Goal: Task Accomplishment & Management: Use online tool/utility

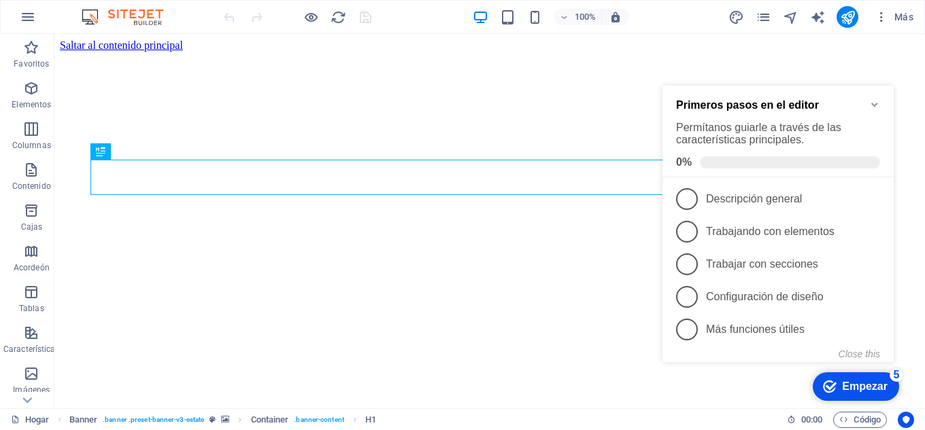
click at [873, 388] on font "Empezar" at bounding box center [865, 387] width 46 height 12
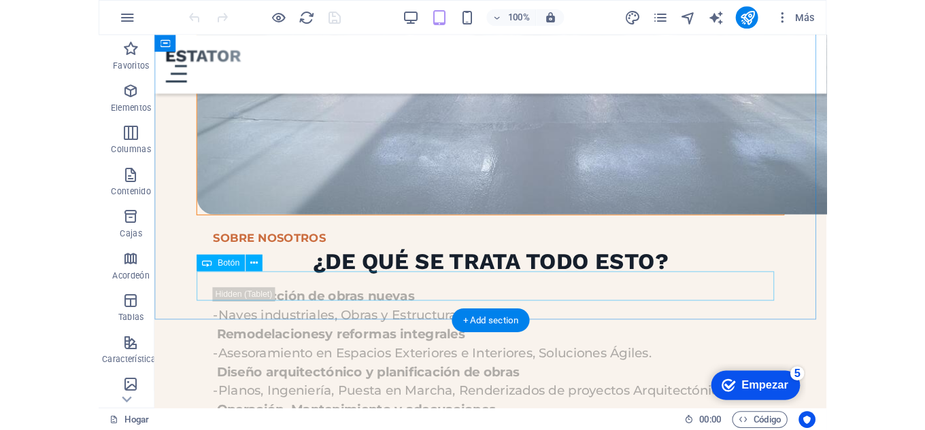
scroll to position [1697, 0]
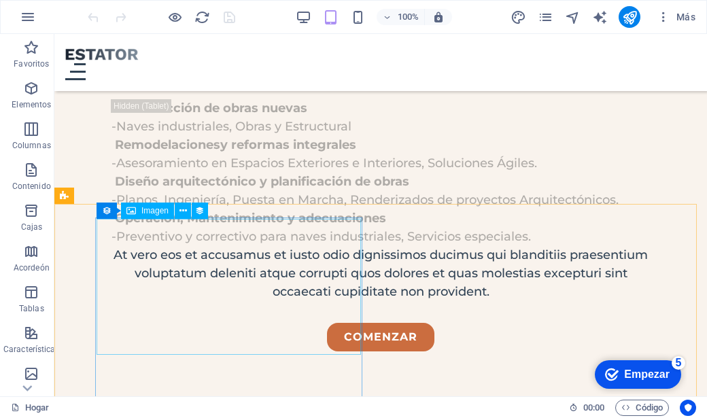
click at [146, 214] on font "Imagen" at bounding box center [154, 211] width 27 height 10
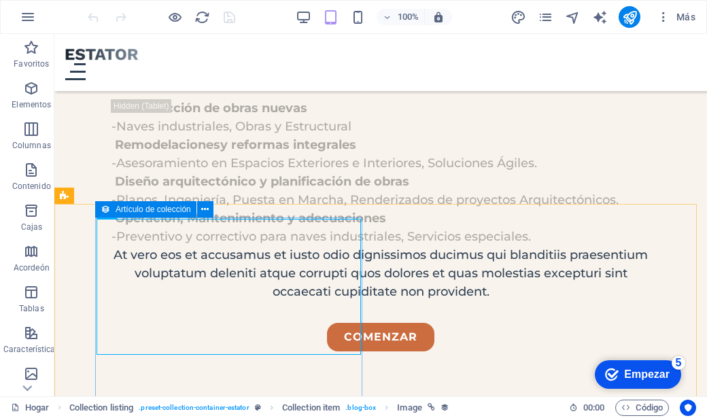
click at [133, 209] on font "Artículo de colección" at bounding box center [153, 210] width 75 height 10
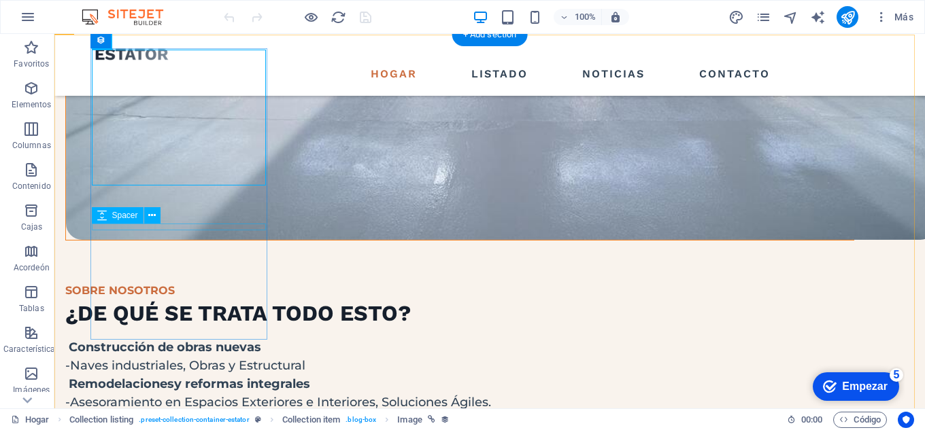
scroll to position [1561, 0]
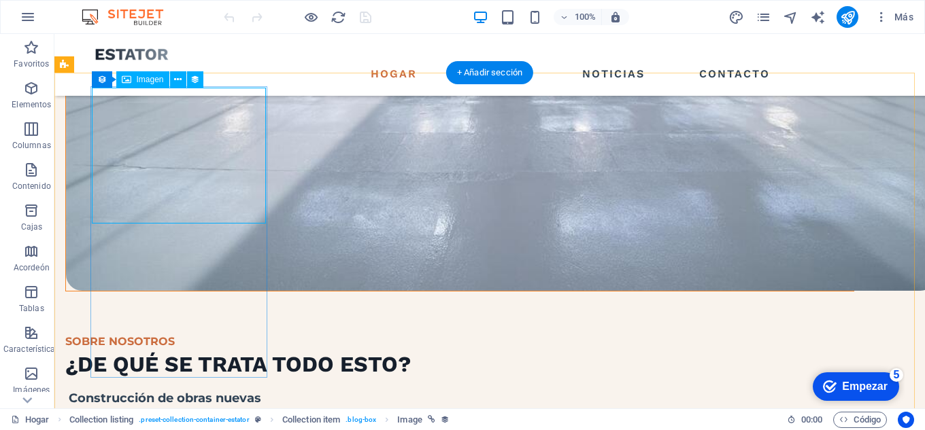
click at [179, 80] on icon at bounding box center [177, 80] width 7 height 14
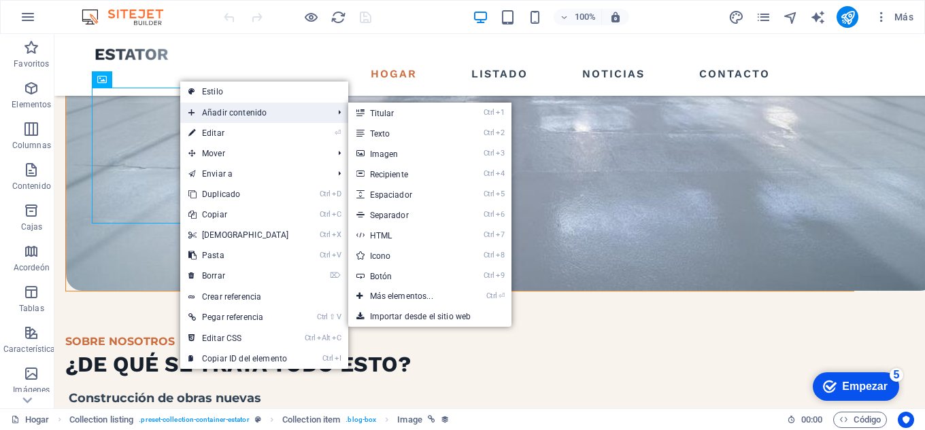
click at [248, 112] on font "Añadir contenido" at bounding box center [234, 113] width 65 height 10
click at [396, 157] on link "Ctrl 3 Imagen" at bounding box center [404, 153] width 112 height 20
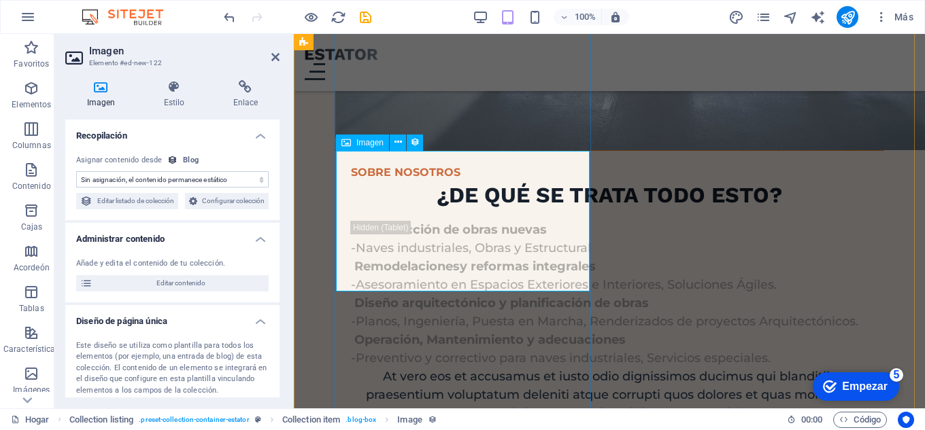
scroll to position [1905, 0]
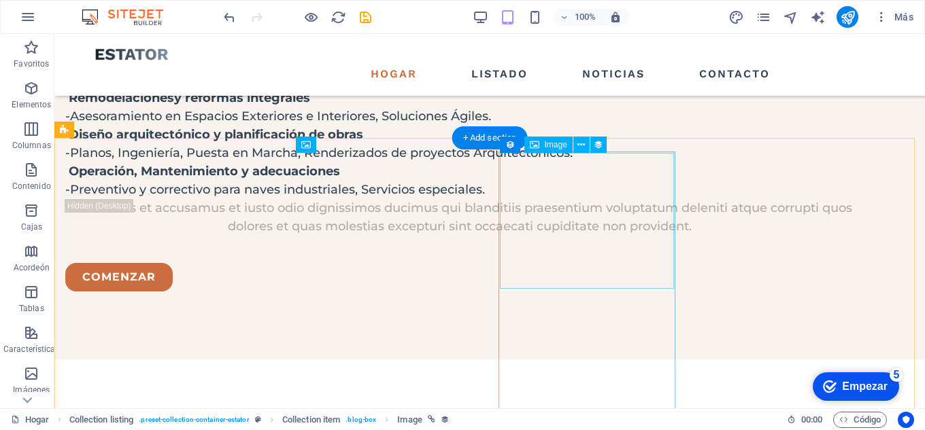
scroll to position [1495, 0]
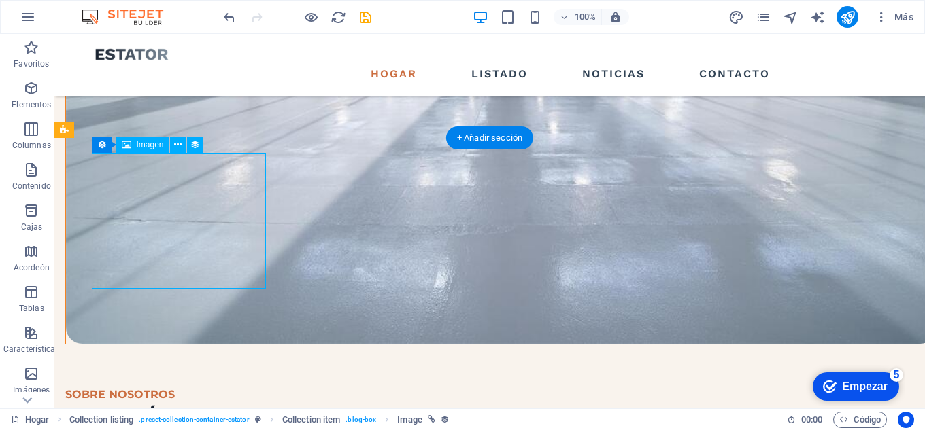
select select "image"
select select "%"
select select "px"
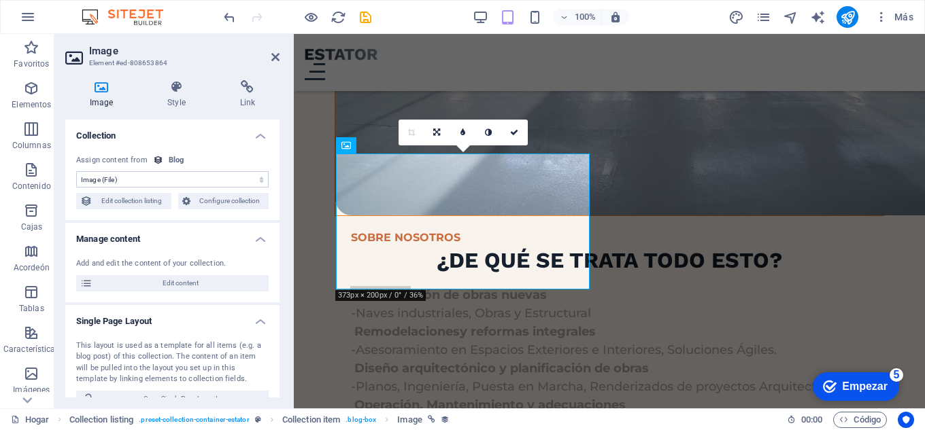
scroll to position [1766, 0]
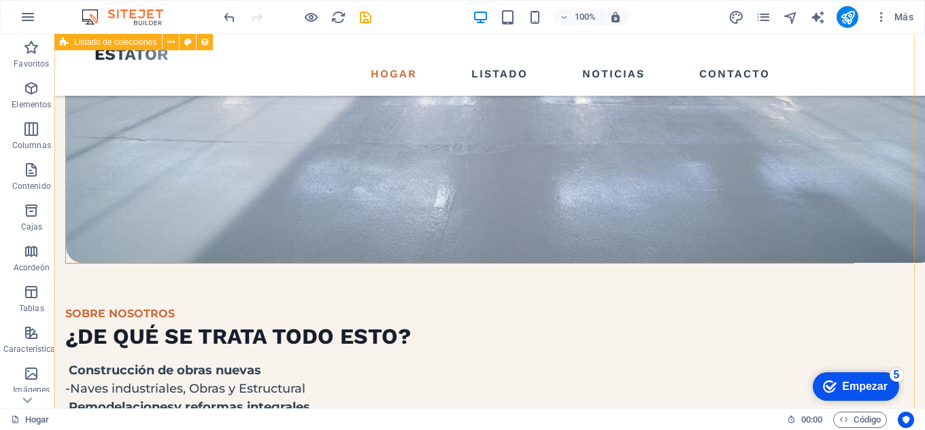
scroll to position [1725, 0]
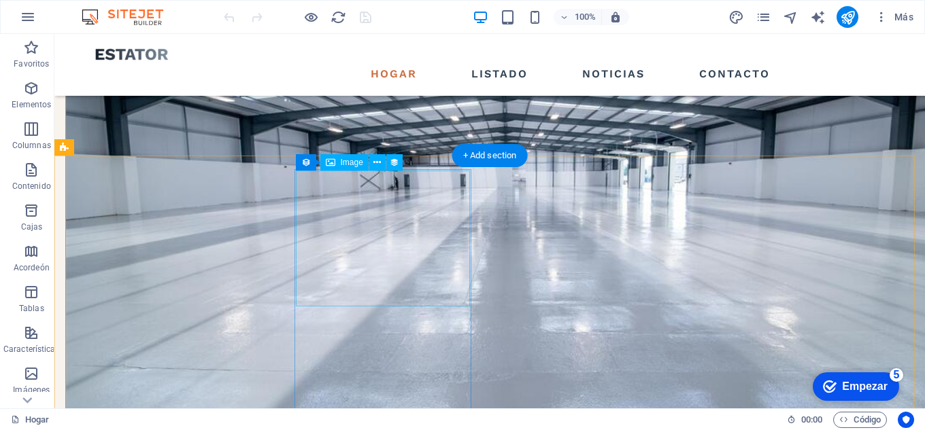
scroll to position [1496, 0]
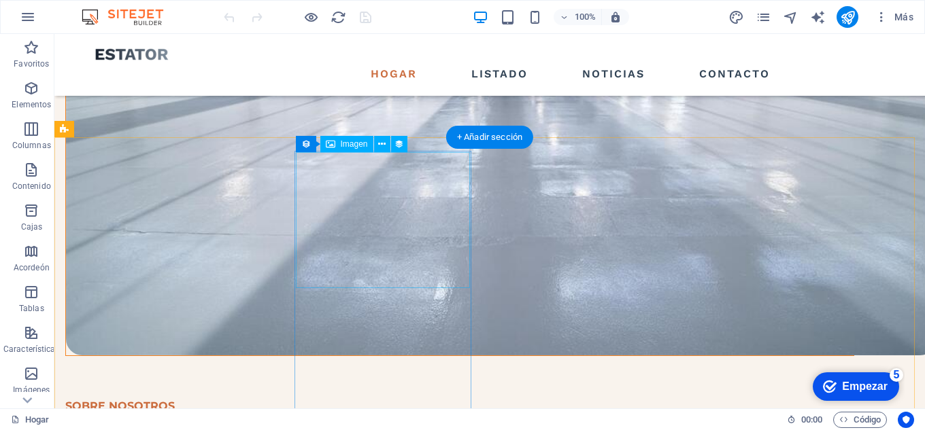
select select "%"
select select "px"
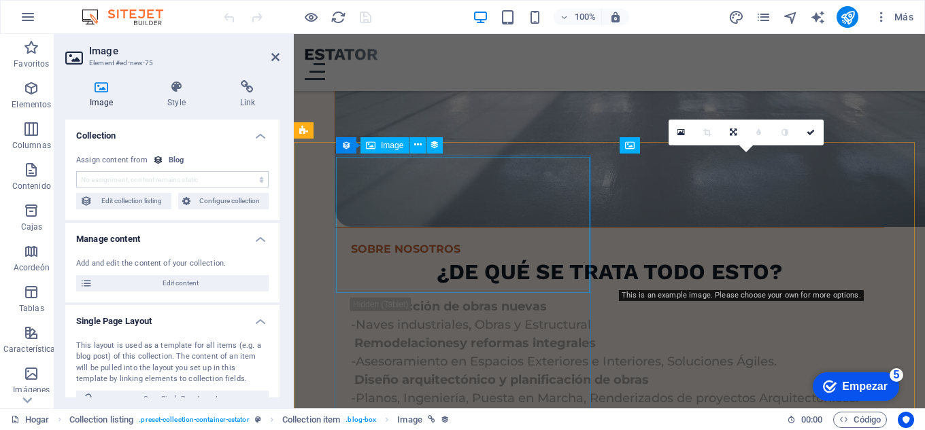
scroll to position [1766, 0]
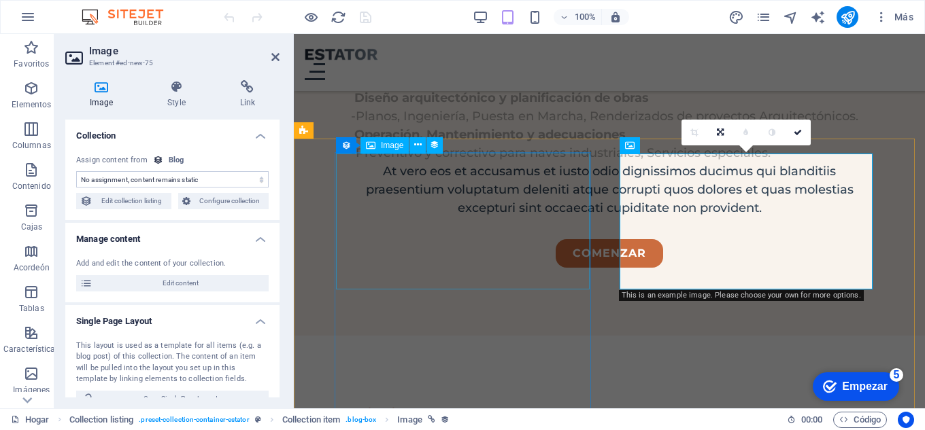
select select "image"
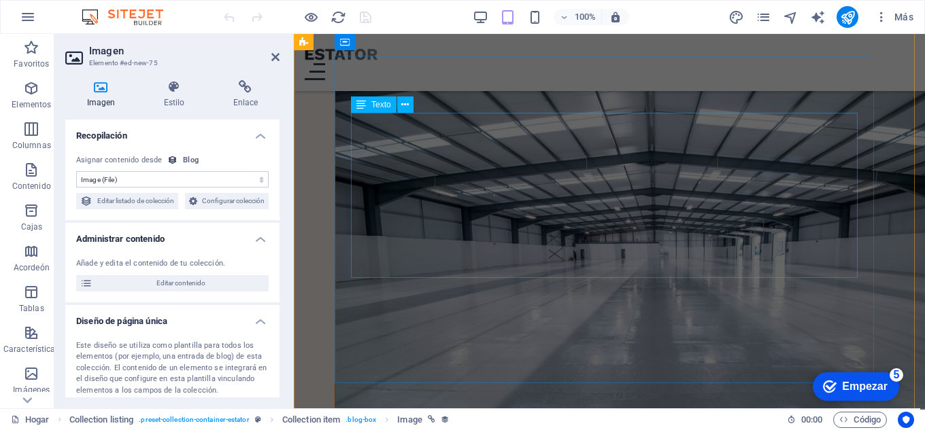
scroll to position [1154, 0]
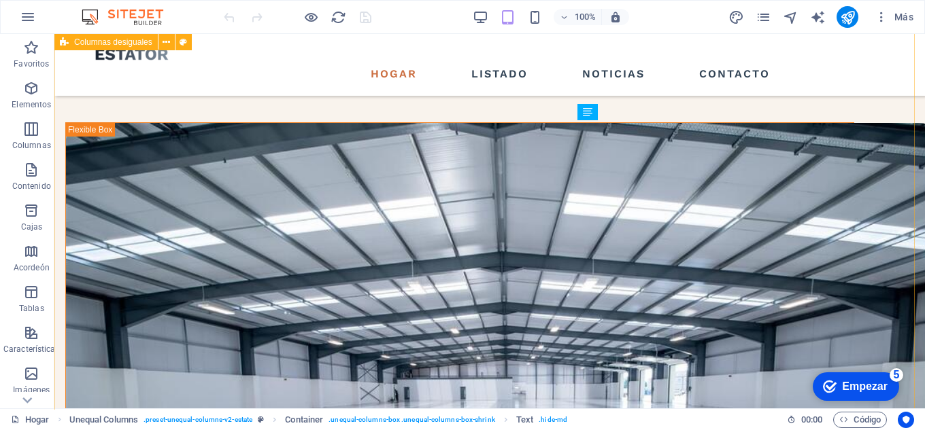
scroll to position [820, 0]
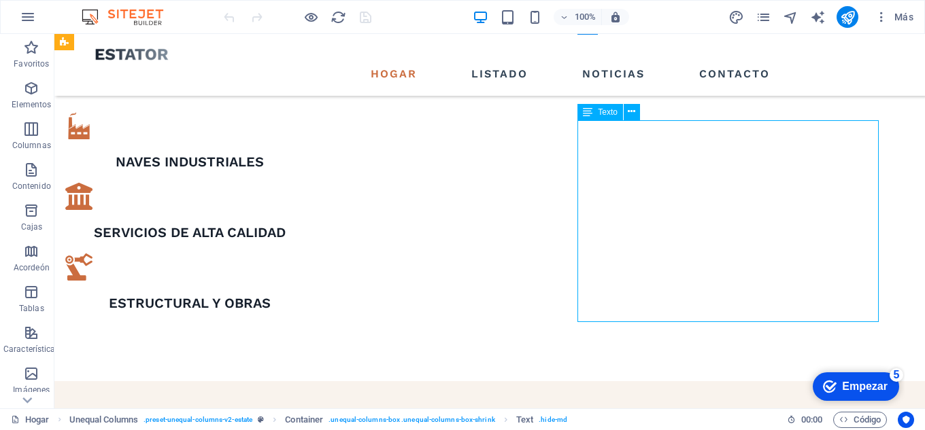
drag, startPoint x: 836, startPoint y: 165, endPoint x: 796, endPoint y: 167, distance: 40.8
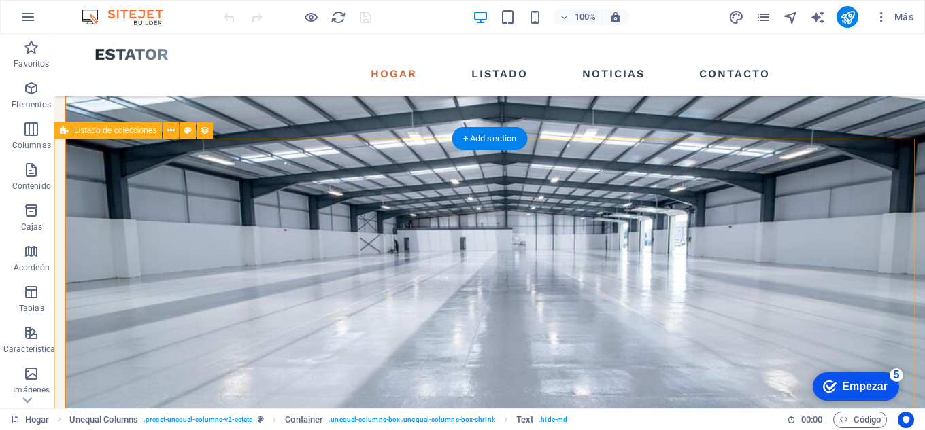
scroll to position [1500, 0]
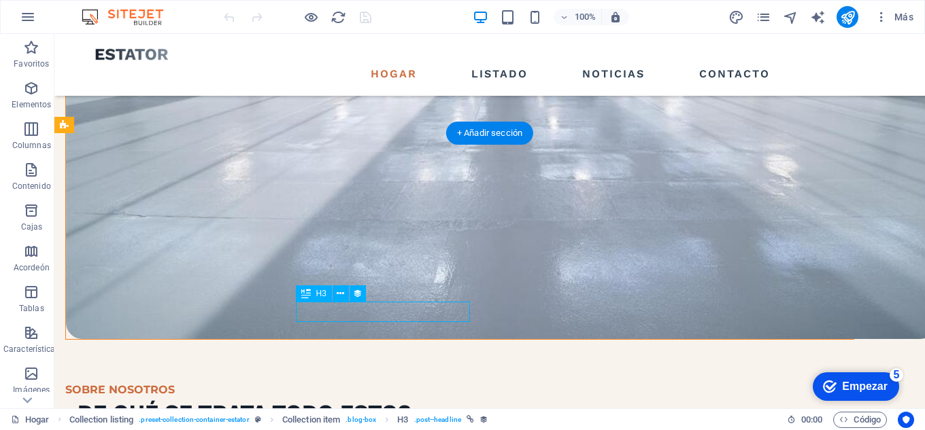
select select "name"
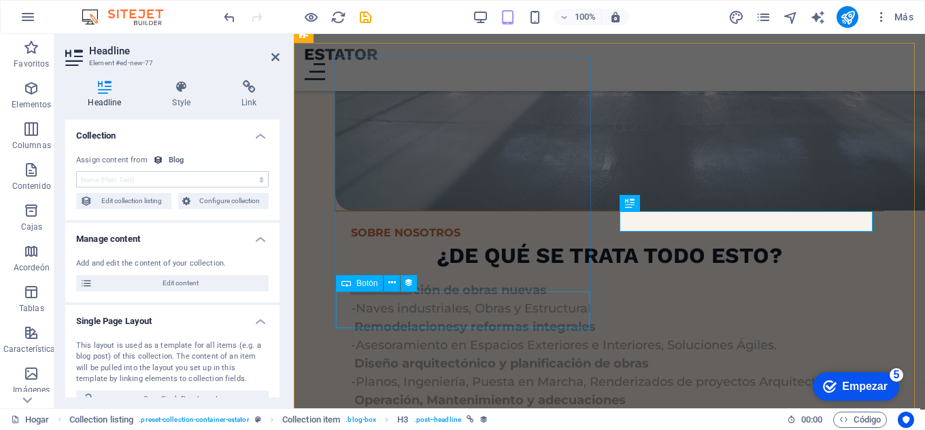
scroll to position [1862, 0]
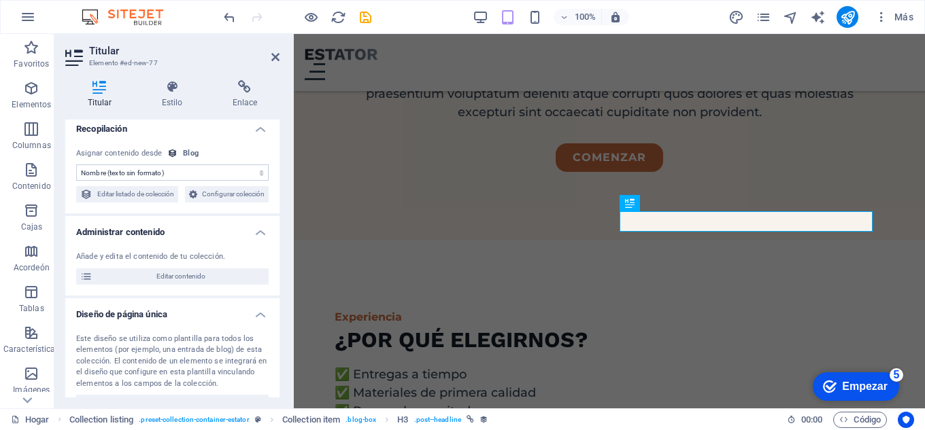
scroll to position [0, 0]
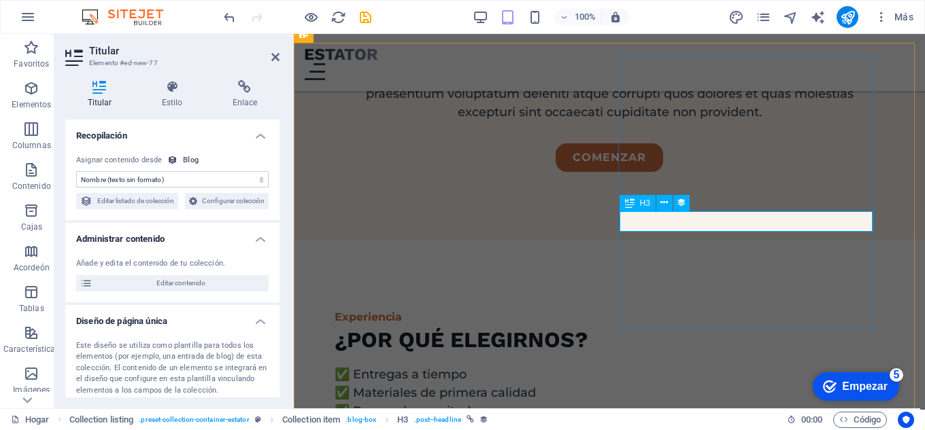
click at [175, 86] on icon at bounding box center [171, 87] width 65 height 14
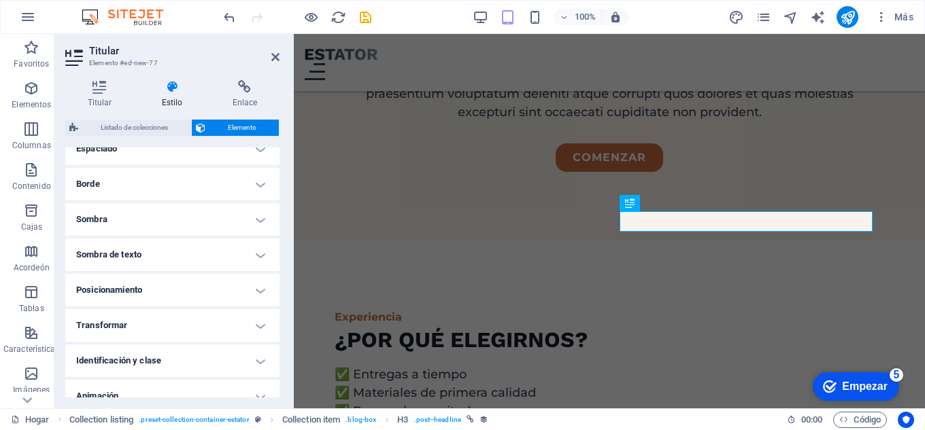
scroll to position [336, 0]
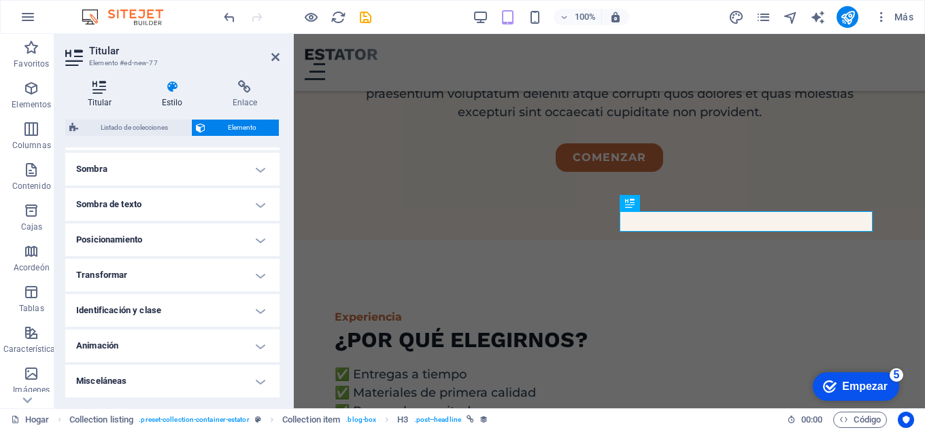
click at [101, 90] on icon at bounding box center [99, 87] width 69 height 14
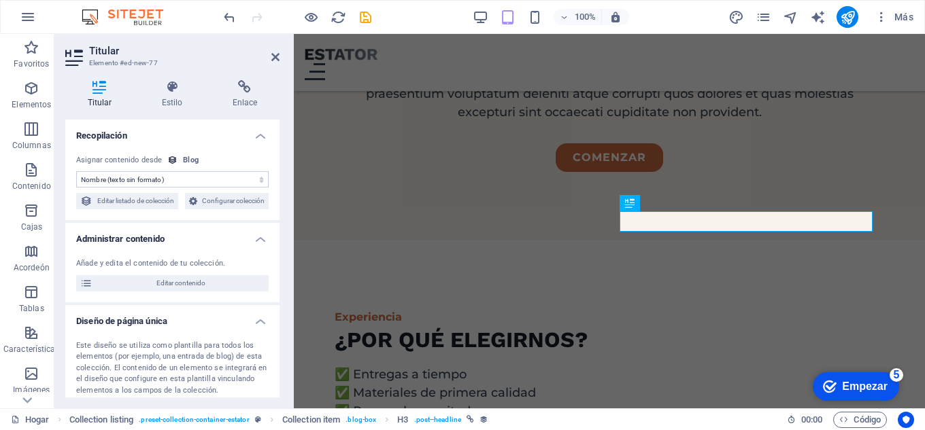
click at [177, 184] on select "Sin asignación, el contenido permanece estático Creado en (Fecha) Actualizado e…" at bounding box center [172, 179] width 192 height 16
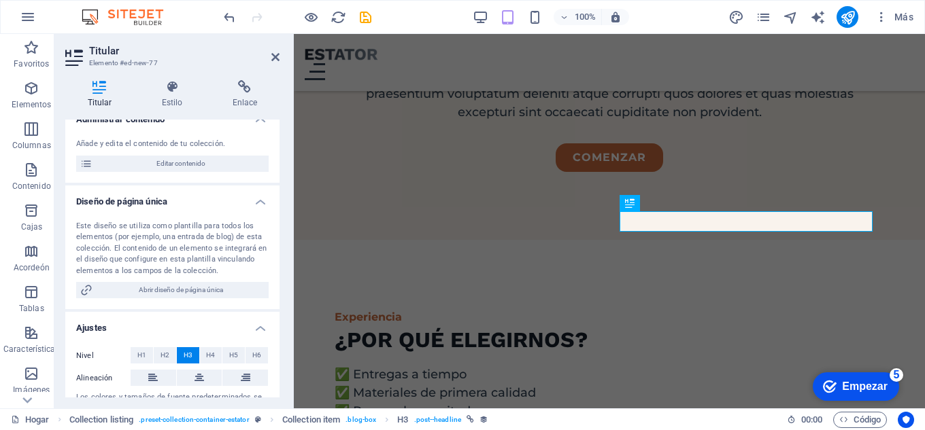
scroll to position [136, 0]
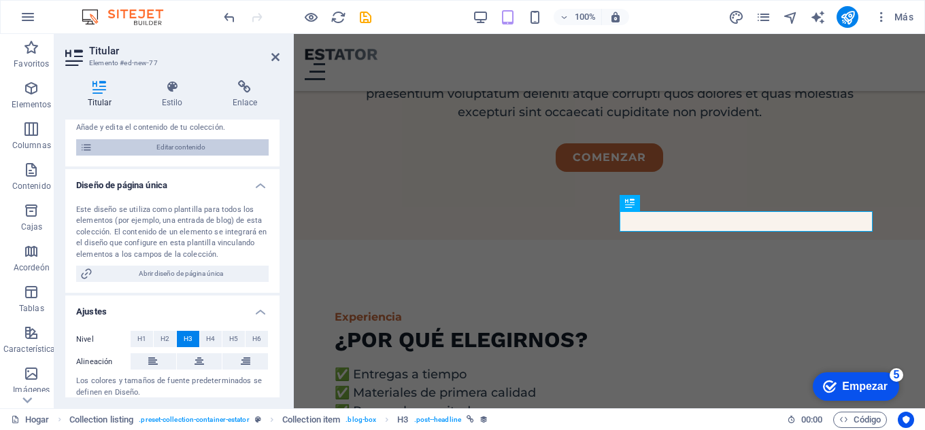
click at [188, 151] on font "Editar contenido" at bounding box center [180, 146] width 49 height 7
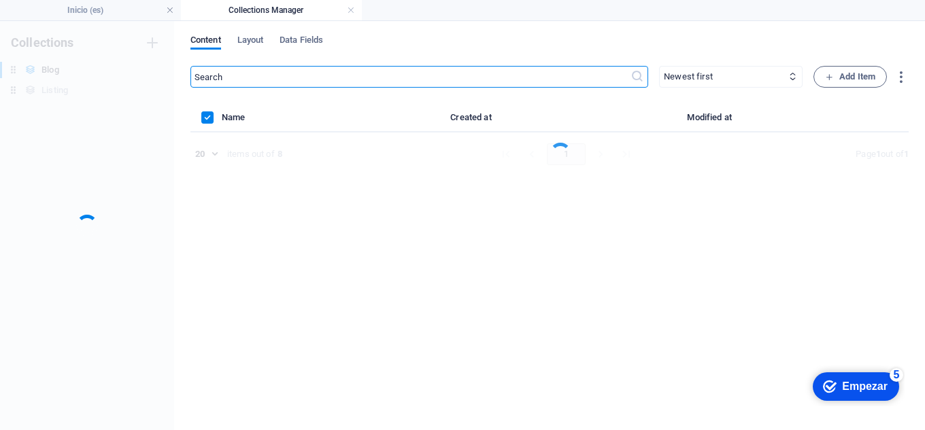
scroll to position [0, 0]
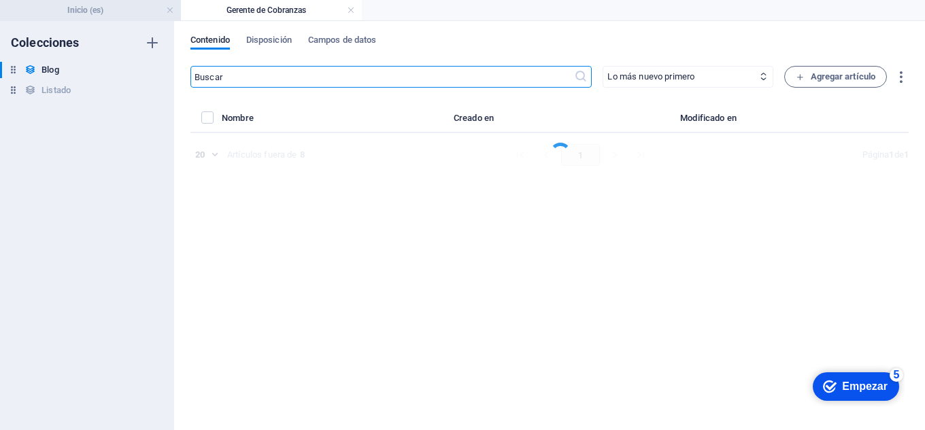
select select "Estate"
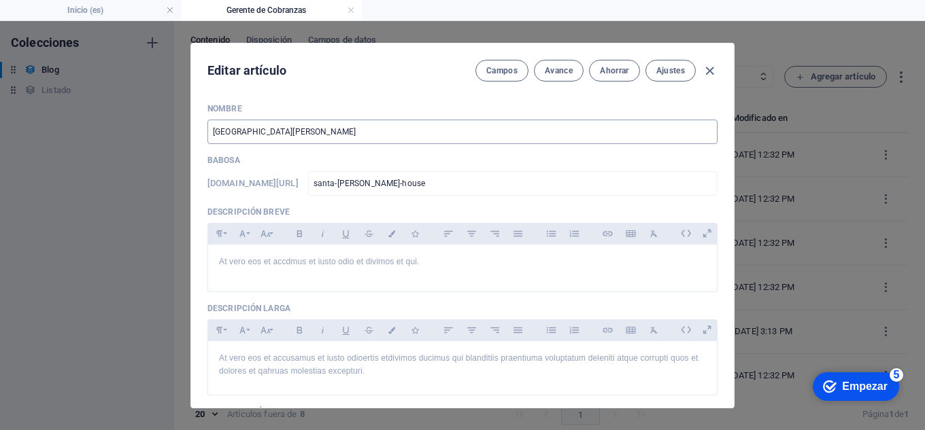
click at [305, 138] on input "[GEOGRAPHIC_DATA][PERSON_NAME]" at bounding box center [462, 132] width 510 height 24
drag, startPoint x: 305, startPoint y: 133, endPoint x: 192, endPoint y: 136, distance: 112.9
click at [192, 136] on div "Nombre Santa Ana House ​ Babosa www.ejemplo.com/pagina-de-ejemplo/ santa-ana-ho…" at bounding box center [462, 250] width 543 height 316
click at [709, 71] on icon "button" at bounding box center [710, 71] width 16 height 16
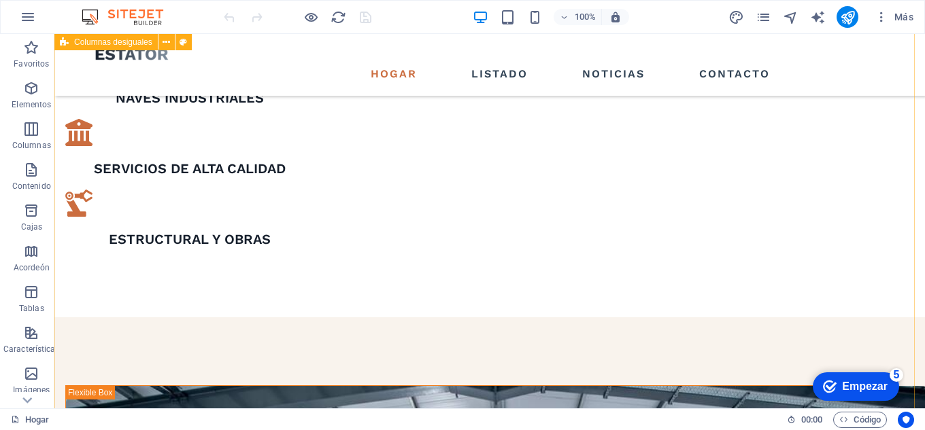
scroll to position [816, 0]
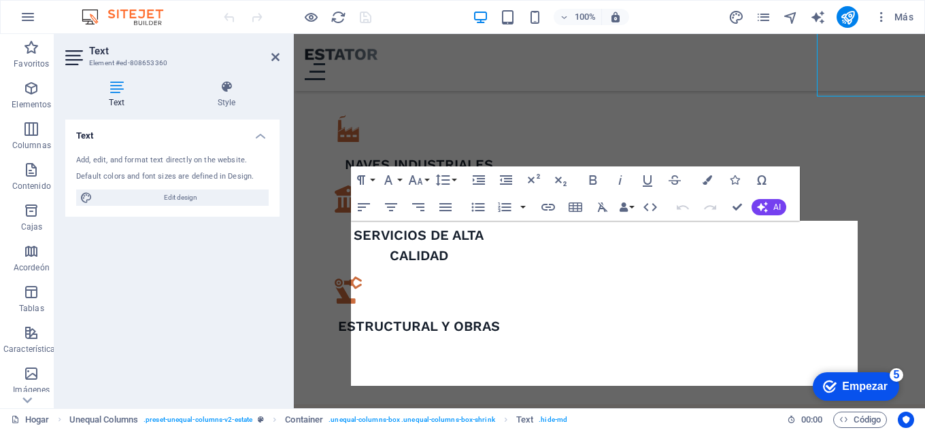
scroll to position [1046, 0]
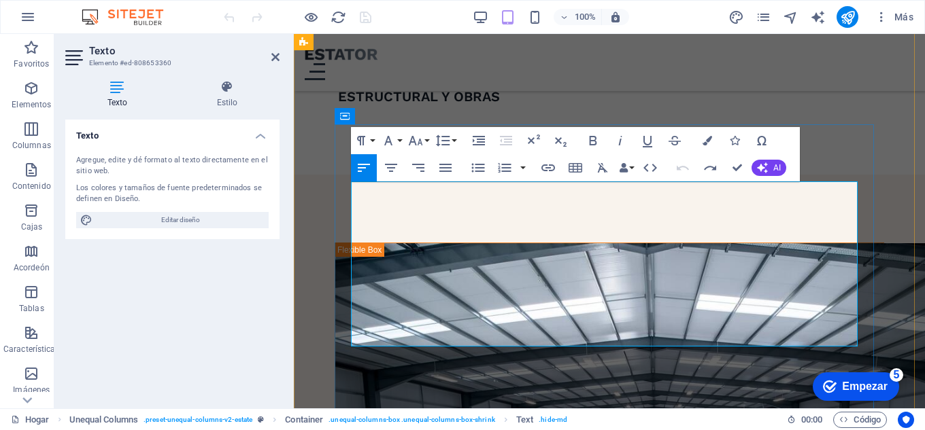
scroll to position [1114, 0]
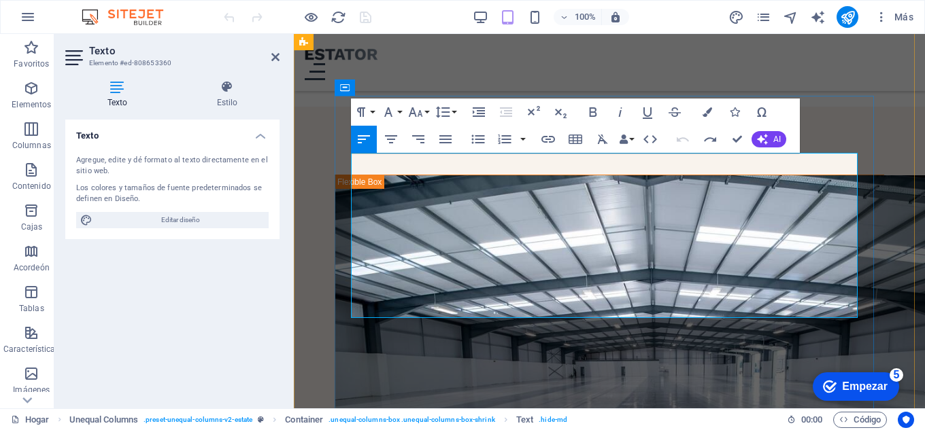
copy p "Remodelaciones y reformas integrales"
click at [199, 297] on div "Texto Agregue, edite y dé formato al texto directamente en el sitio web. Los co…" at bounding box center [172, 259] width 214 height 278
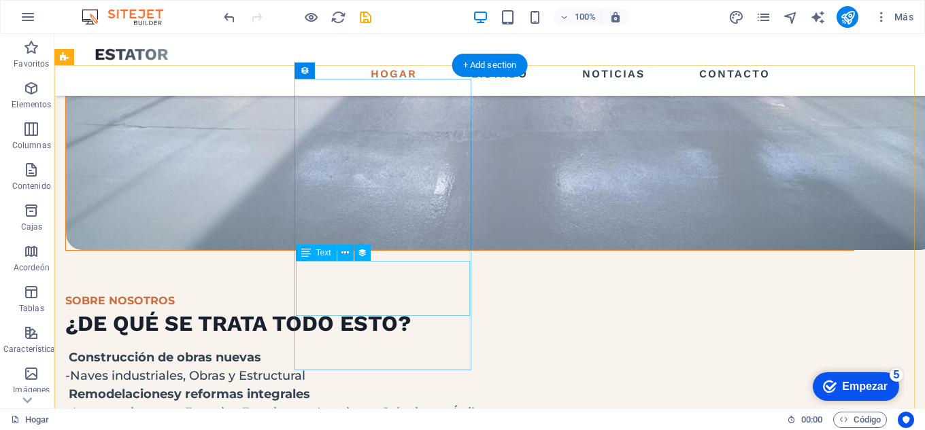
scroll to position [1568, 0]
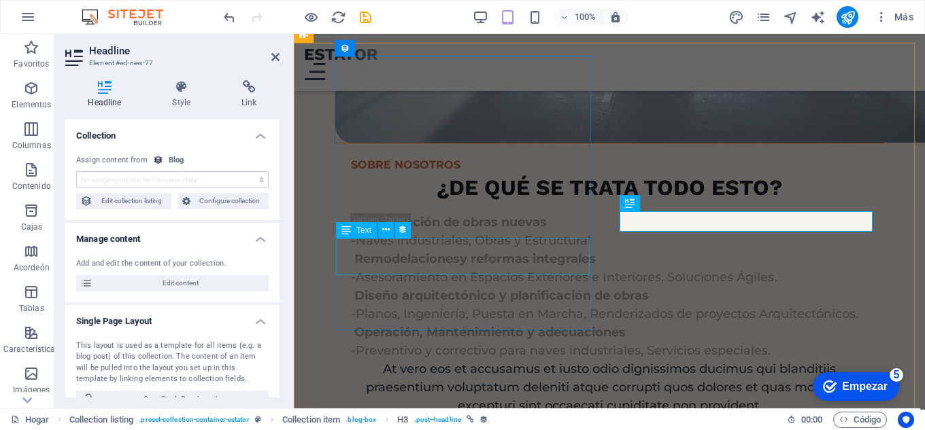
scroll to position [1862, 0]
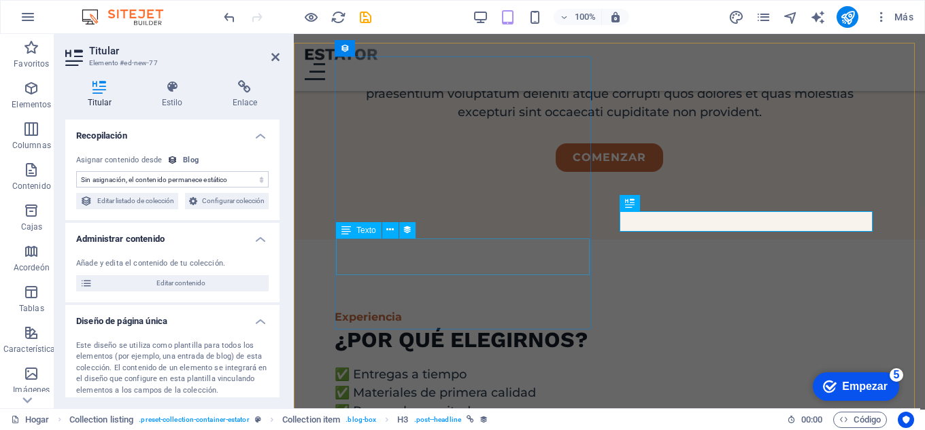
select select "name"
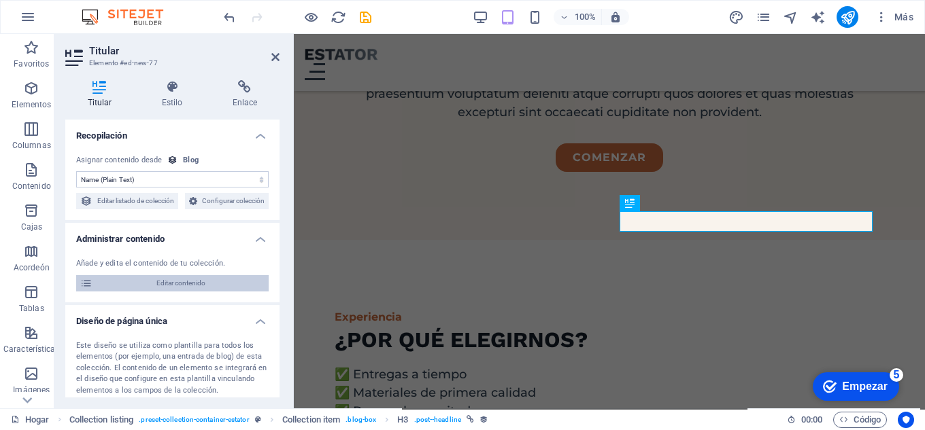
click at [178, 287] on font "Editar contenido" at bounding box center [180, 283] width 49 height 7
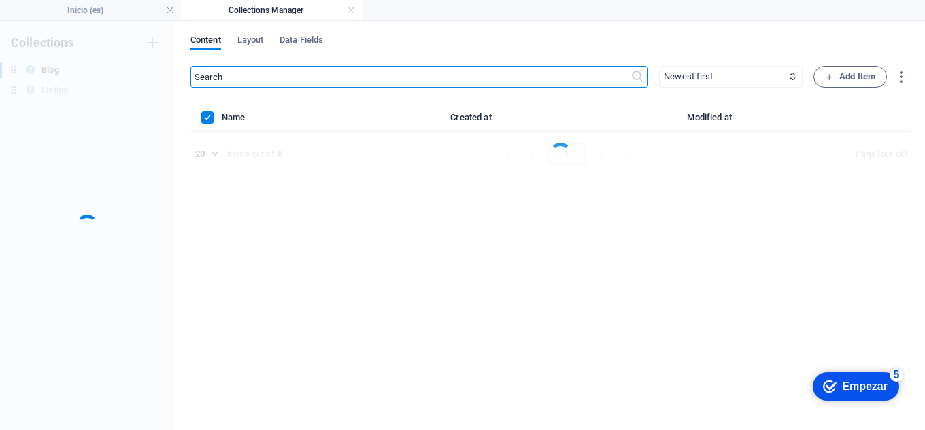
scroll to position [0, 0]
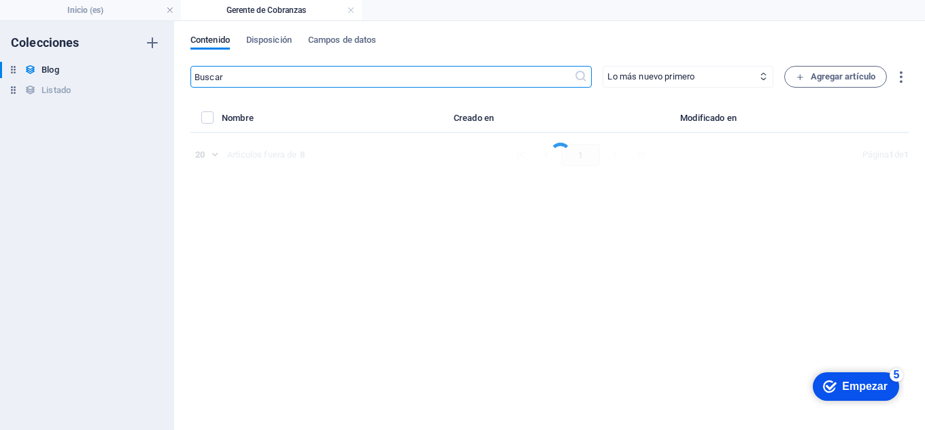
select select "Estate"
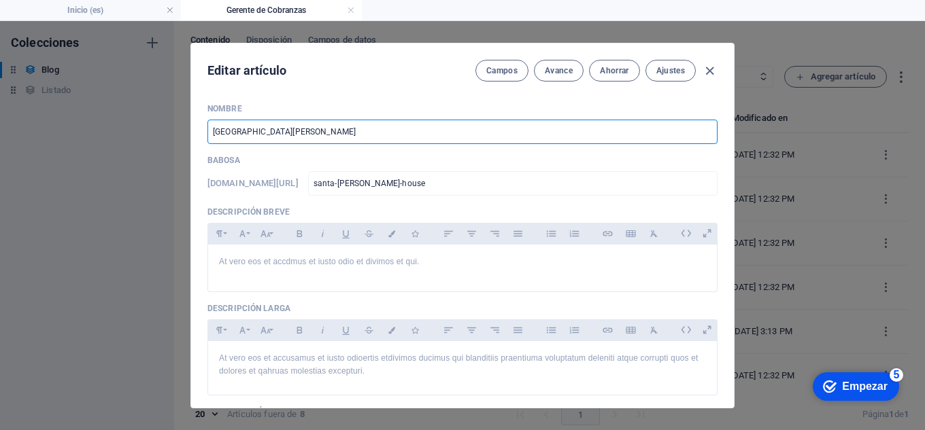
drag, startPoint x: 294, startPoint y: 129, endPoint x: 201, endPoint y: 130, distance: 93.9
click at [201, 130] on div "Nombre Santa Ana House ​ Babosa www.ejemplo.com/pagina-de-ejemplo/ santa-ana-ho…" at bounding box center [462, 250] width 543 height 316
paste input "Remodelaciones y reformas integrales"
type input "Remodelaciones y reformas integrales"
type input "remodelaciones-y-reformas-integrales"
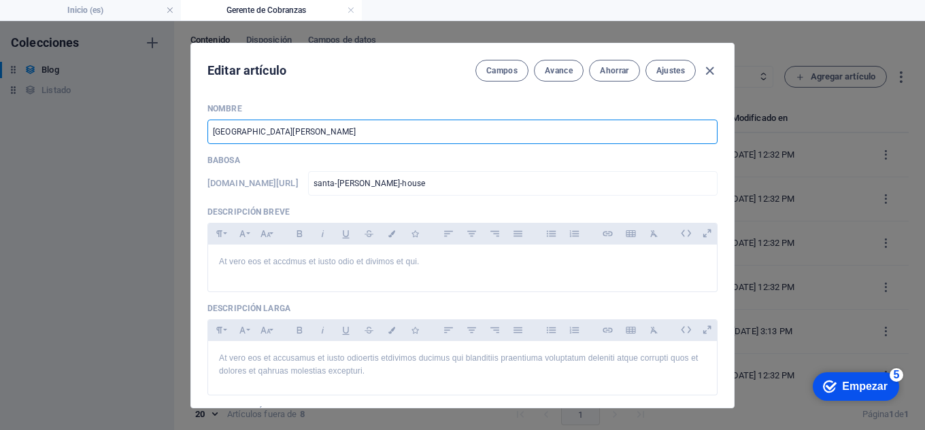
type input "remodelaciones-y-reformas-integrales"
type input "Remodelaciones y reformas integrales"
click at [610, 73] on font "Ahorrar" at bounding box center [614, 71] width 29 height 10
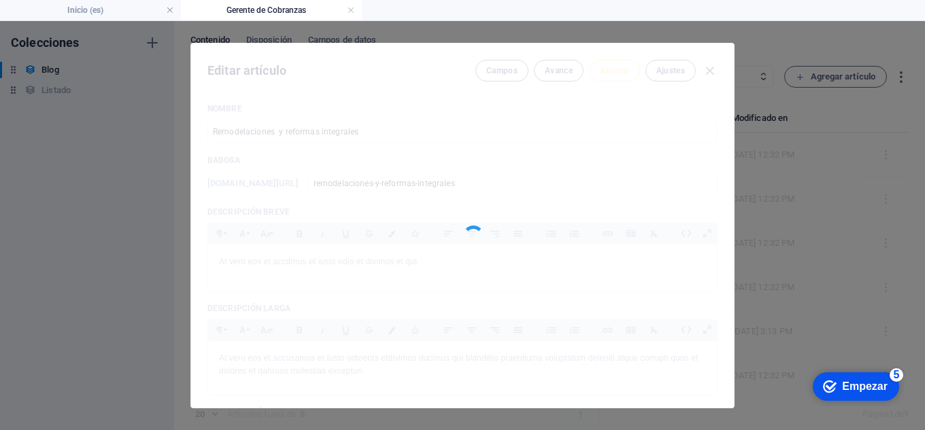
type input "remodelaciones-y-reformas-integrales"
type input "Remodelaciones y reformas integrales"
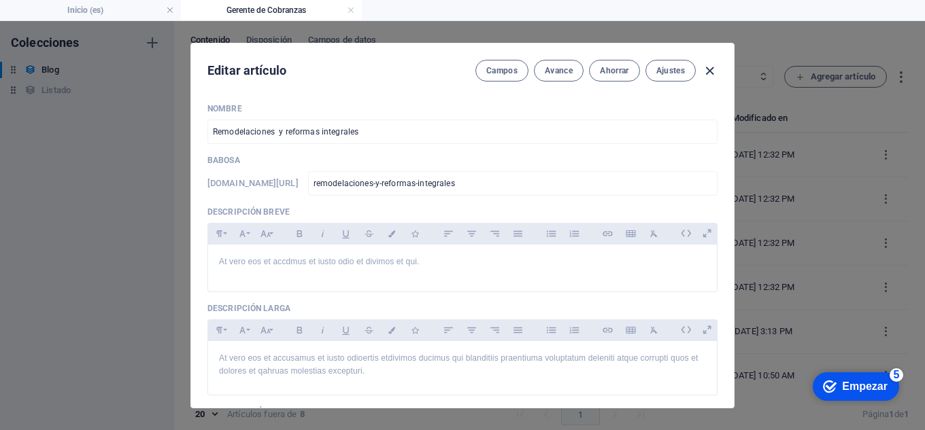
click at [712, 71] on icon "button" at bounding box center [710, 71] width 16 height 16
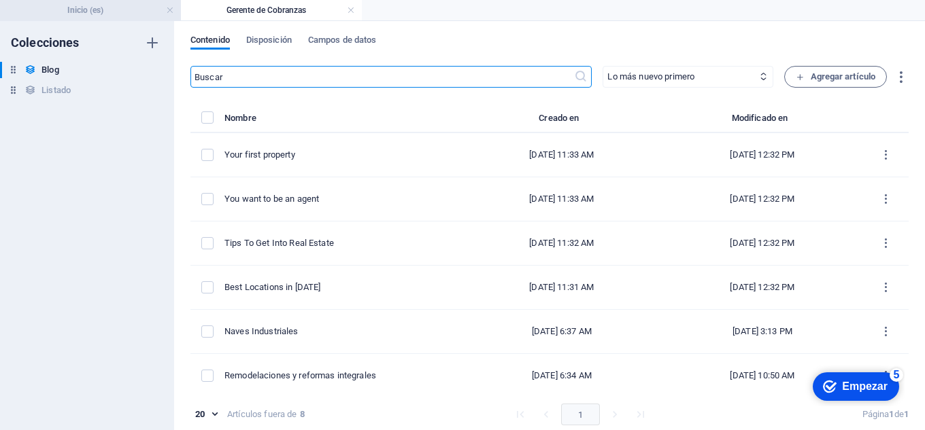
click at [99, 12] on font "Inicio (es)" at bounding box center [85, 10] width 36 height 10
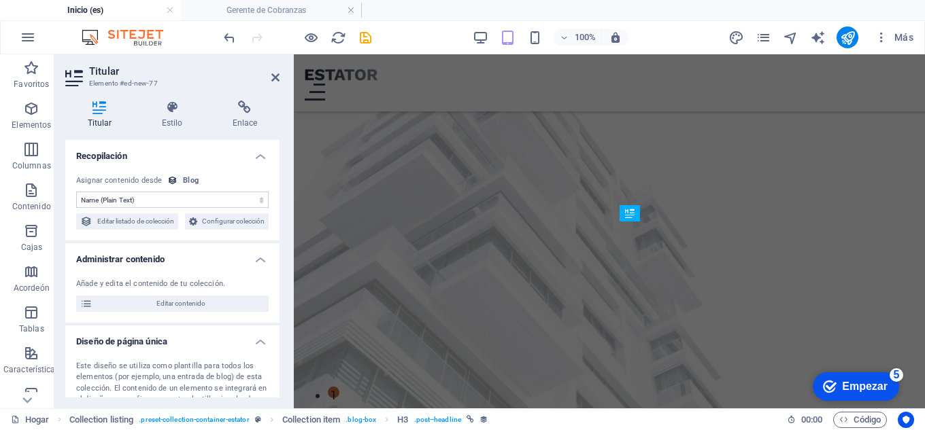
scroll to position [1862, 0]
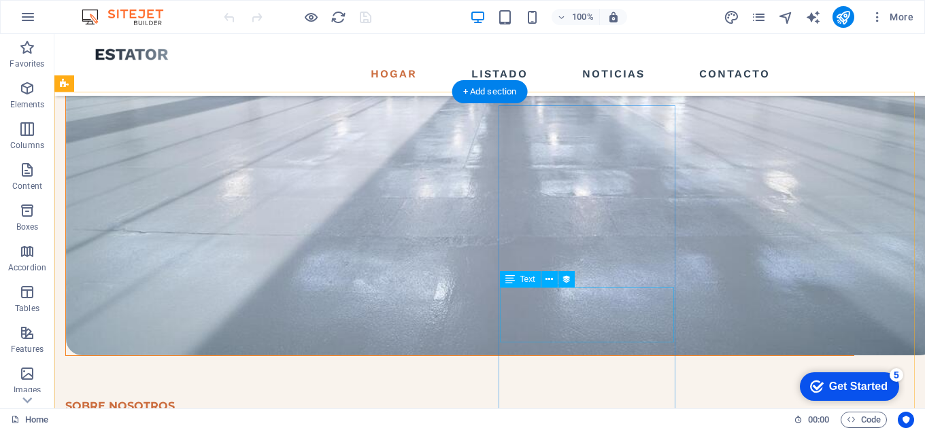
scroll to position [1564, 0]
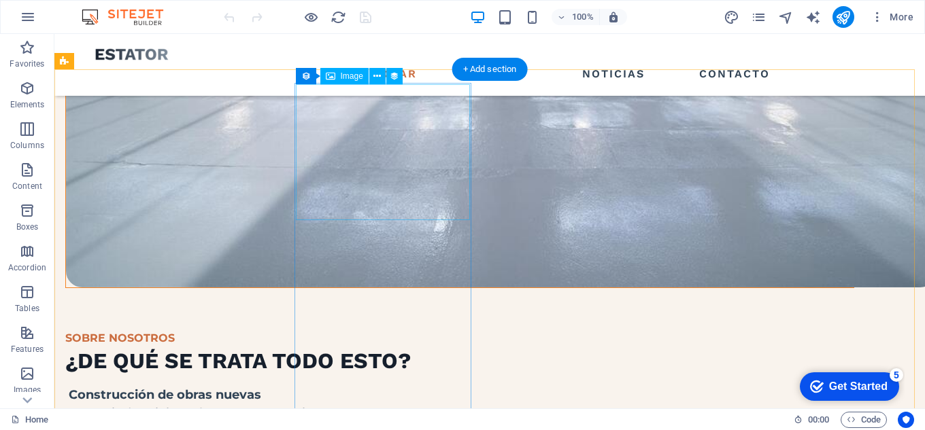
select select "%"
select select "px"
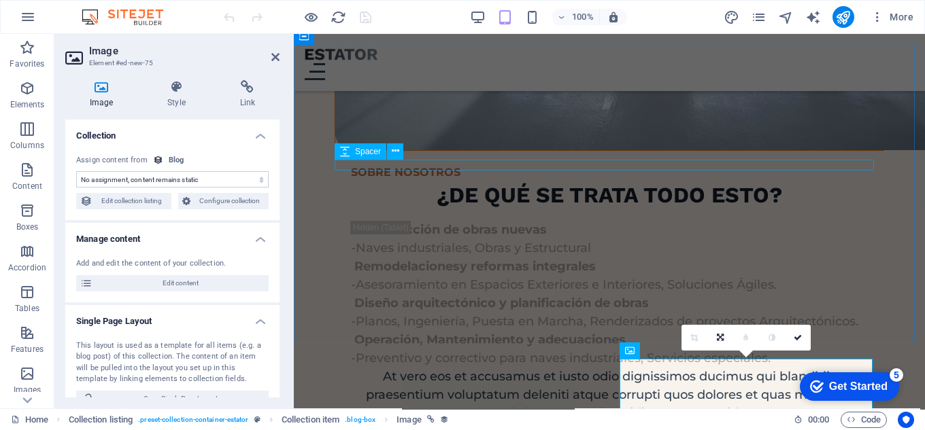
select select "image"
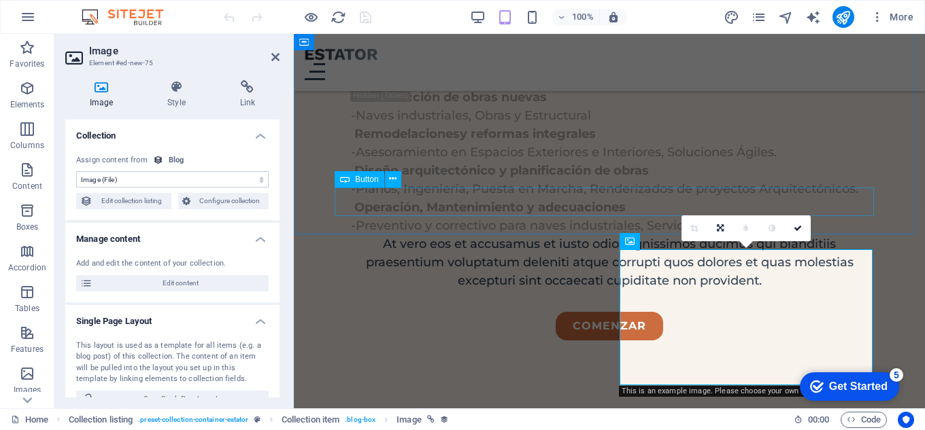
scroll to position [1697, 0]
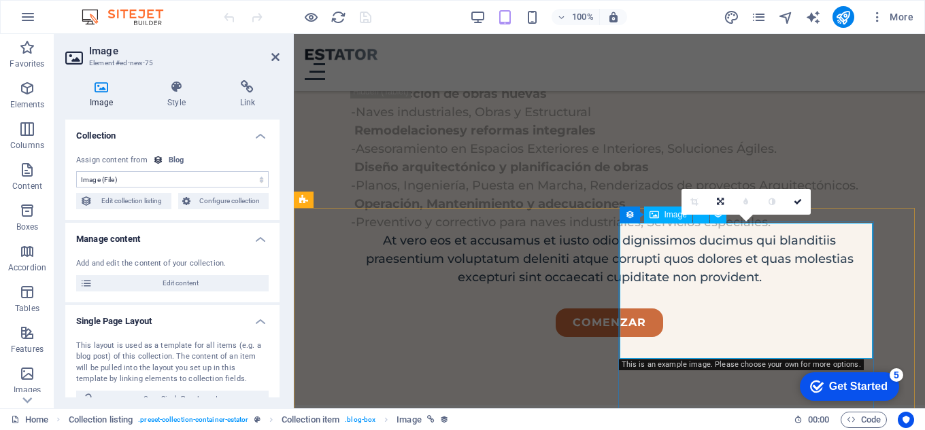
click at [117, 202] on span "Edit collection listing" at bounding box center [132, 201] width 71 height 16
select select "createdAt_DESC"
select select "columns.status"
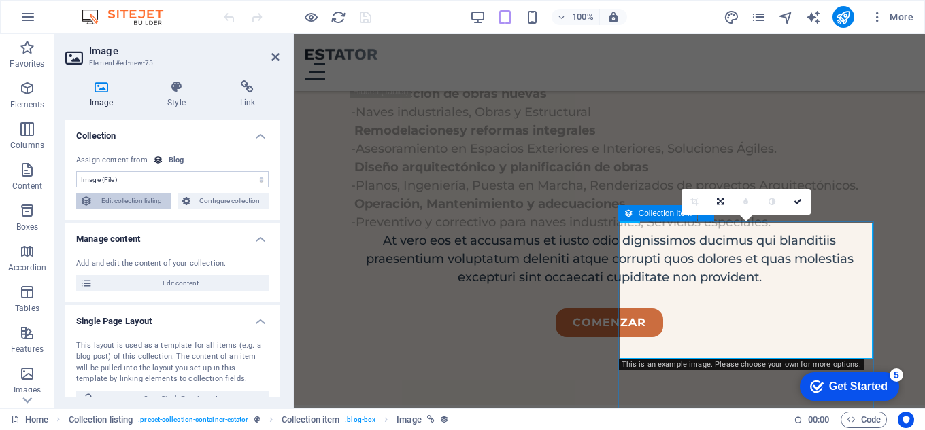
select select "columns.category"
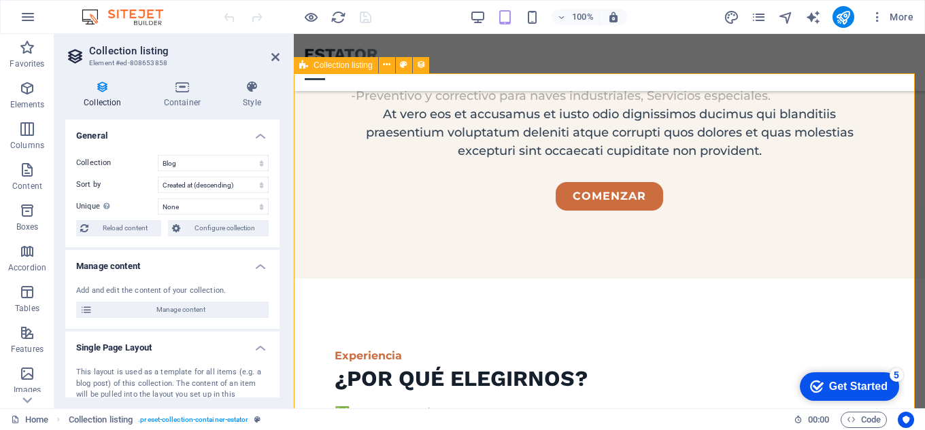
scroll to position [1833, 0]
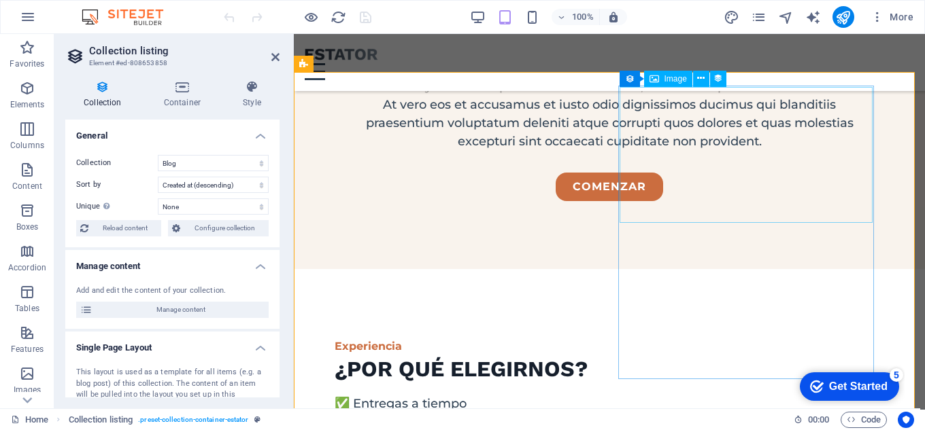
click at [671, 80] on span "Image" at bounding box center [675, 79] width 22 height 8
select select "image"
select select "%"
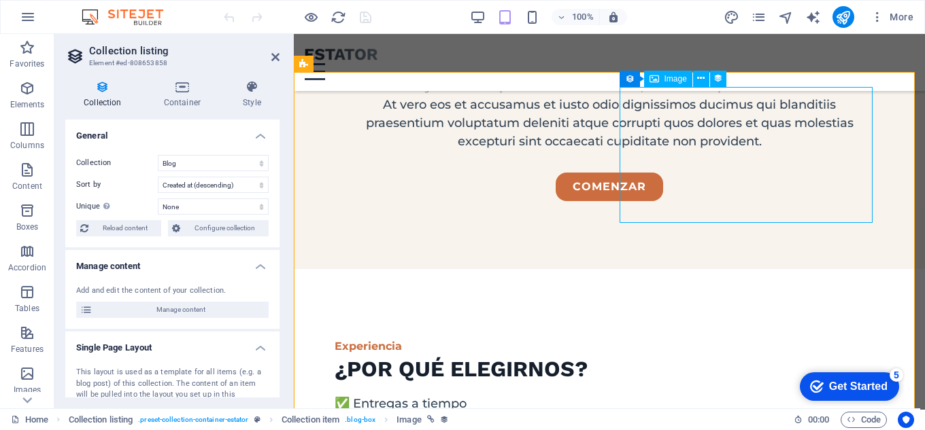
select select "px"
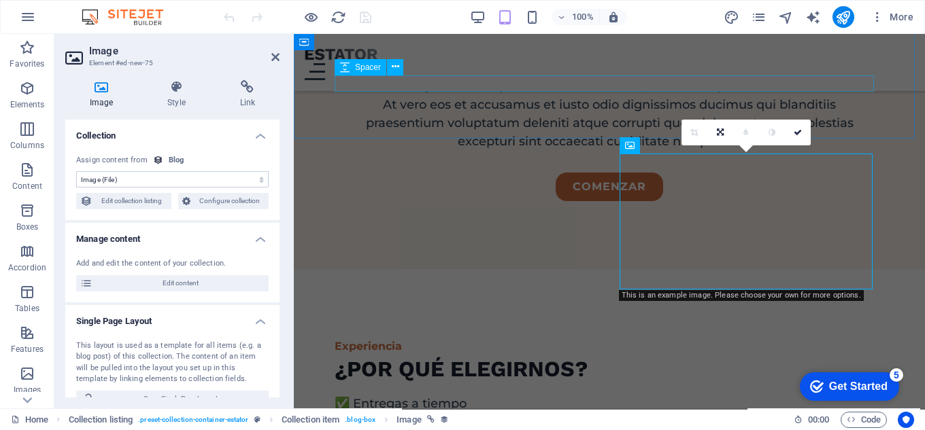
scroll to position [1766, 0]
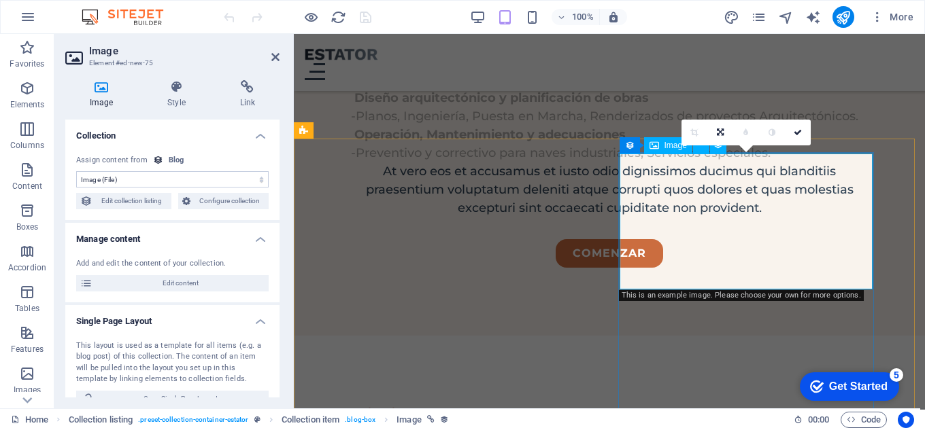
click at [204, 201] on span "Configure collection" at bounding box center [230, 201] width 71 height 16
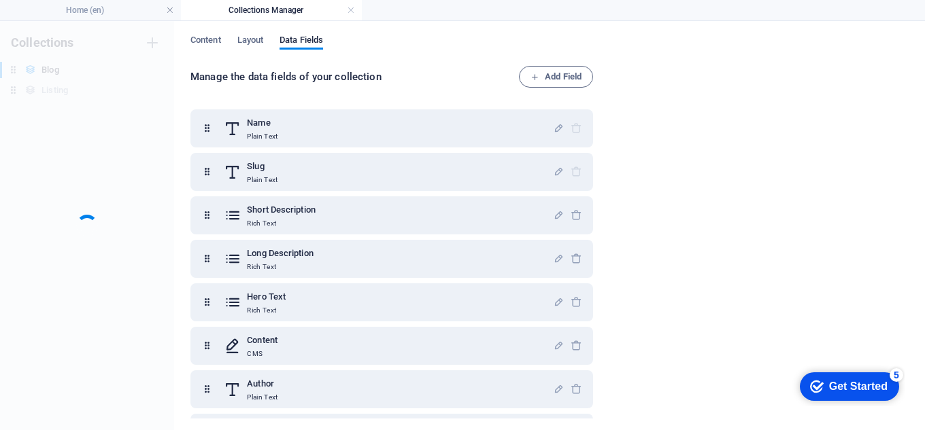
scroll to position [0, 0]
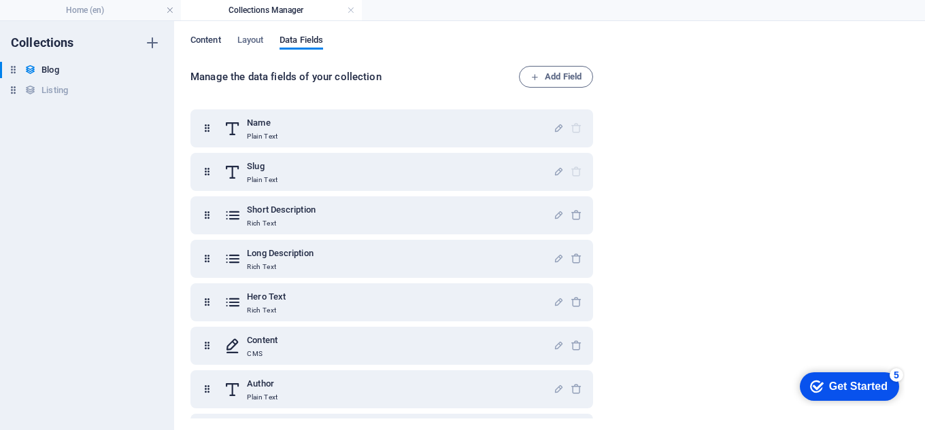
click at [212, 46] on span "Content" at bounding box center [205, 41] width 31 height 19
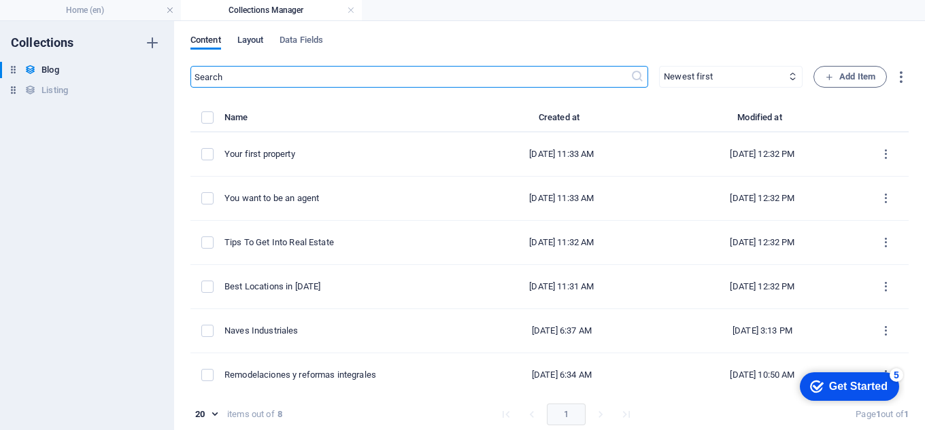
click at [248, 42] on span "Layout" at bounding box center [250, 41] width 27 height 19
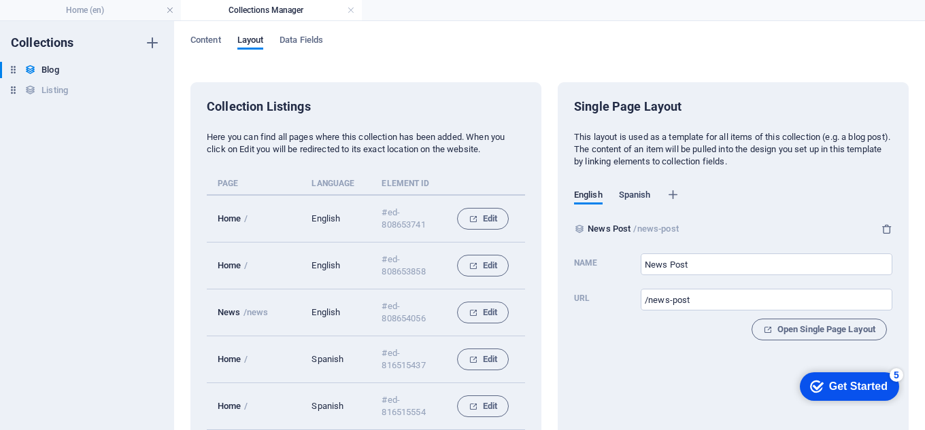
click at [643, 192] on span "Spanish" at bounding box center [635, 196] width 32 height 19
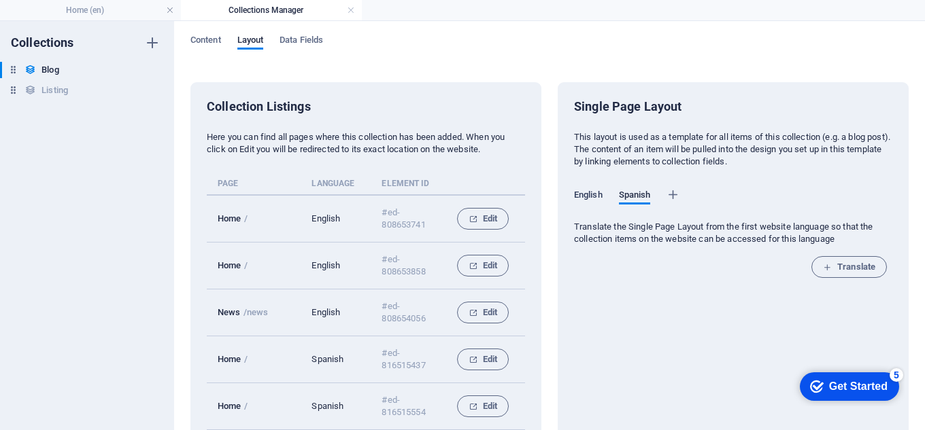
click at [581, 192] on span "English" at bounding box center [588, 196] width 29 height 19
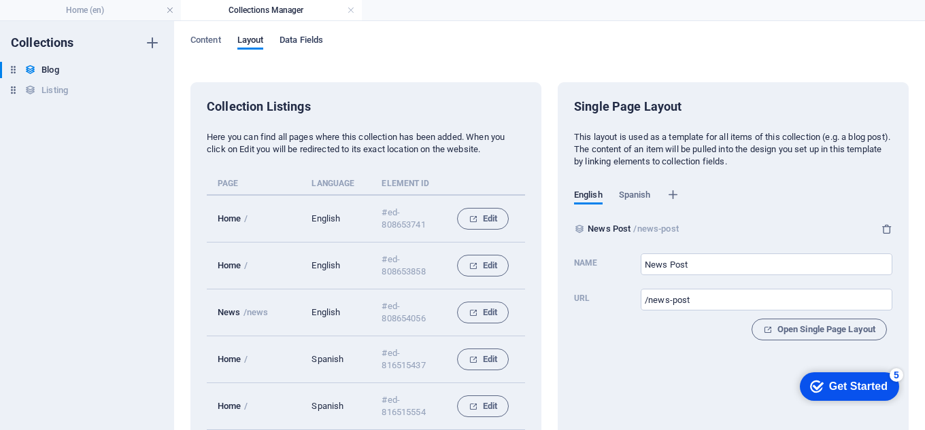
click at [307, 46] on span "Data Fields" at bounding box center [302, 41] width 44 height 19
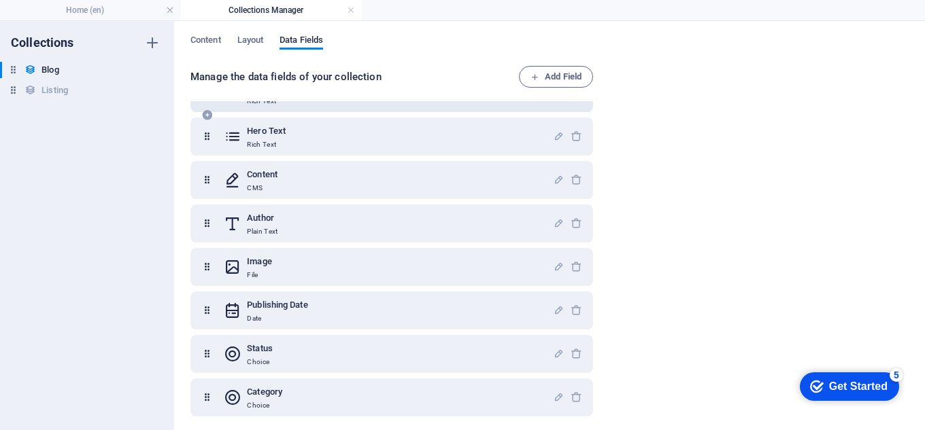
scroll to position [169, 0]
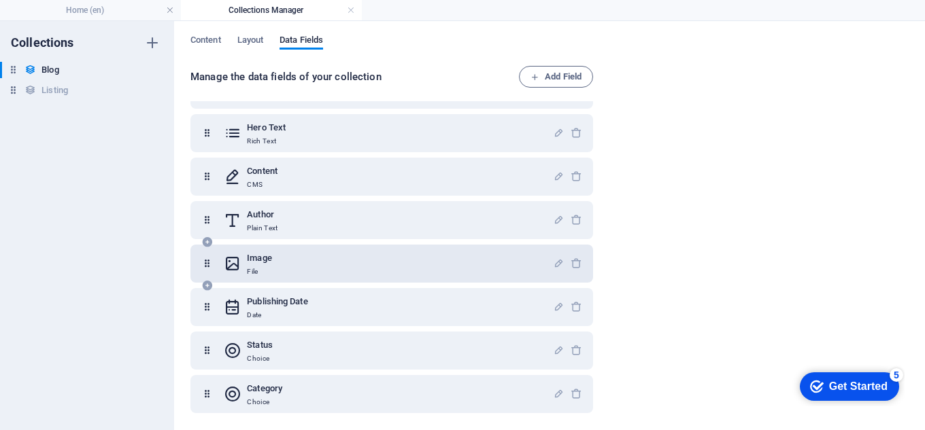
click at [319, 256] on div "Image File" at bounding box center [388, 263] width 329 height 27
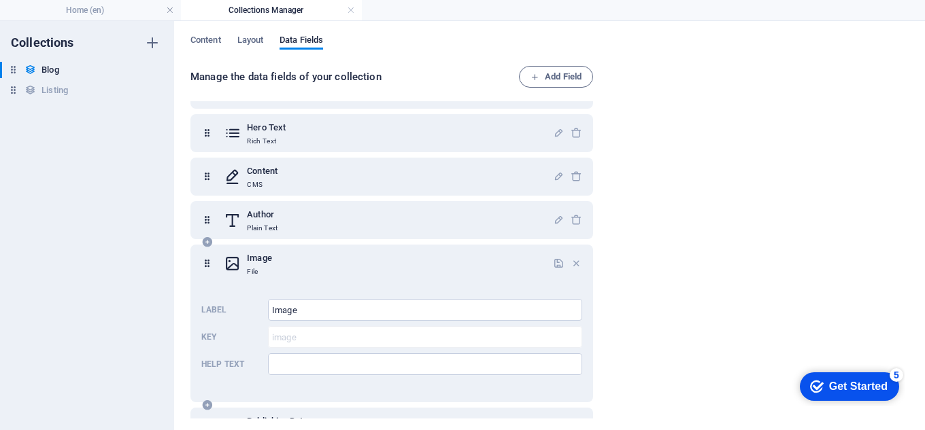
click at [269, 258] on h6 "Image" at bounding box center [259, 258] width 24 height 16
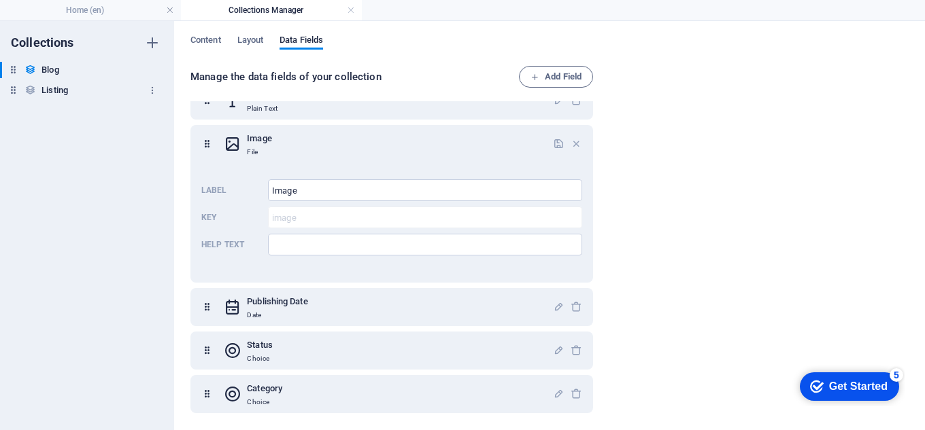
click at [61, 91] on h6 "Listing" at bounding box center [54, 90] width 27 height 16
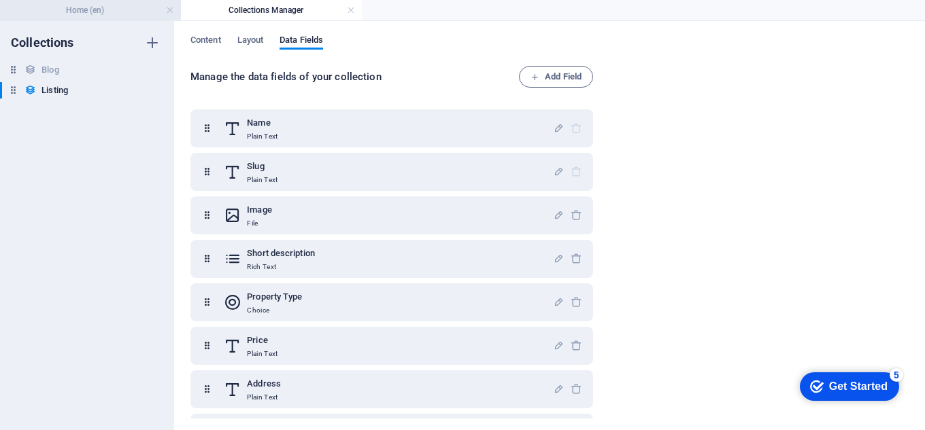
click at [118, 12] on h4 "Home (en)" at bounding box center [90, 10] width 181 height 15
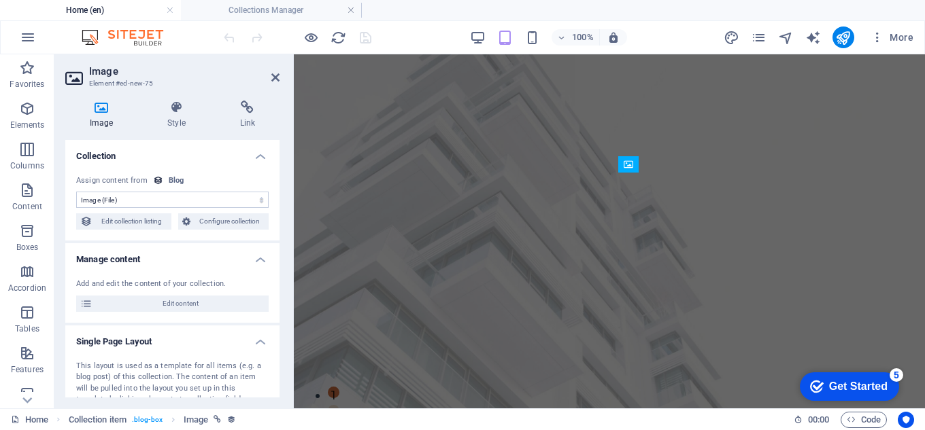
scroll to position [1766, 0]
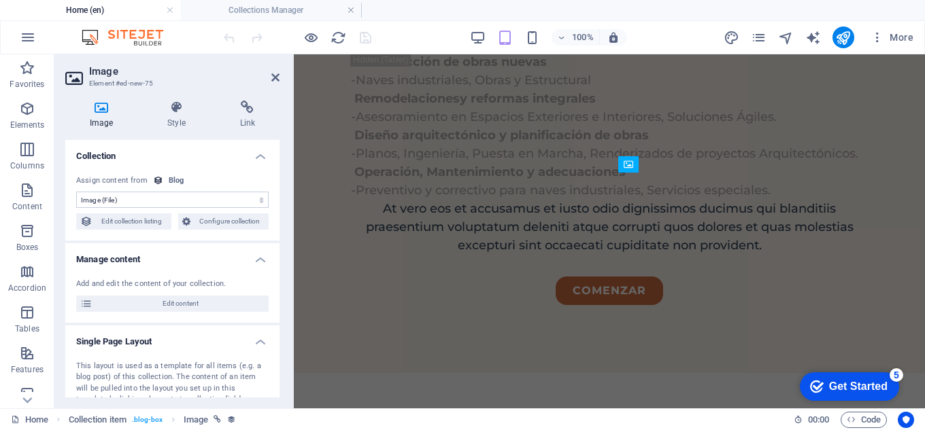
select select "DISABLED_OPTION_VALUE"
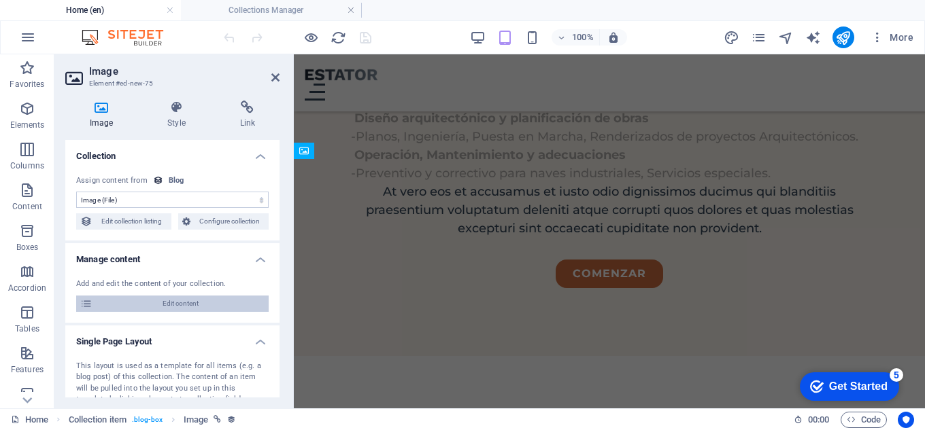
click at [192, 300] on span "Edit content" at bounding box center [181, 304] width 168 height 16
click at [177, 300] on span "Edit content" at bounding box center [181, 304] width 168 height 16
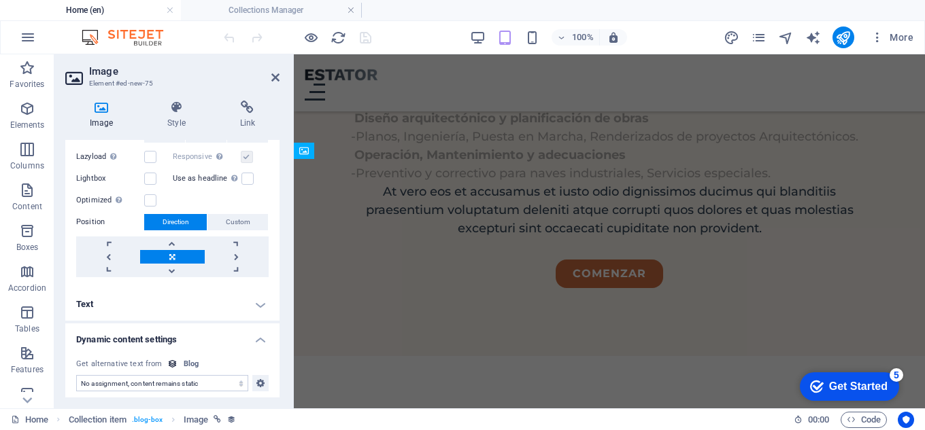
scroll to position [467, 0]
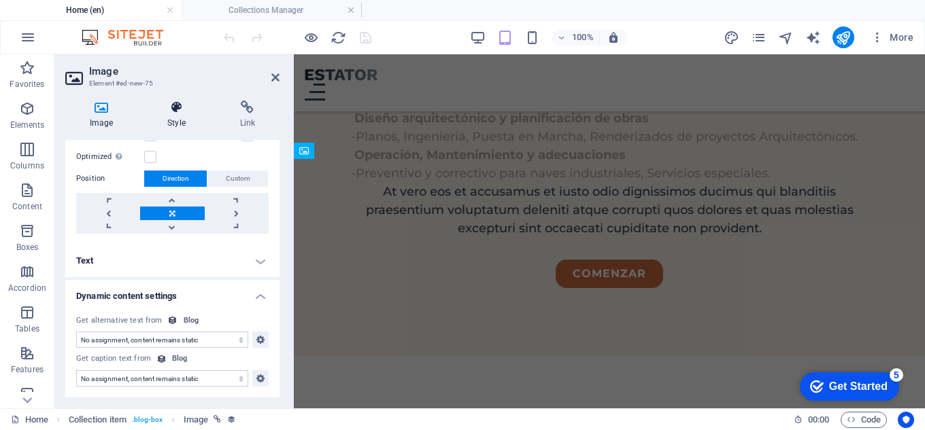
click at [170, 103] on icon at bounding box center [176, 108] width 67 height 14
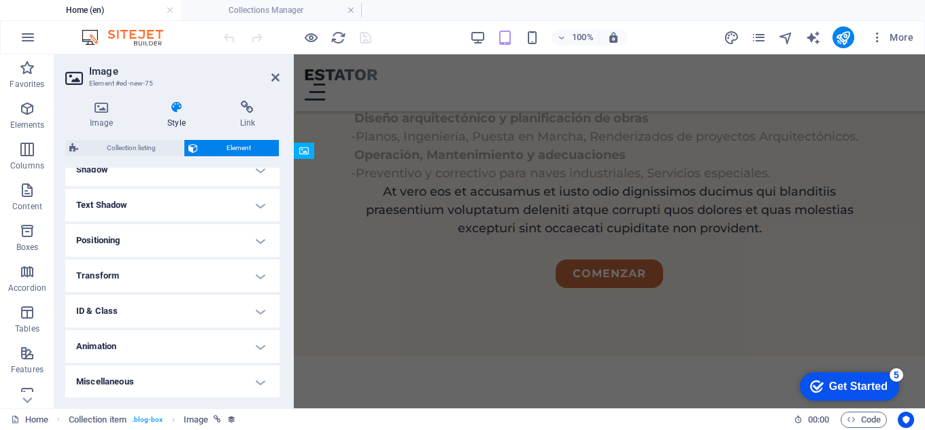
scroll to position [345, 0]
click at [252, 118] on h4 "Link" at bounding box center [248, 115] width 64 height 29
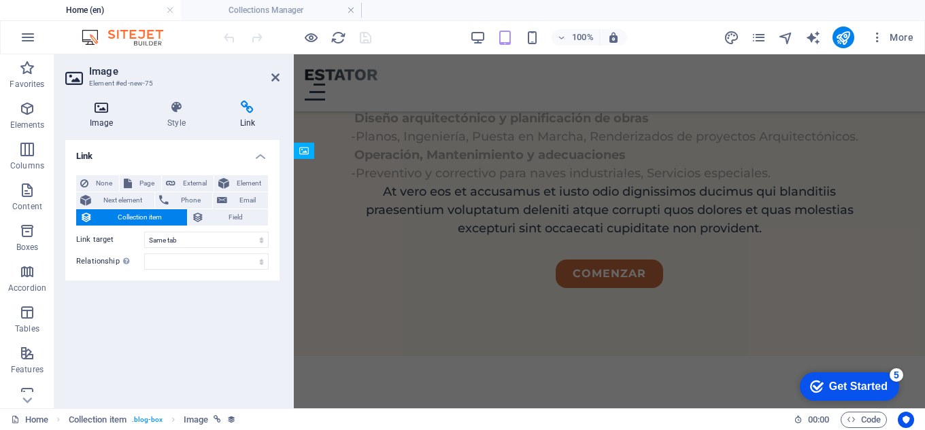
click at [97, 112] on icon at bounding box center [101, 108] width 72 height 14
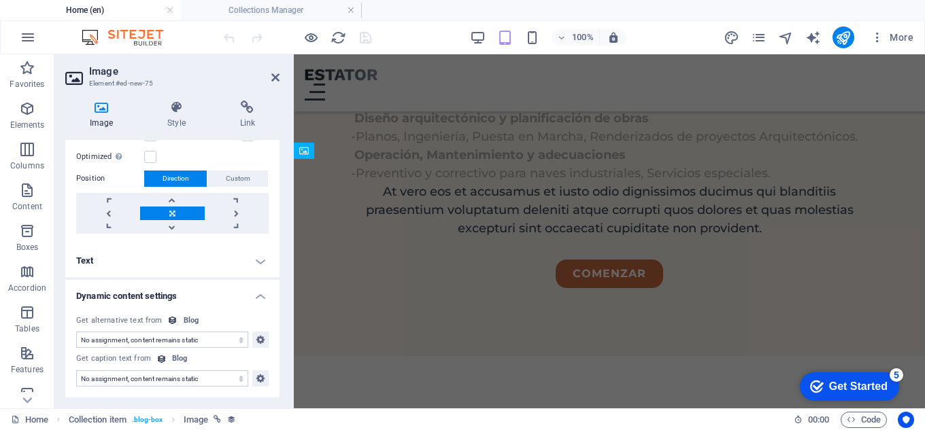
click at [97, 112] on icon at bounding box center [101, 108] width 72 height 14
click at [116, 81] on h3 "Element #ed-new-75" at bounding box center [170, 84] width 163 height 12
click at [103, 80] on h3 "Element #ed-new-75" at bounding box center [170, 84] width 163 height 12
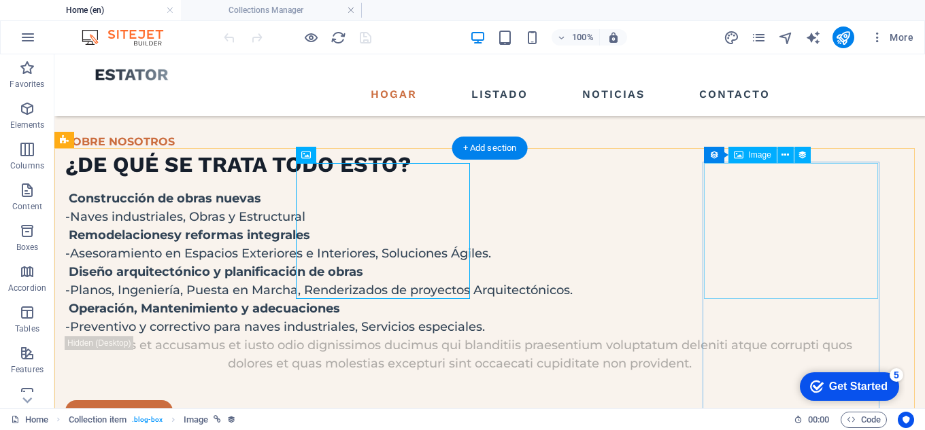
scroll to position [1485, 0]
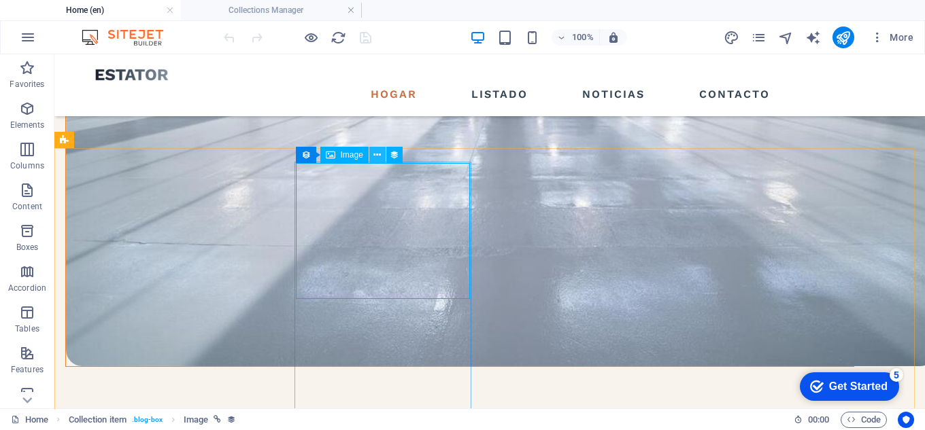
click at [374, 154] on icon at bounding box center [376, 155] width 7 height 14
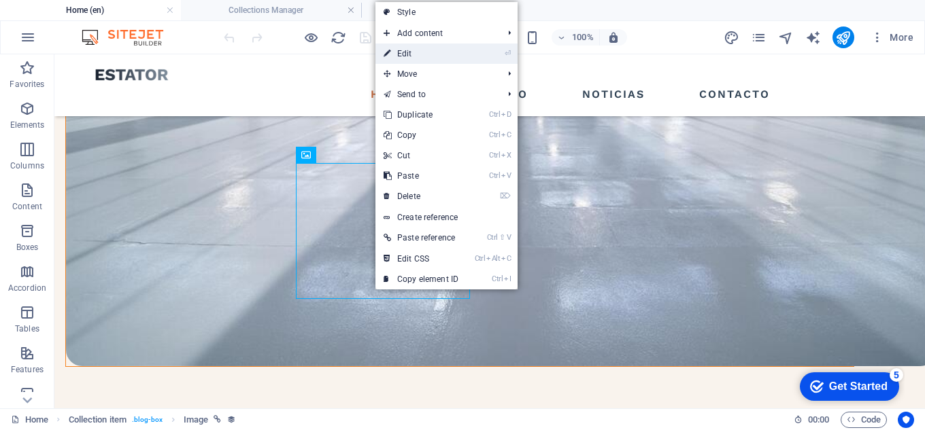
click at [434, 58] on link "⏎ Edit" at bounding box center [420, 54] width 91 height 20
select select "image"
select select "%"
select select "px"
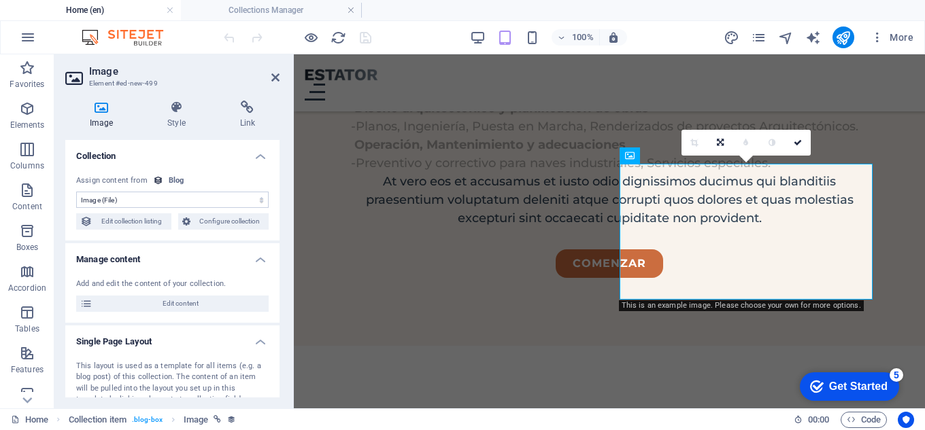
click at [223, 201] on select "No assignment, content remains static Created at (Date) Updated at (Date) Name …" at bounding box center [172, 200] width 192 height 16
click at [150, 224] on span "Edit collection listing" at bounding box center [132, 222] width 71 height 16
select select "createdAt_DESC"
select select "columns.status"
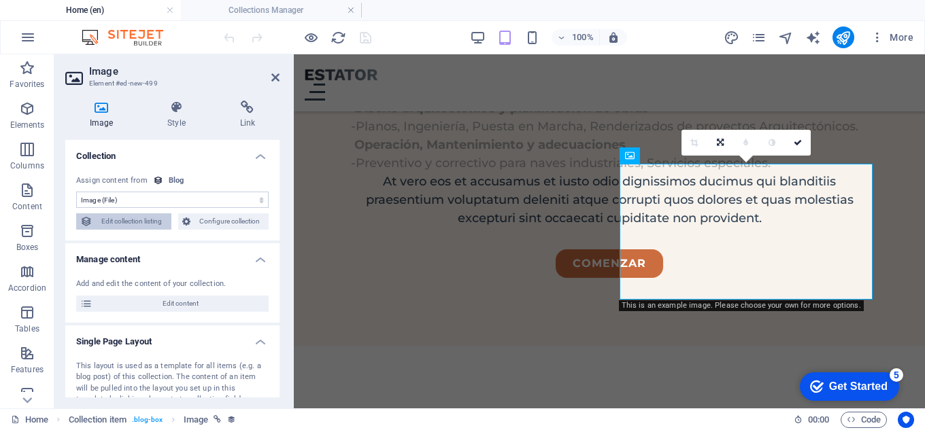
select select "columns.category"
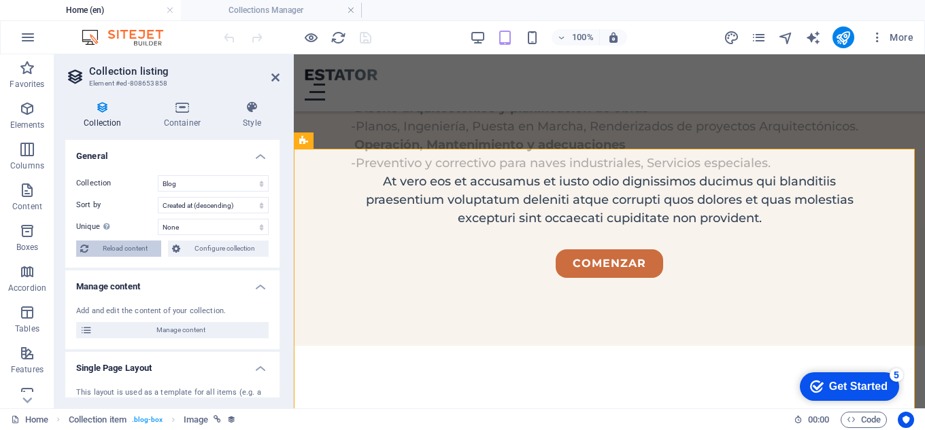
click at [122, 248] on span "Reload content" at bounding box center [124, 249] width 65 height 16
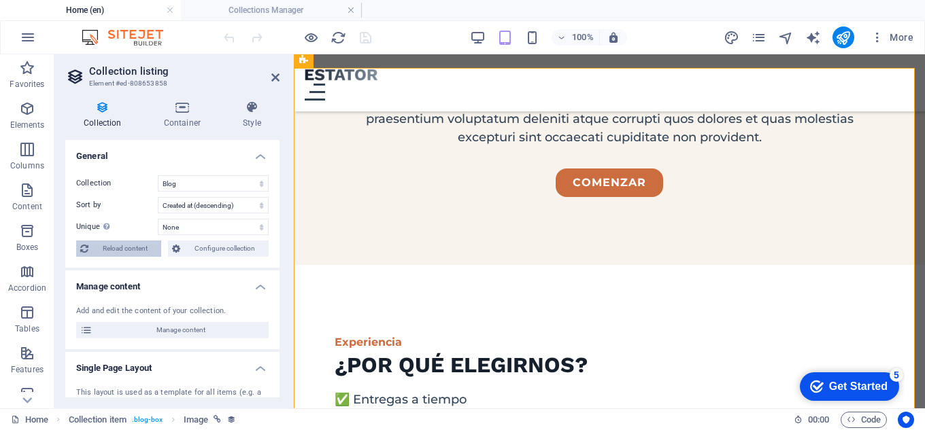
select select "createdAt_DESC"
select select "columns.status"
select select "columns.category"
click at [207, 250] on span "Configure collection" at bounding box center [224, 249] width 80 height 16
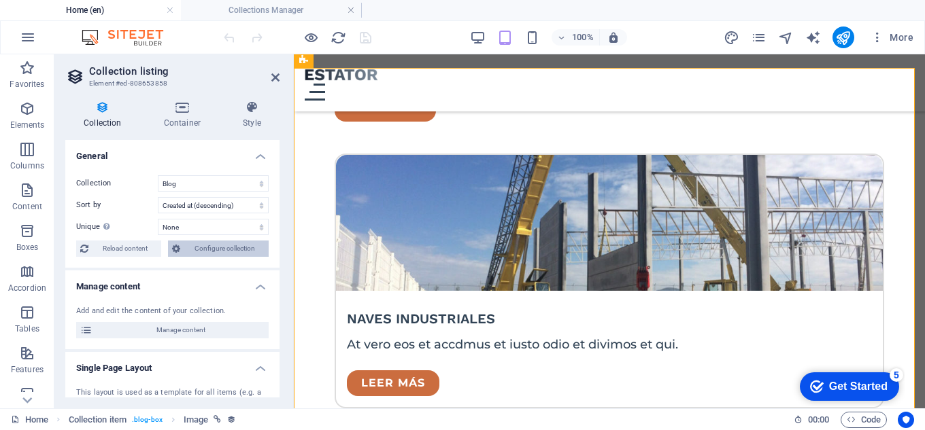
scroll to position [0, 0]
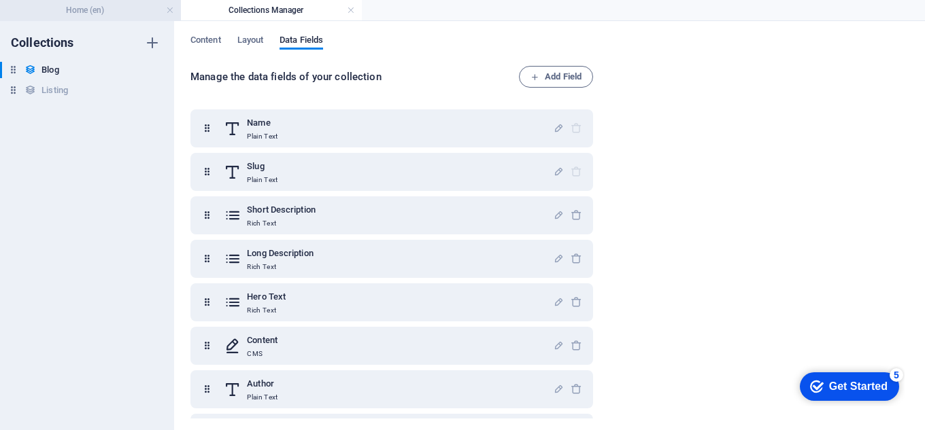
click at [110, 4] on h4 "Home (en)" at bounding box center [90, 10] width 181 height 15
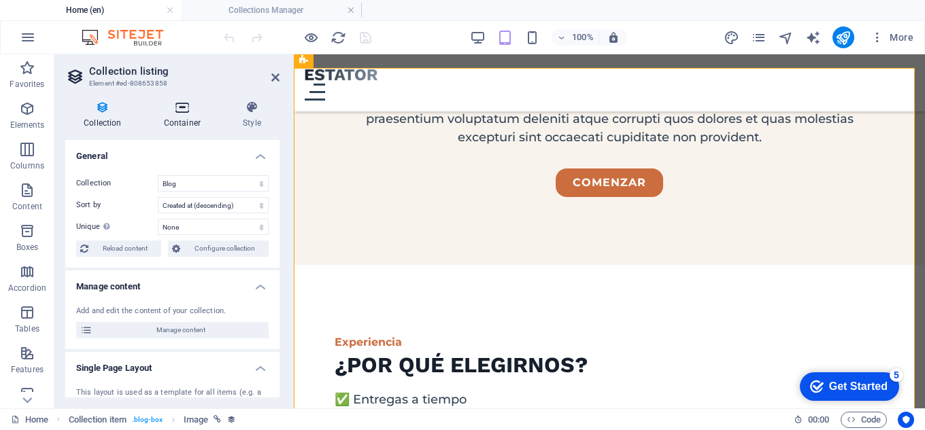
click at [180, 115] on h4 "Container" at bounding box center [185, 115] width 79 height 29
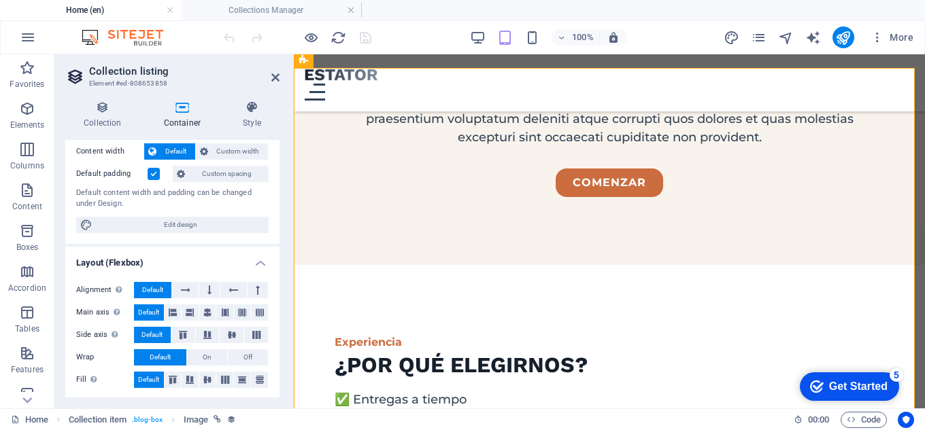
scroll to position [78, 0]
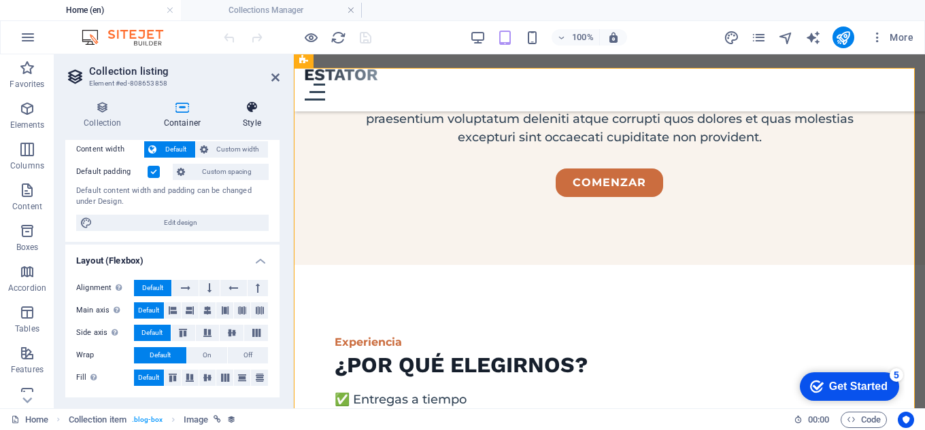
click at [258, 112] on icon at bounding box center [251, 108] width 55 height 14
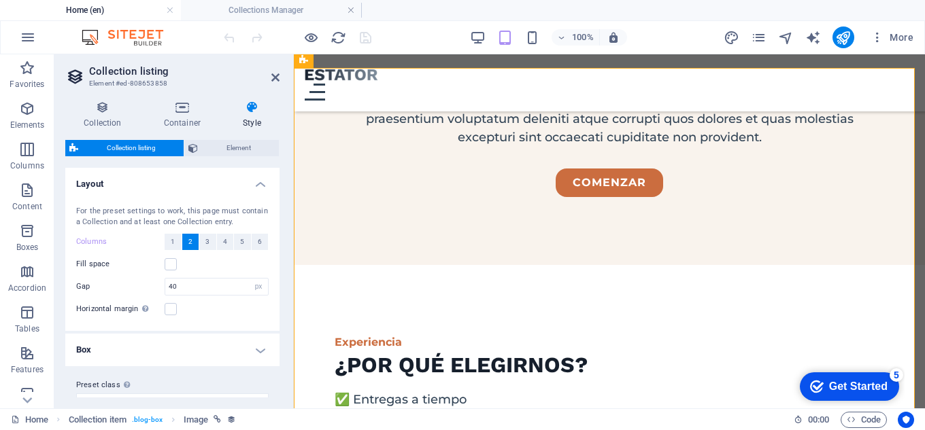
scroll to position [23, 0]
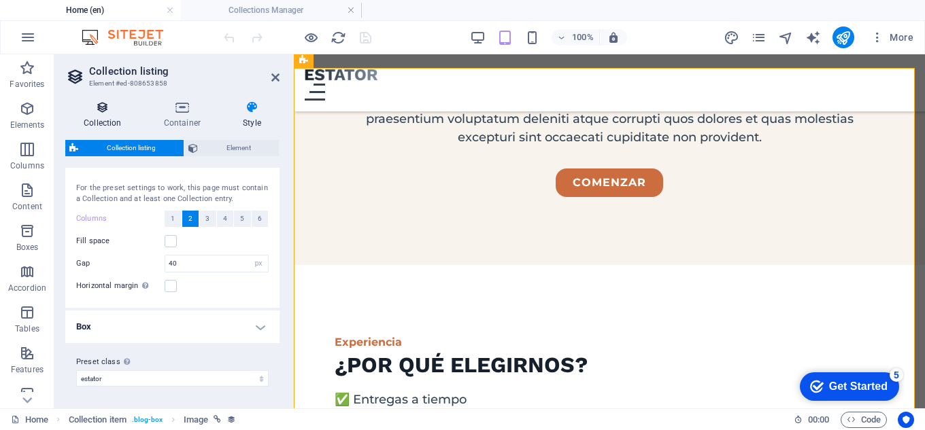
click at [101, 114] on icon at bounding box center [102, 108] width 75 height 14
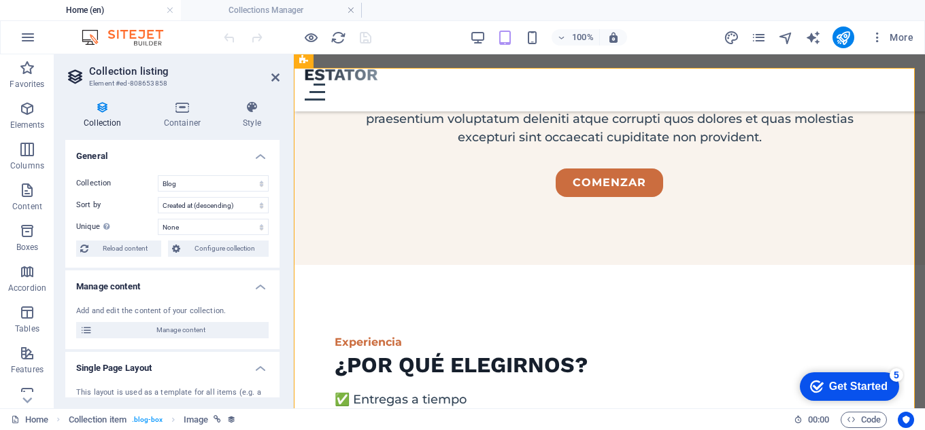
click at [257, 288] on h4 "Manage content" at bounding box center [172, 283] width 214 height 24
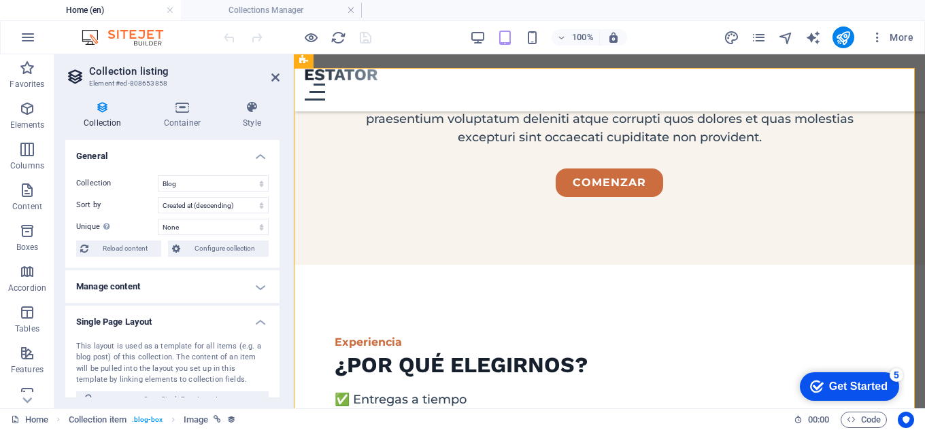
click at [257, 288] on h4 "Manage content" at bounding box center [172, 287] width 214 height 33
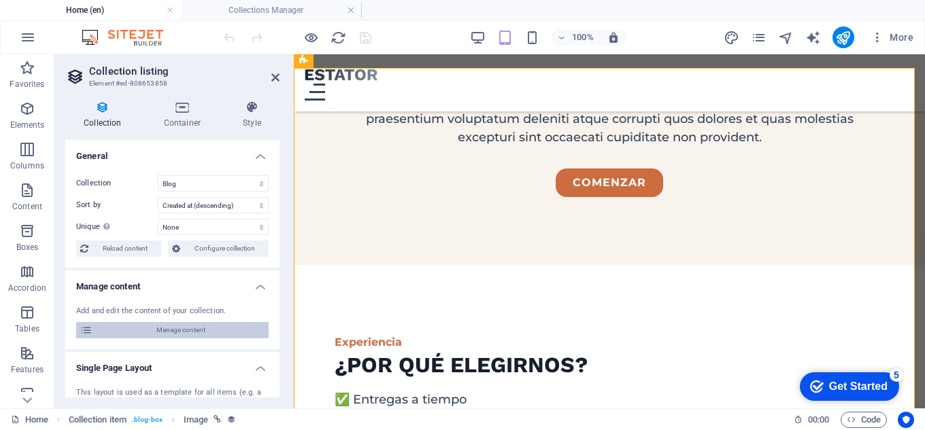
click at [184, 328] on span "Manage content" at bounding box center [181, 330] width 168 height 16
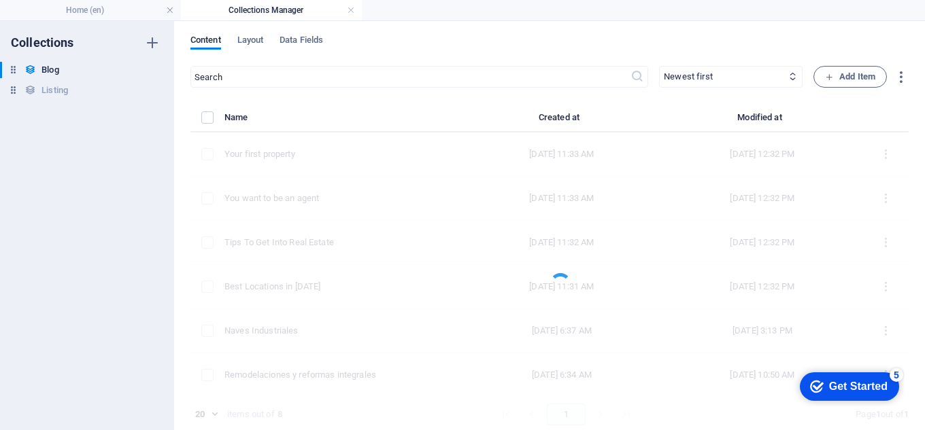
scroll to position [0, 0]
click at [102, 14] on h4 "Home (en)" at bounding box center [90, 10] width 181 height 15
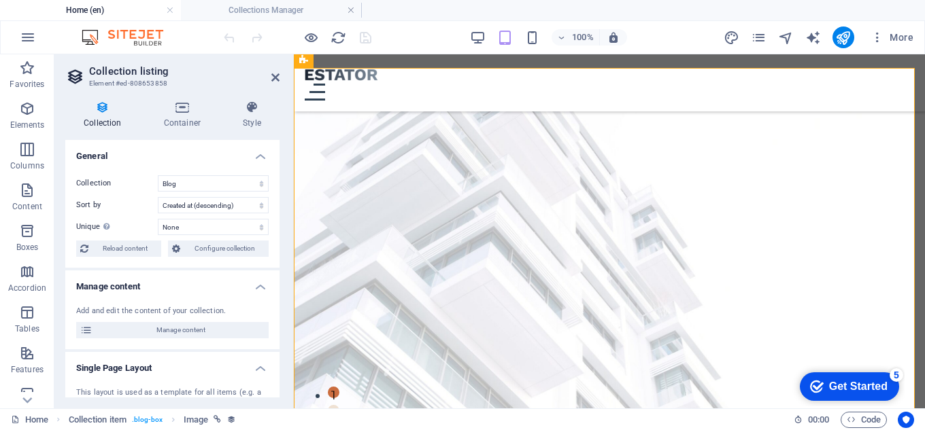
scroll to position [1857, 0]
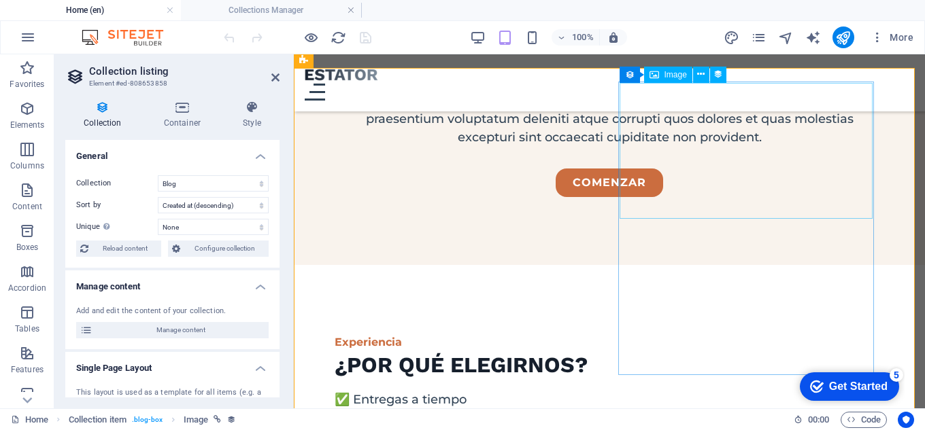
click at [644, 75] on span "Collection item" at bounding box center [666, 73] width 54 height 8
click at [703, 76] on icon at bounding box center [706, 73] width 7 height 14
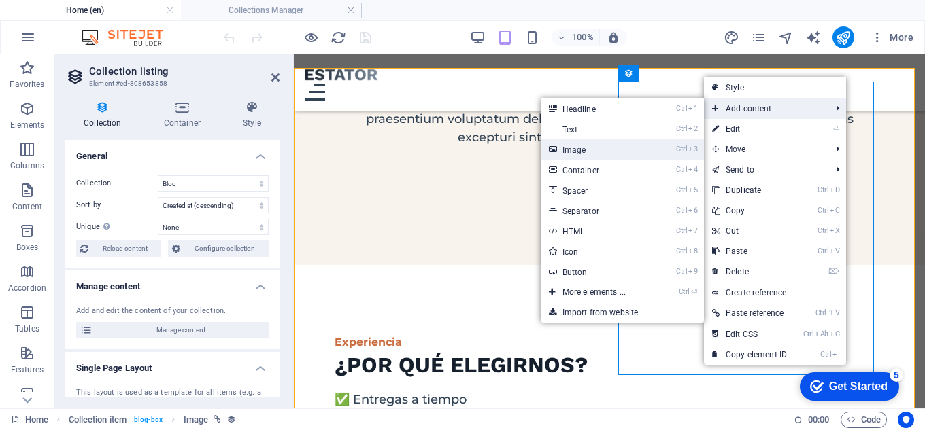
click at [596, 146] on link "Ctrl 3 Image" at bounding box center [597, 149] width 112 height 20
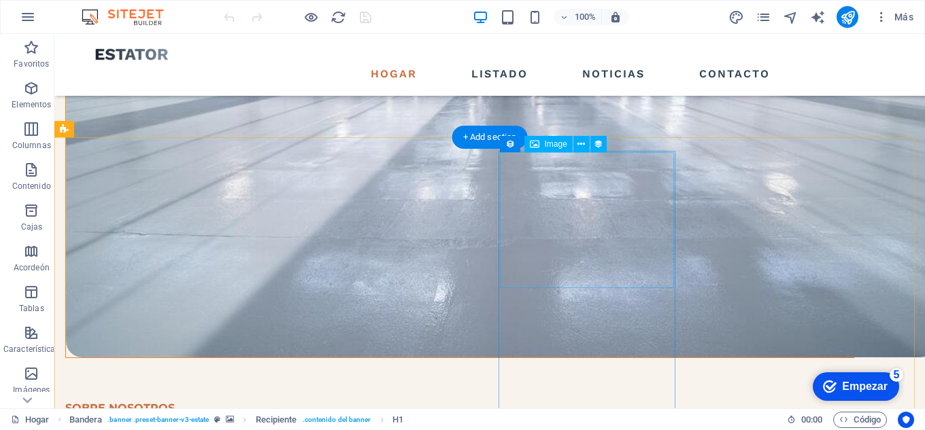
scroll to position [1496, 0]
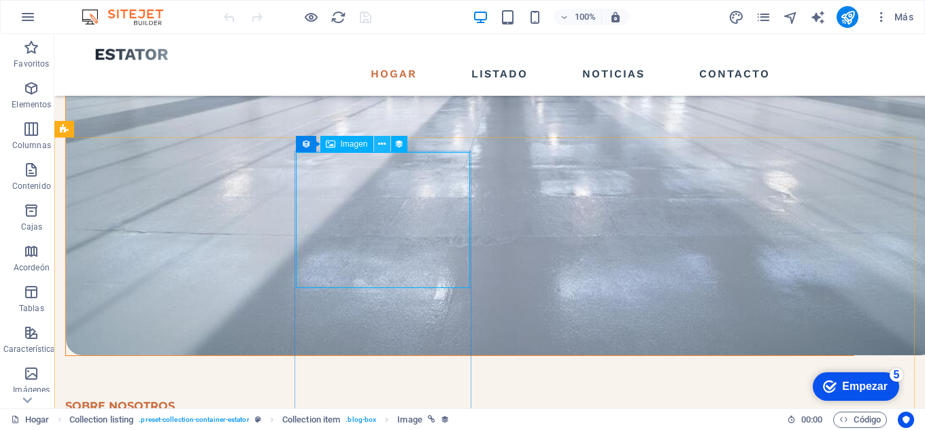
click at [381, 142] on icon at bounding box center [381, 144] width 7 height 14
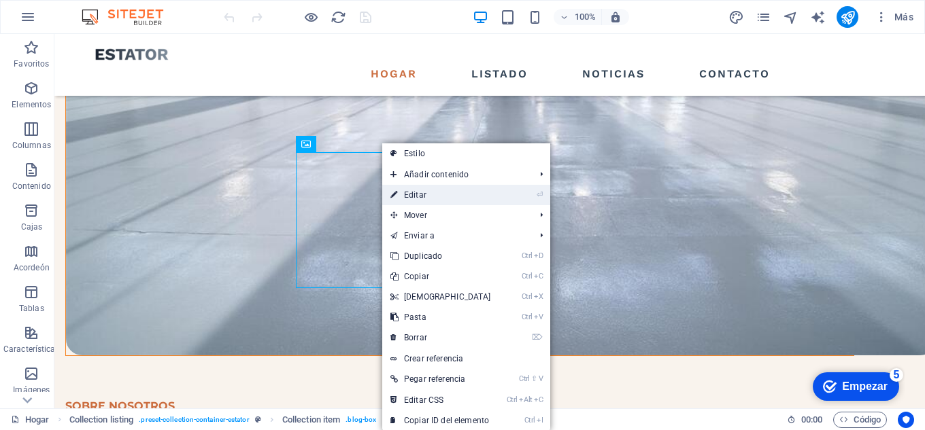
click at [433, 199] on link "⏎ Editar" at bounding box center [440, 195] width 117 height 20
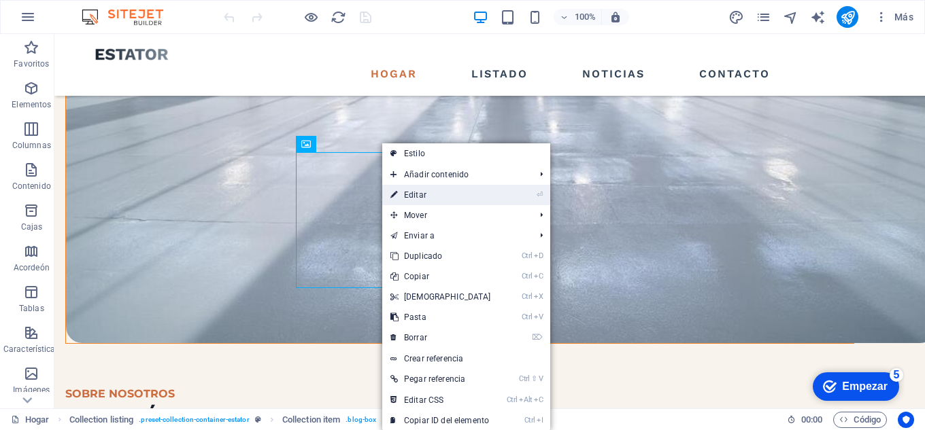
select select "%"
select select "px"
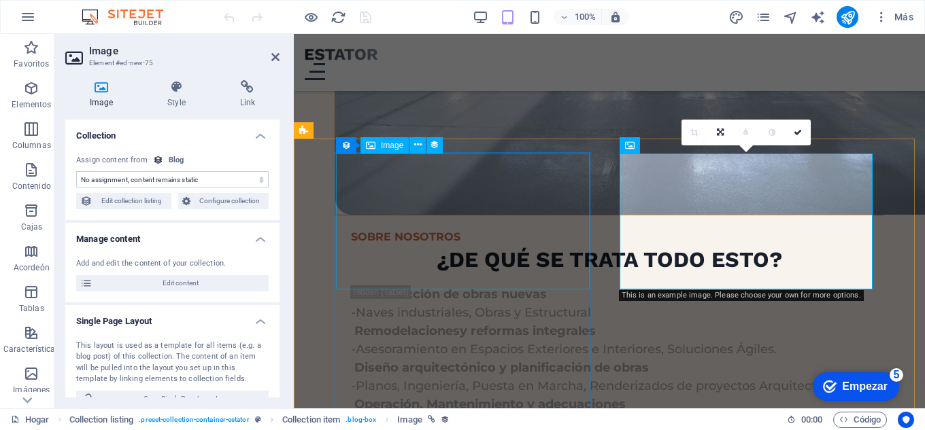
scroll to position [1766, 0]
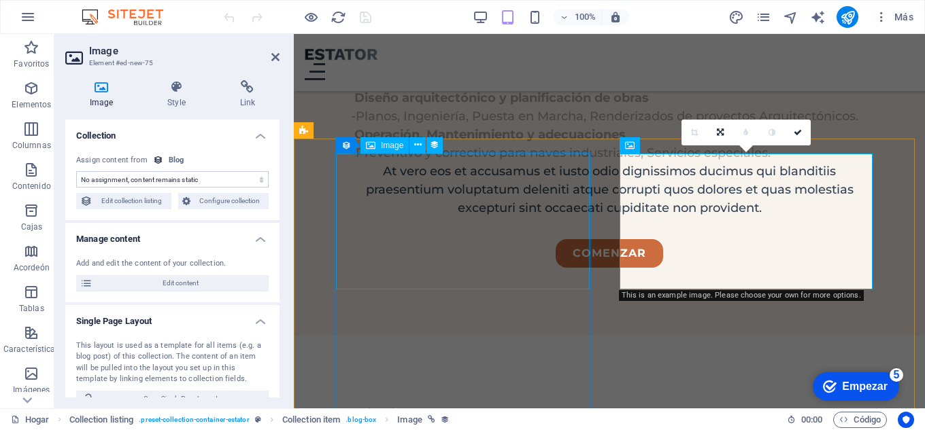
select select "image"
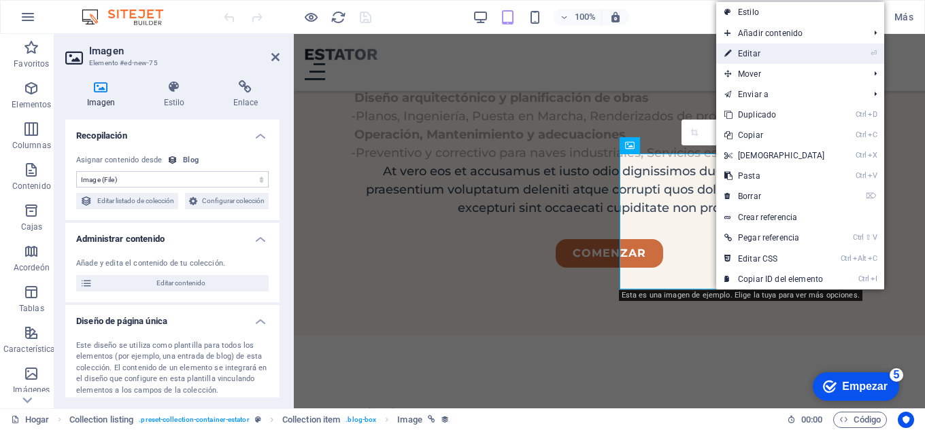
click at [764, 53] on link "⏎ Editar" at bounding box center [774, 54] width 117 height 20
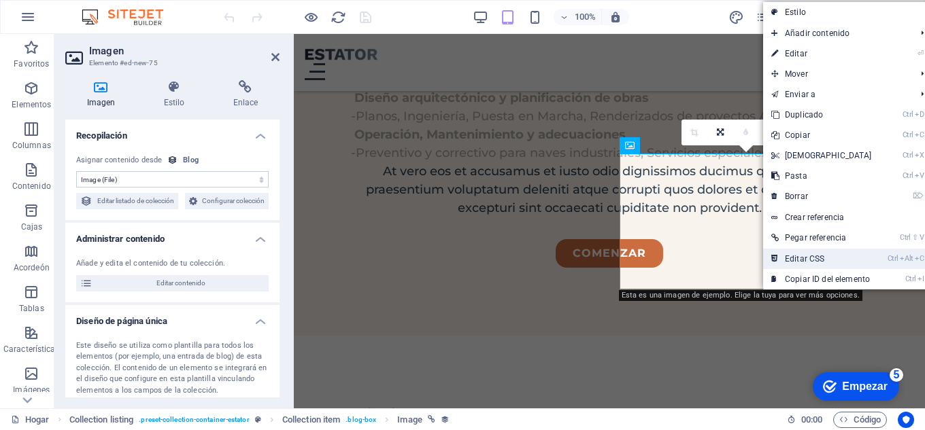
click at [804, 257] on font "Editar CSS" at bounding box center [804, 259] width 39 height 10
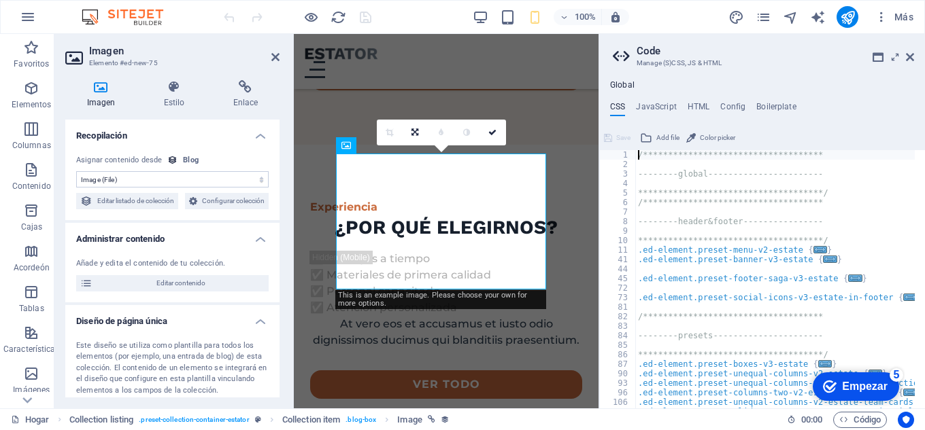
scroll to position [2069, 0]
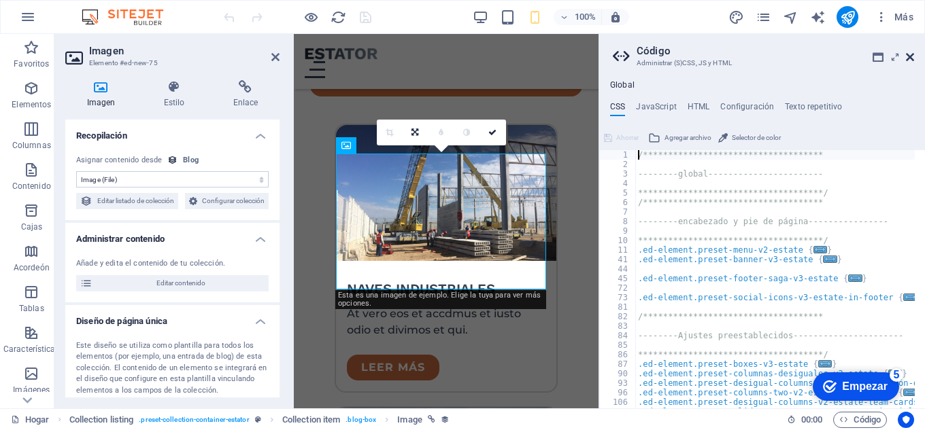
click at [910, 57] on icon at bounding box center [910, 57] width 8 height 11
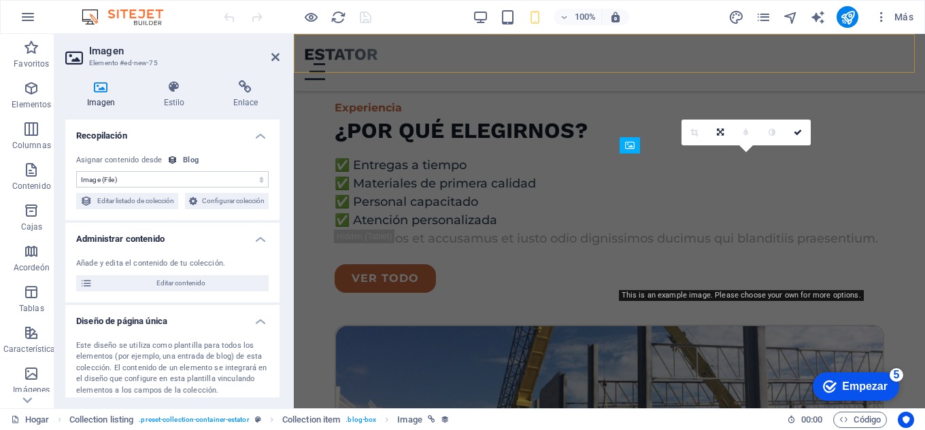
scroll to position [1766, 0]
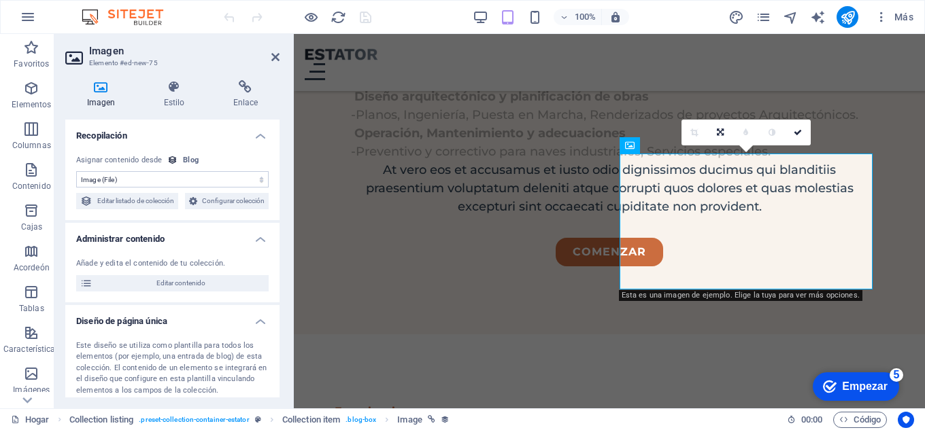
click at [188, 180] on select "Sin asignación, el contenido permanece estático Created at (Date) Updated at (D…" at bounding box center [172, 179] width 192 height 16
click at [200, 181] on select "Sin asignación, el contenido permanece estático Created at (Date) Updated at (D…" at bounding box center [172, 179] width 192 height 16
click at [174, 201] on font "Editar listado de colección" at bounding box center [135, 200] width 77 height 7
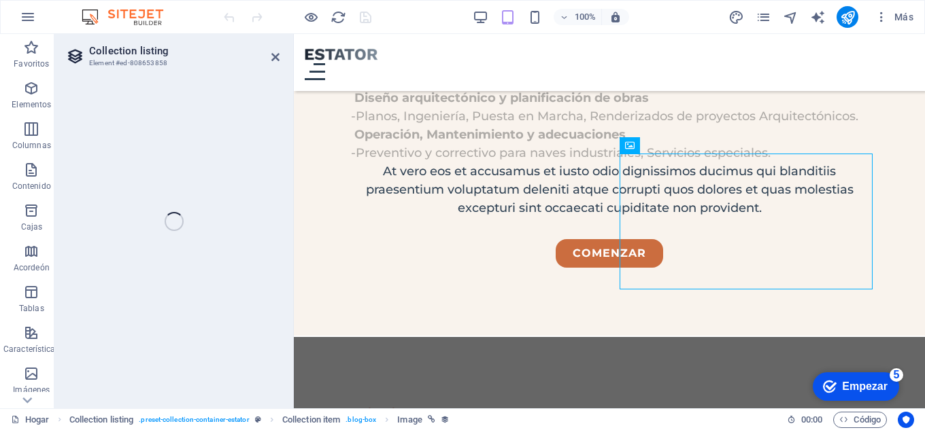
select select "createdAt_DESC"
select select "columns.status"
select select "columns.category"
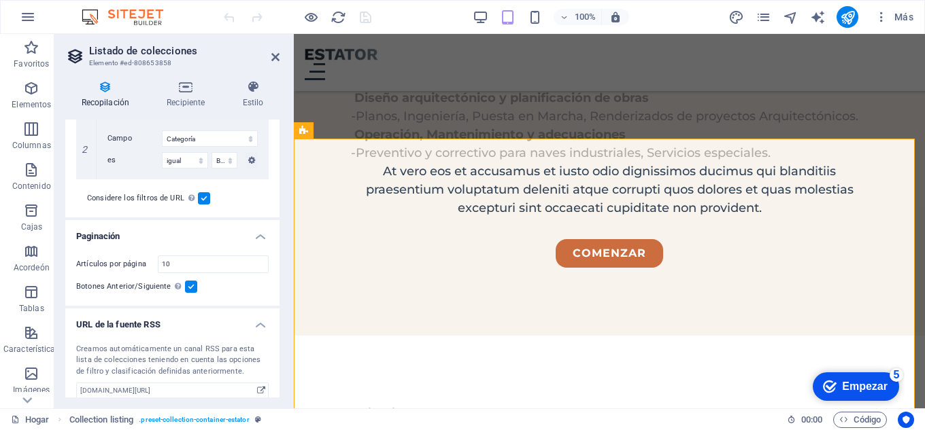
scroll to position [447, 0]
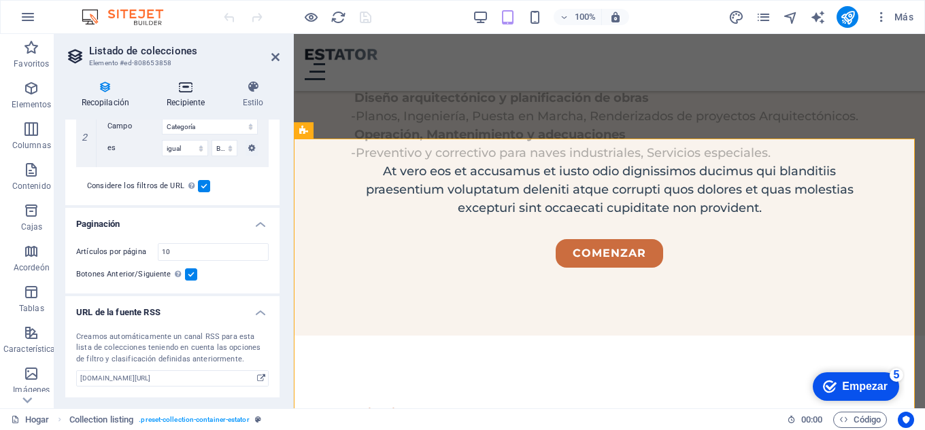
click at [191, 90] on icon at bounding box center [186, 87] width 70 height 14
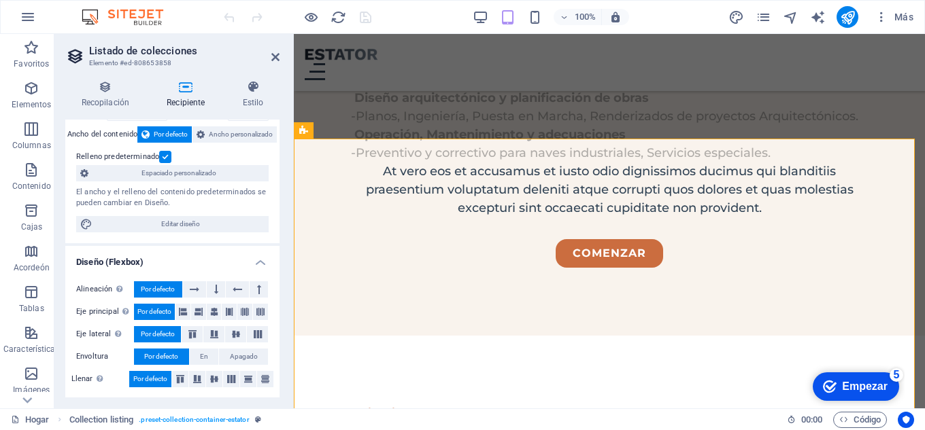
scroll to position [74, 0]
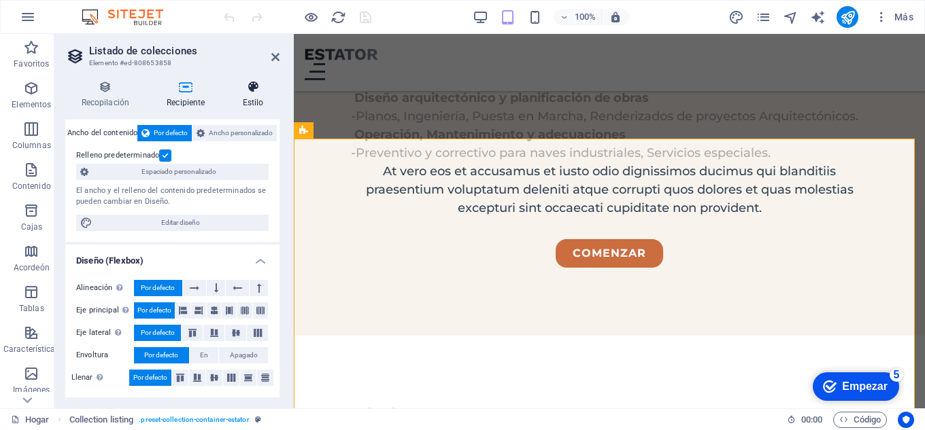
click at [263, 105] on font "Estilo" at bounding box center [253, 103] width 21 height 10
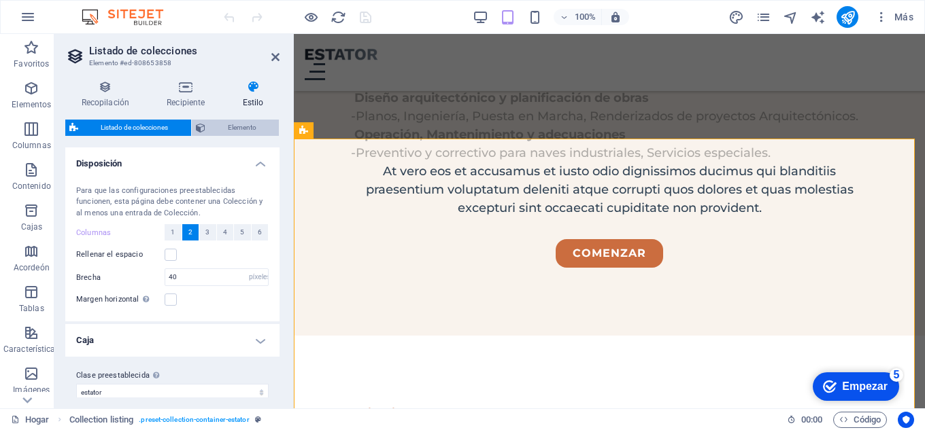
click at [247, 130] on font "Elemento" at bounding box center [242, 127] width 29 height 7
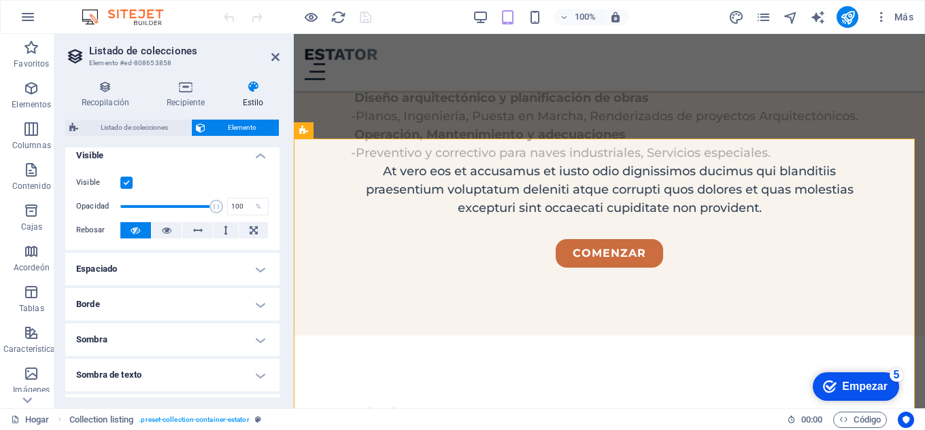
scroll to position [0, 0]
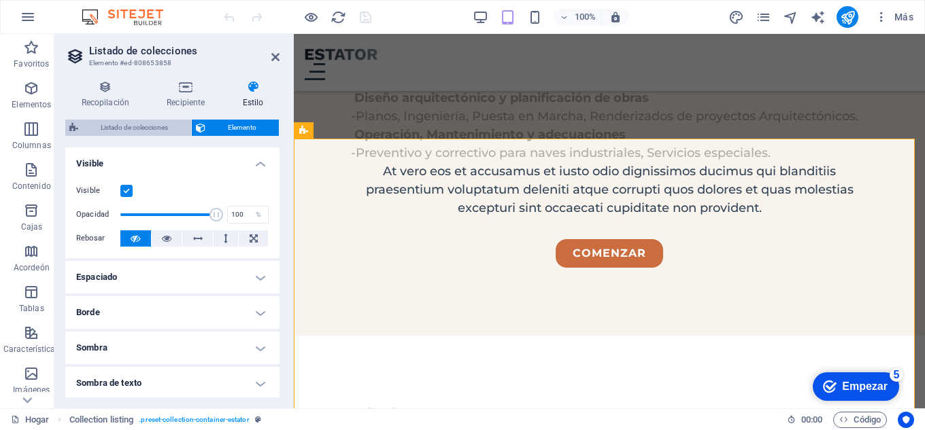
click at [138, 124] on font "Listado de colecciones" at bounding box center [134, 127] width 67 height 7
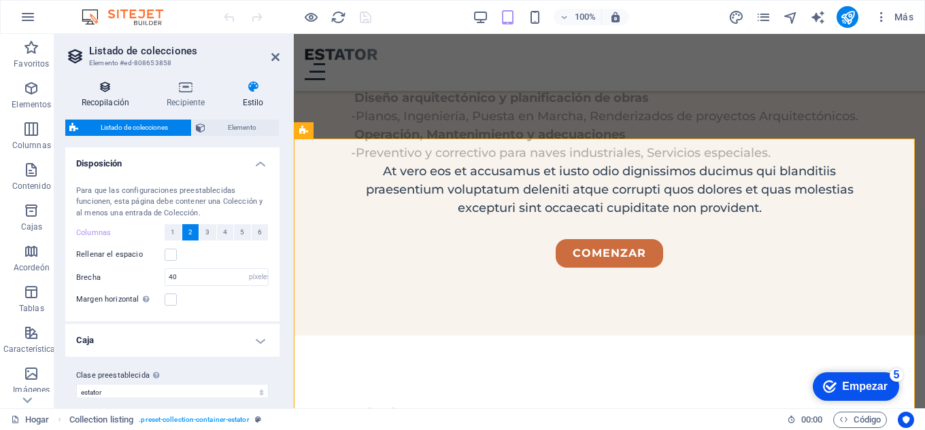
click at [110, 101] on font "Recopilación" at bounding box center [106, 103] width 48 height 10
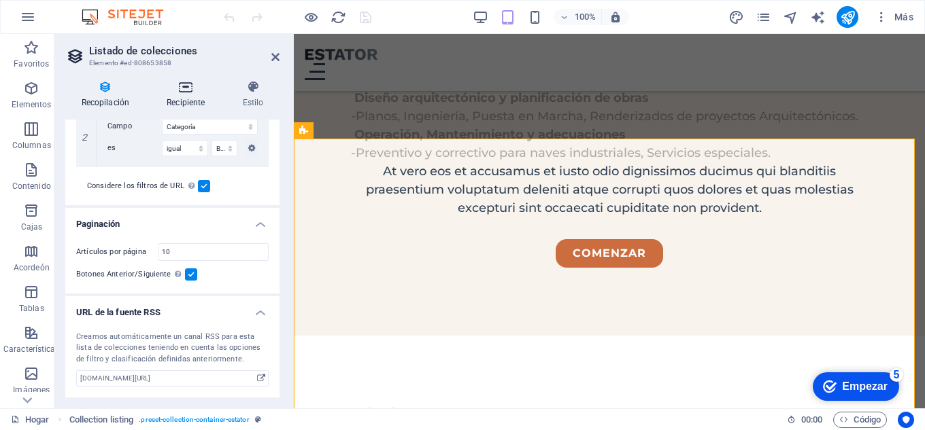
click at [188, 96] on h4 "Recipiente" at bounding box center [188, 94] width 75 height 29
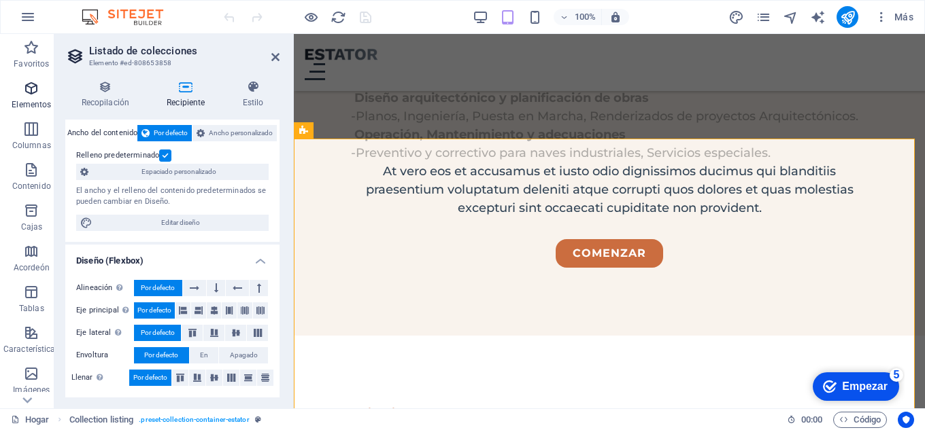
click at [35, 96] on icon "button" at bounding box center [31, 88] width 16 height 16
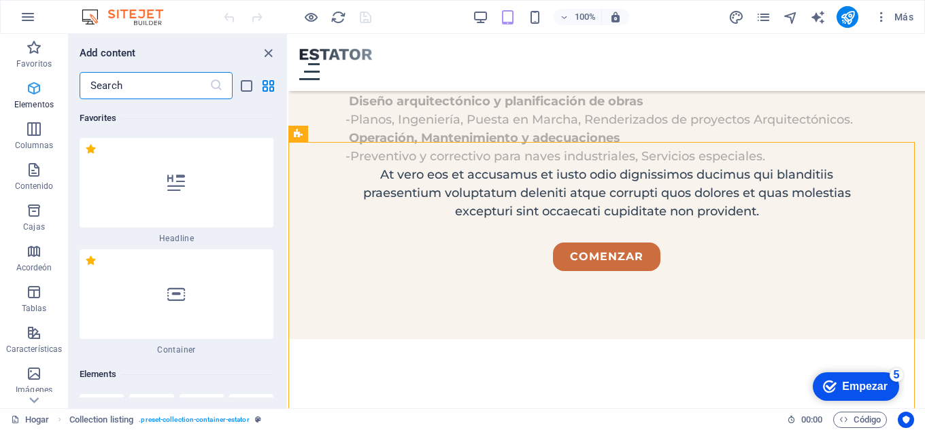
scroll to position [256, 0]
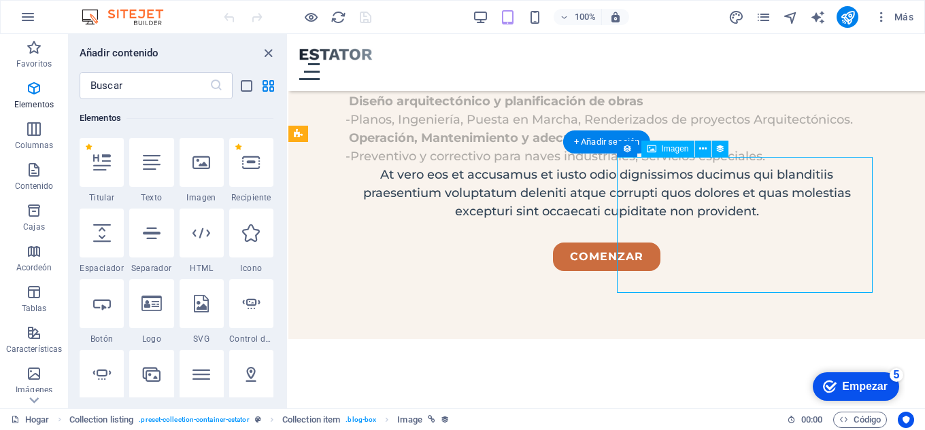
select select "image"
select select "%"
select select "px"
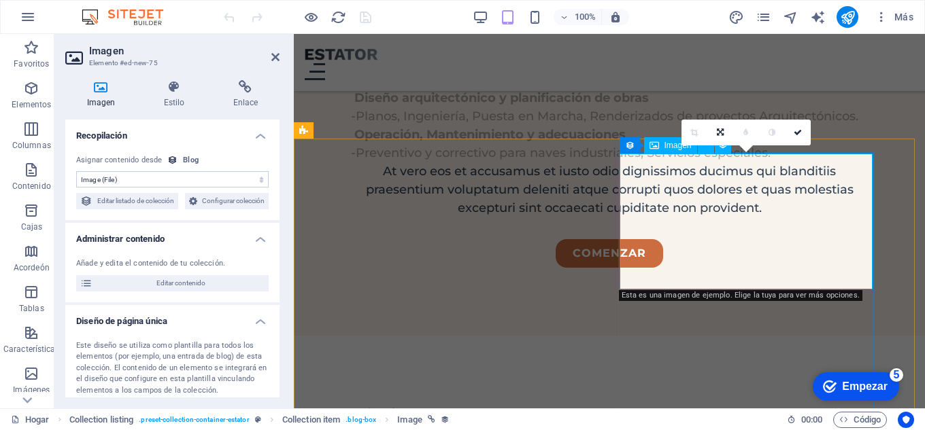
click at [665, 148] on font "Imagen" at bounding box center [677, 146] width 27 height 10
click at [629, 147] on icon at bounding box center [629, 144] width 10 height 16
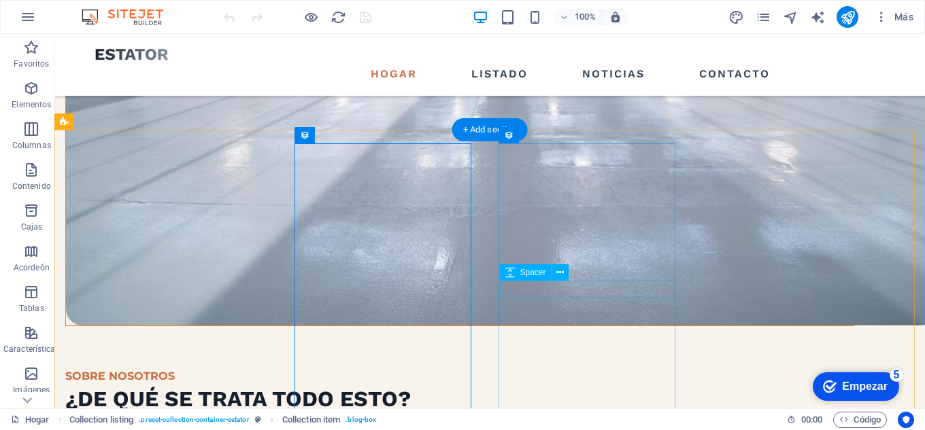
scroll to position [1494, 0]
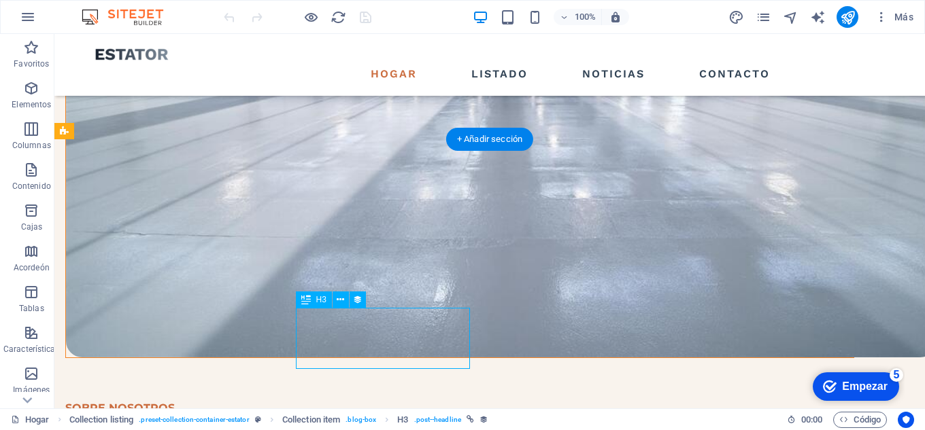
select select "name"
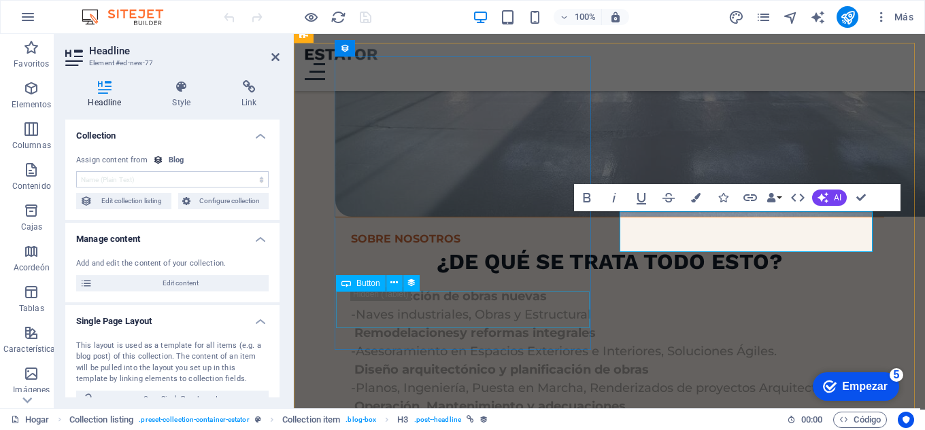
scroll to position [1862, 0]
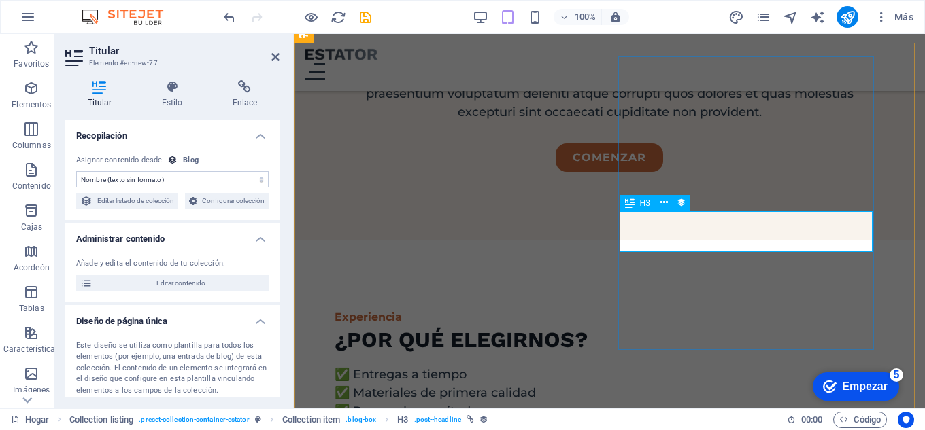
click at [669, 206] on button at bounding box center [664, 203] width 16 height 16
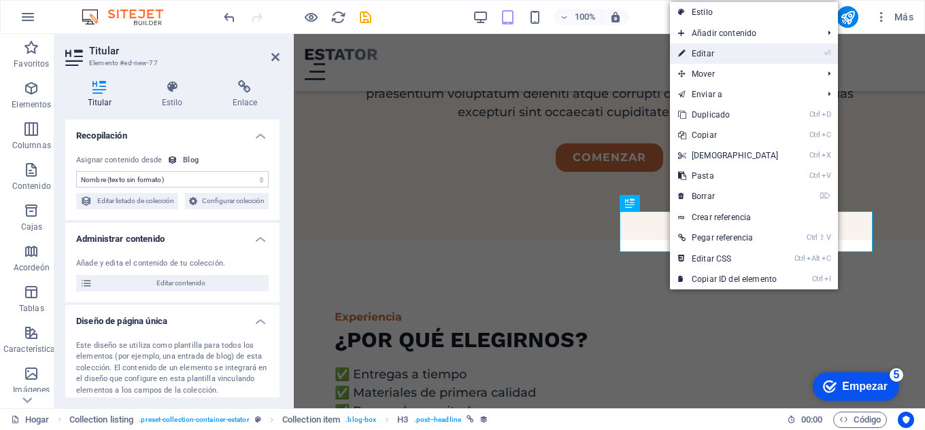
click at [711, 56] on font "Editar" at bounding box center [703, 54] width 22 height 10
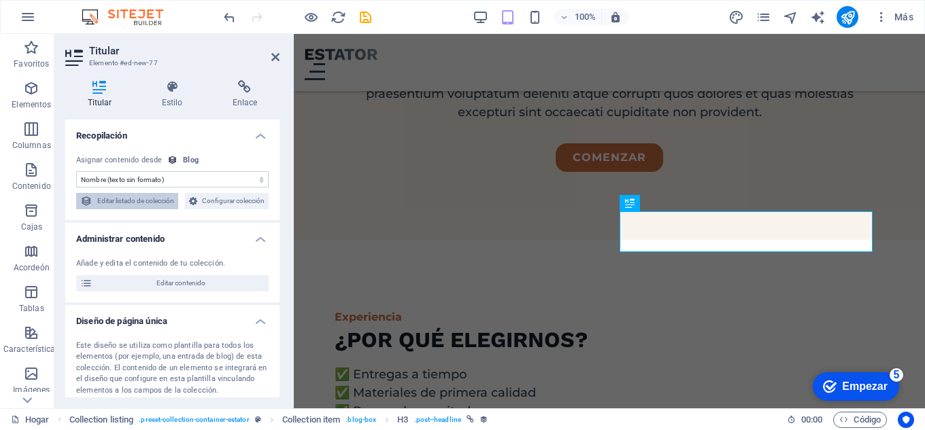
click at [174, 200] on font "Editar listado de colección" at bounding box center [135, 200] width 77 height 7
select select "createdAt_DESC"
select select "columns.status"
select select "columns.category"
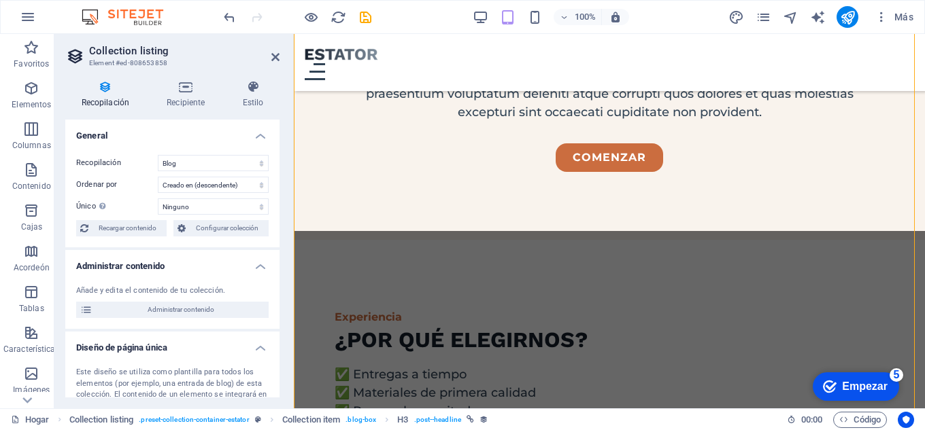
scroll to position [1872, 0]
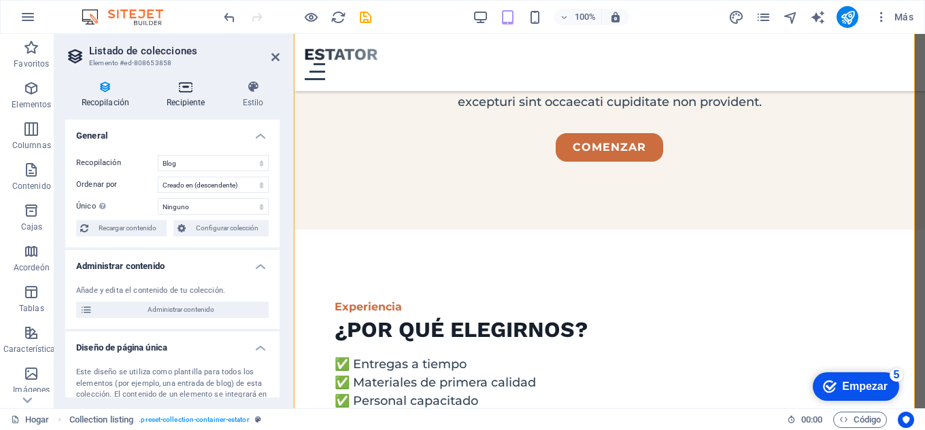
click at [191, 96] on h4 "Recipiente" at bounding box center [188, 94] width 75 height 29
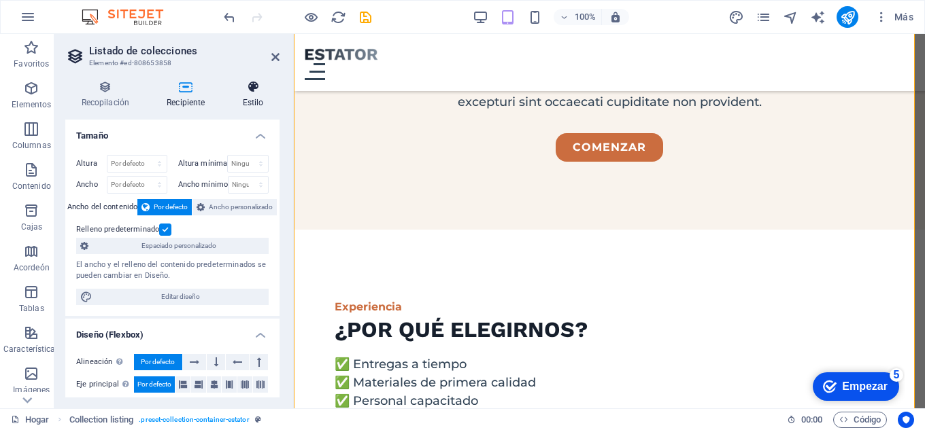
click at [246, 89] on icon at bounding box center [252, 87] width 53 height 14
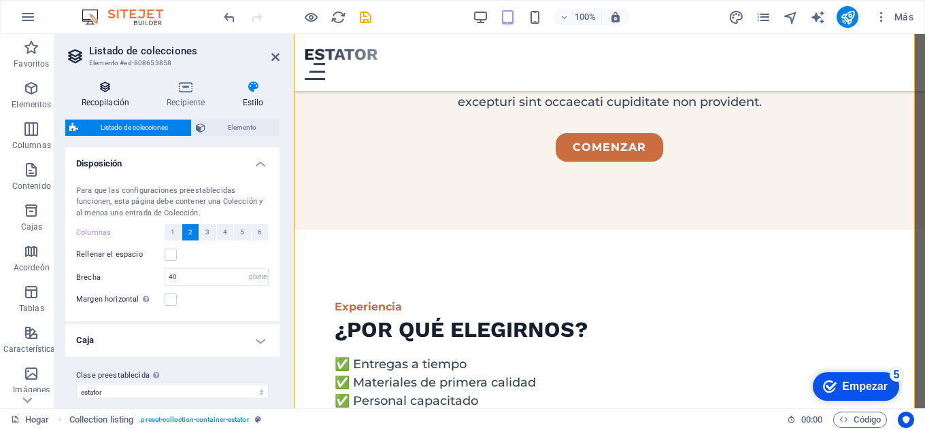
click at [106, 91] on icon at bounding box center [105, 87] width 80 height 14
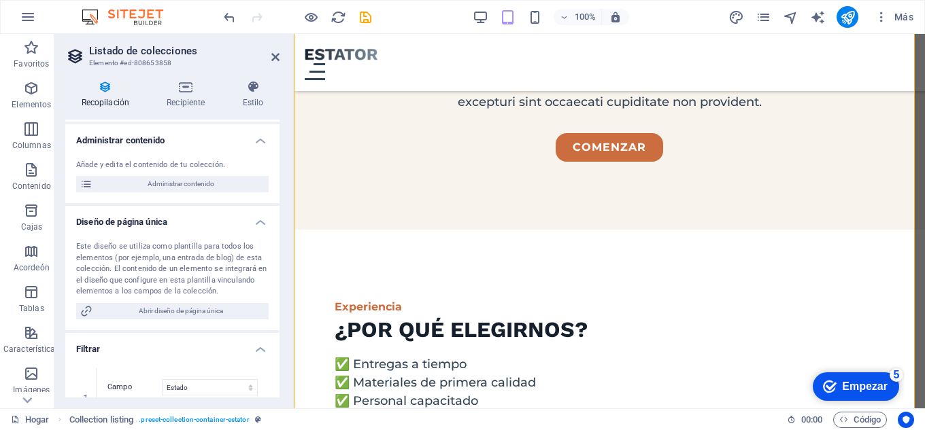
scroll to position [136, 0]
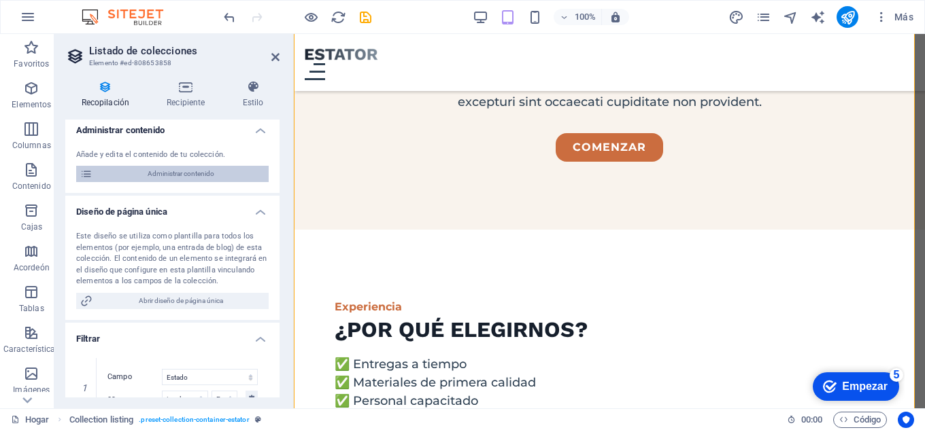
click at [202, 166] on span "Administrar contenido" at bounding box center [181, 174] width 168 height 16
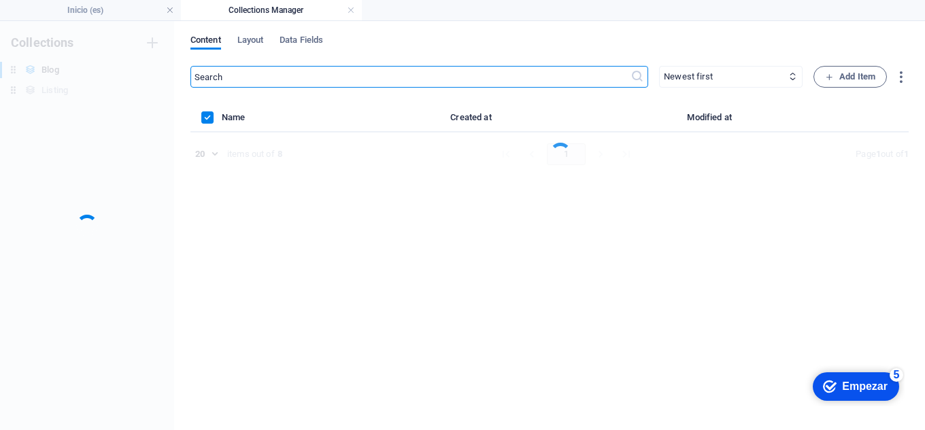
scroll to position [0, 0]
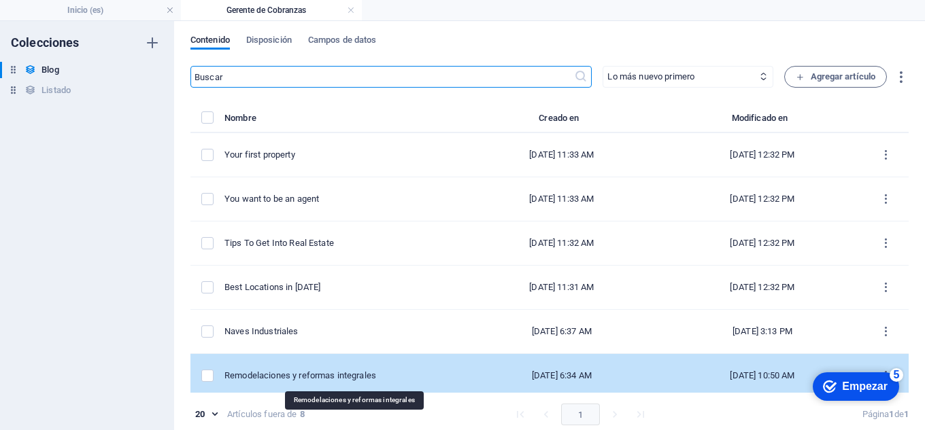
click at [413, 374] on div "Remodelaciones y reformas integrales" at bounding box center [337, 376] width 226 height 12
select select "Estate"
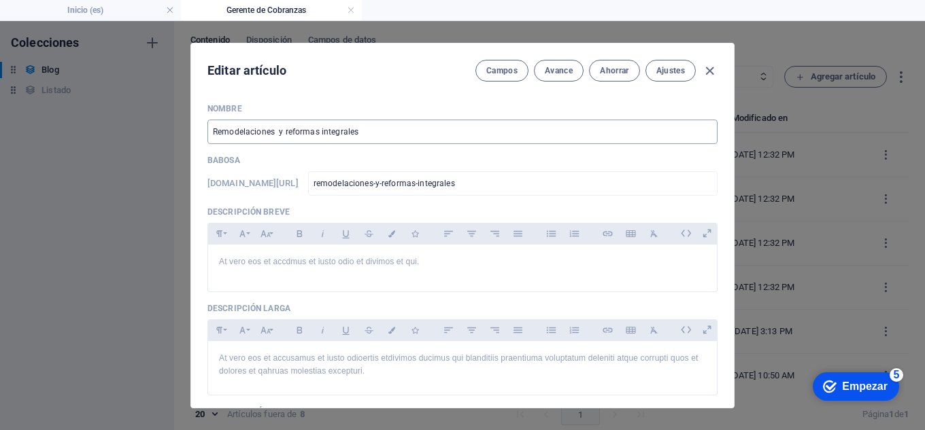
click at [286, 132] on input "Remodelaciones y reformas integrales" at bounding box center [462, 132] width 510 height 24
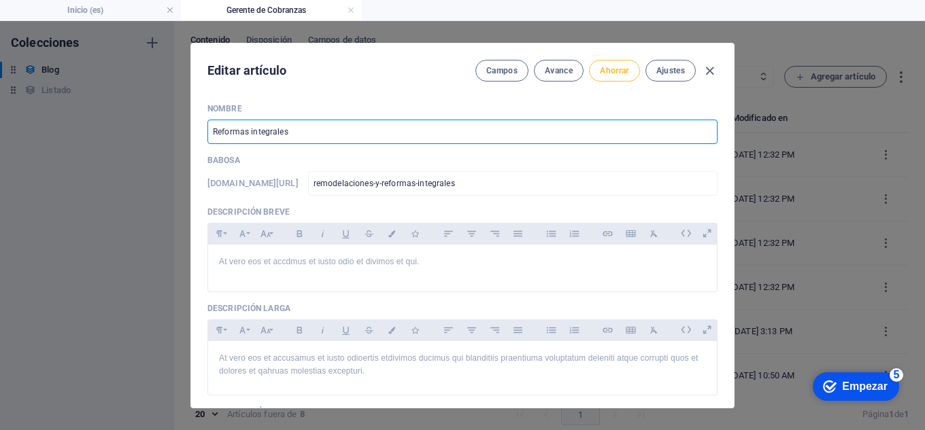
type input "Reformas integrales"
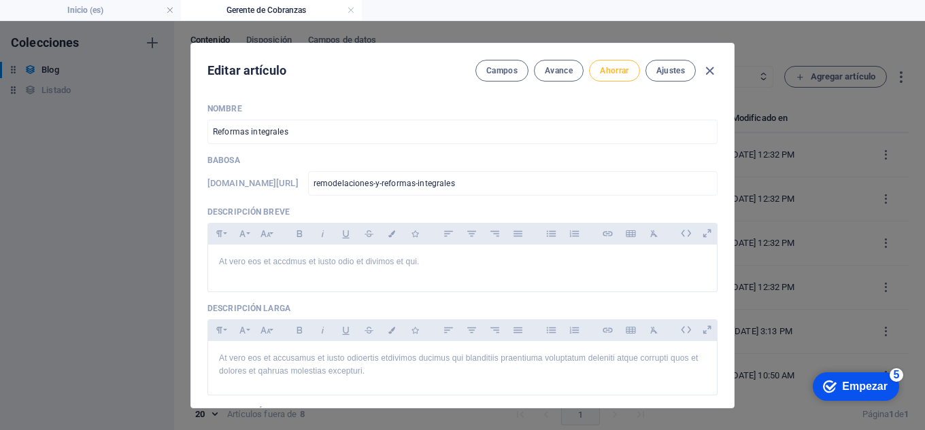
click at [618, 75] on font "Ahorrar" at bounding box center [614, 71] width 29 height 10
click at [609, 69] on font "Ahorrar" at bounding box center [614, 71] width 29 height 10
click at [662, 69] on font "Ajustes" at bounding box center [670, 71] width 29 height 10
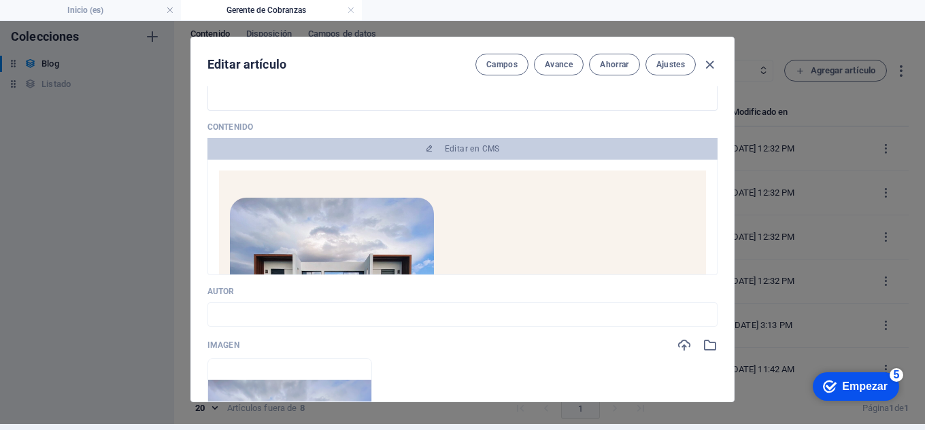
scroll to position [375, 0]
click at [359, 237] on img at bounding box center [332, 267] width 204 height 136
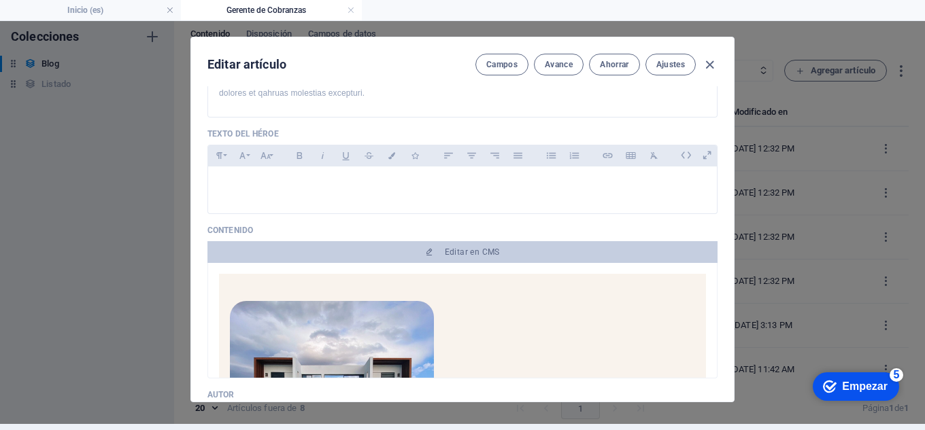
scroll to position [476, 0]
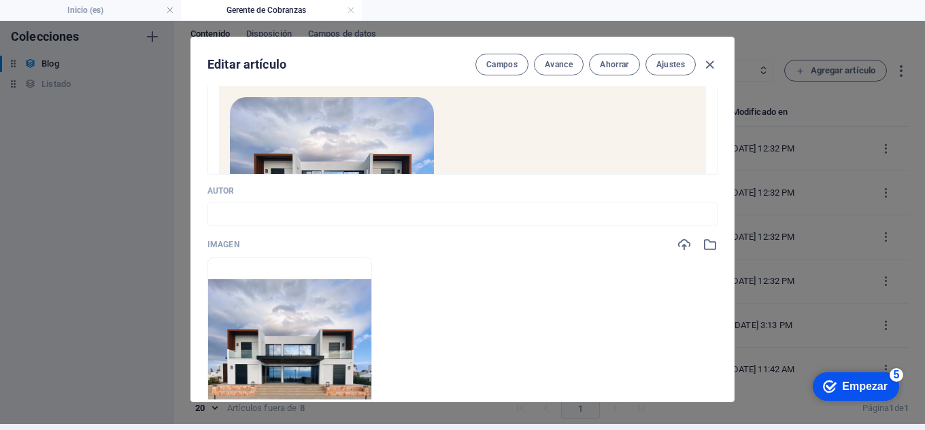
click at [401, 150] on img at bounding box center [332, 165] width 204 height 136
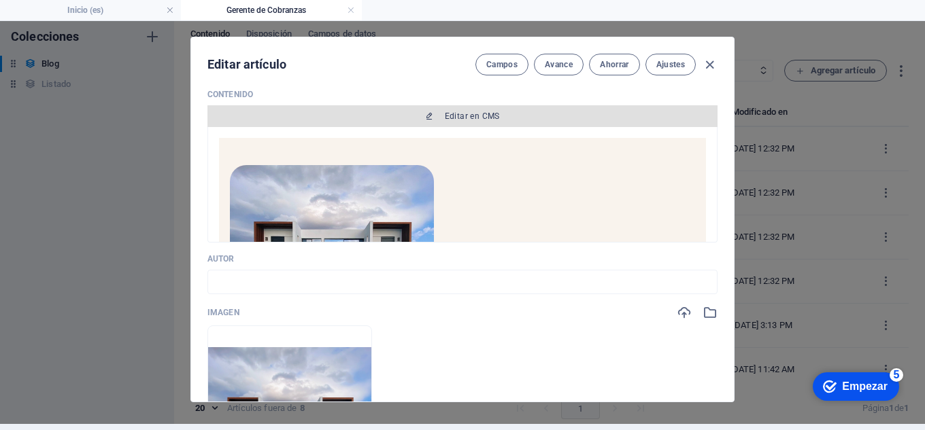
click at [457, 121] on font "Editar en CMS" at bounding box center [472, 117] width 55 height 10
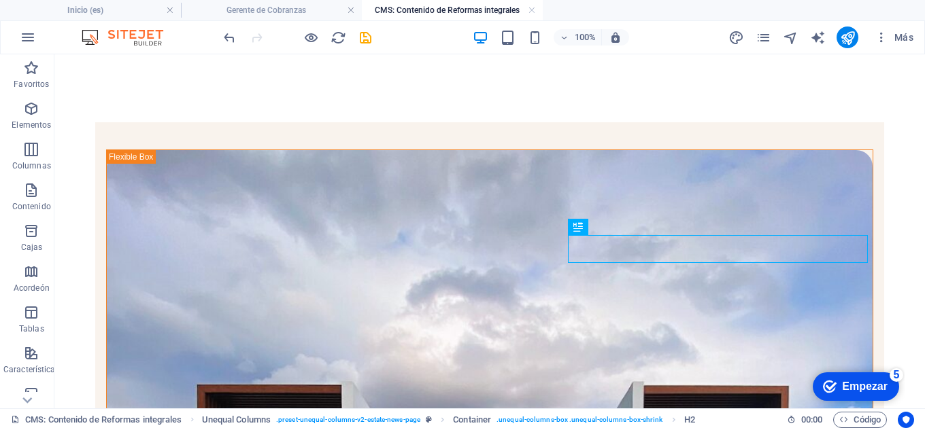
scroll to position [0, 0]
click at [276, 13] on font "Gerente de Cobranzas" at bounding box center [266, 10] width 80 height 10
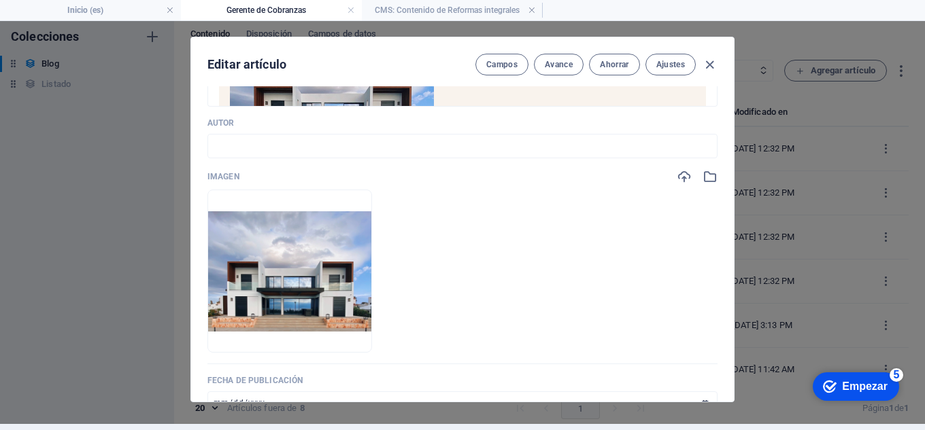
scroll to position [612, 0]
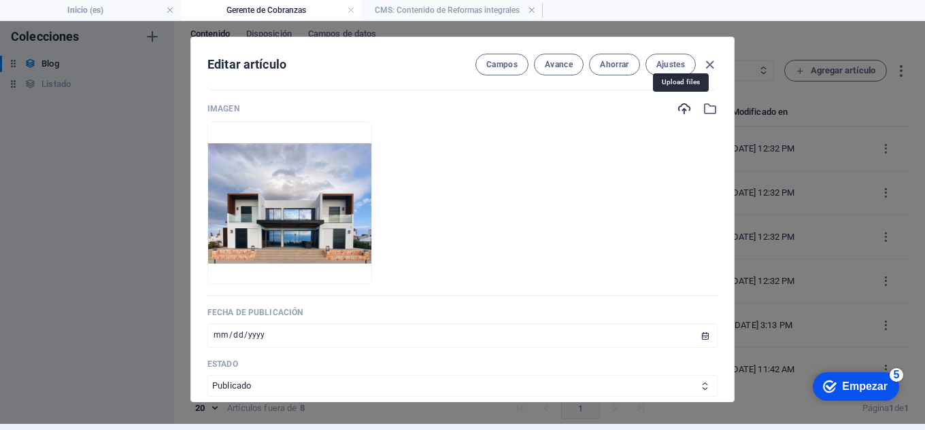
click at [681, 113] on icon "button" at bounding box center [684, 108] width 15 height 15
click at [677, 103] on icon "button" at bounding box center [684, 108] width 15 height 15
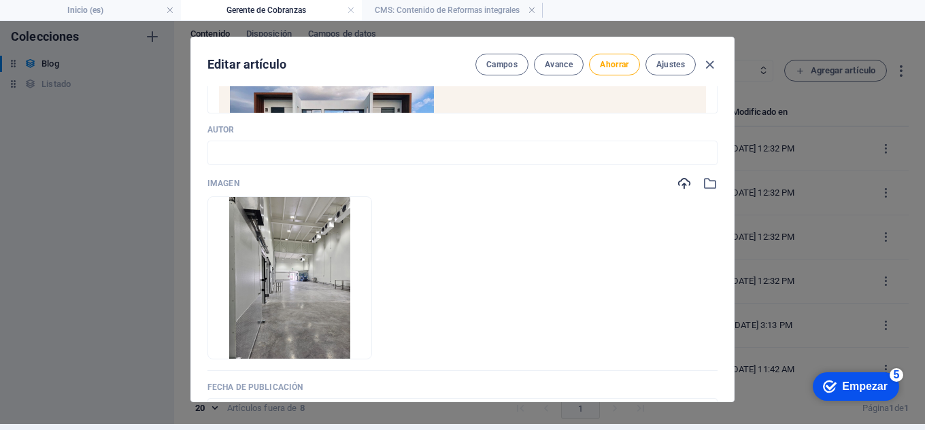
scroll to position [544, 0]
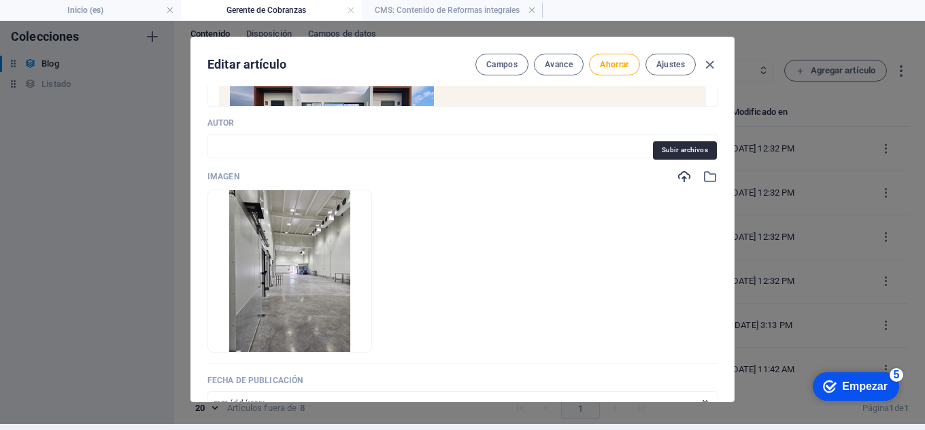
click at [677, 173] on icon "button" at bounding box center [684, 176] width 15 height 15
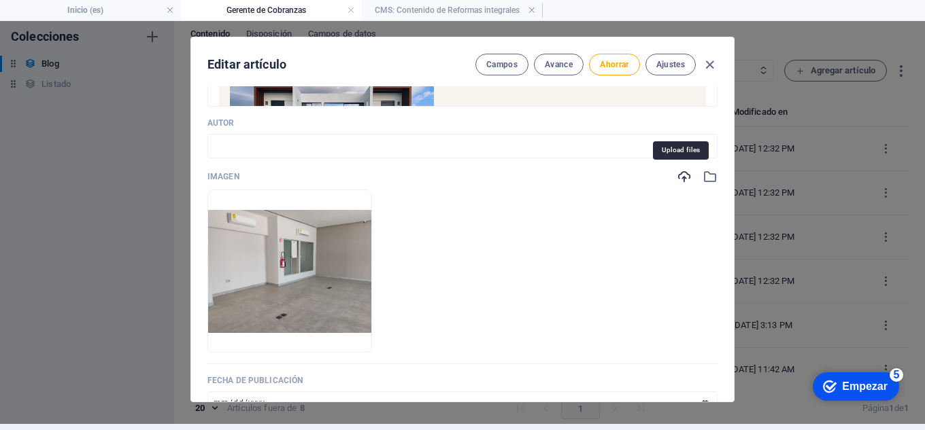
click at [679, 177] on icon "button" at bounding box center [684, 176] width 15 height 15
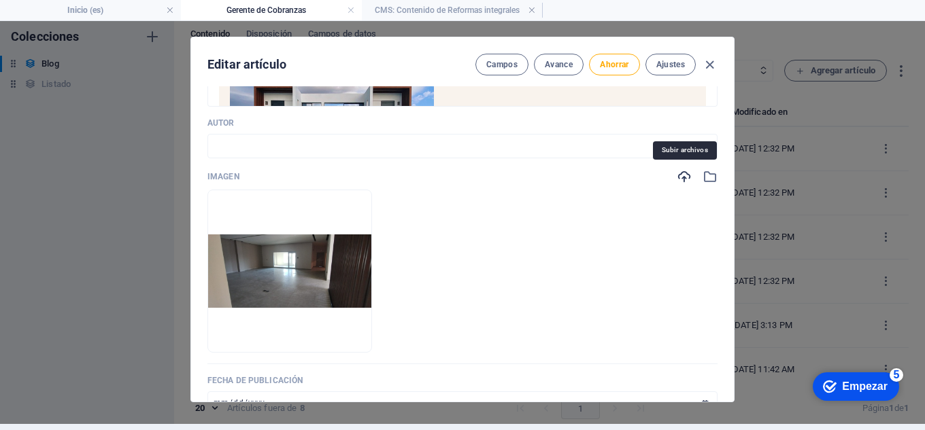
click at [679, 175] on icon "button" at bounding box center [684, 176] width 15 height 15
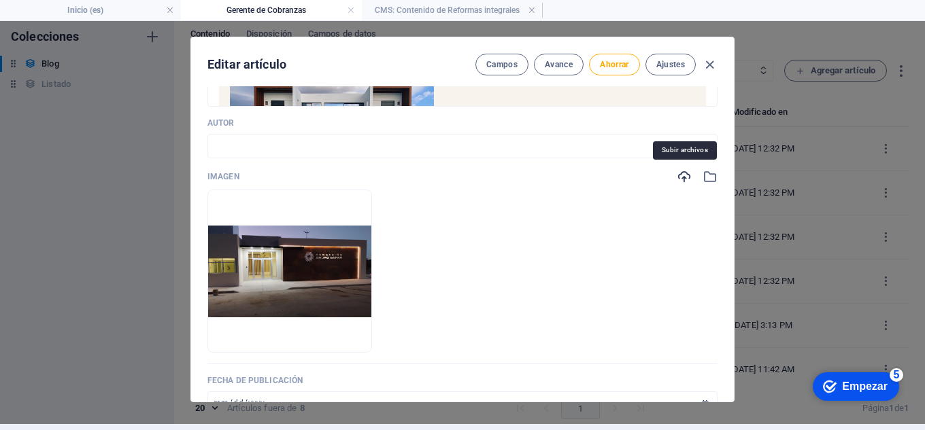
click at [682, 178] on icon "button" at bounding box center [684, 176] width 15 height 15
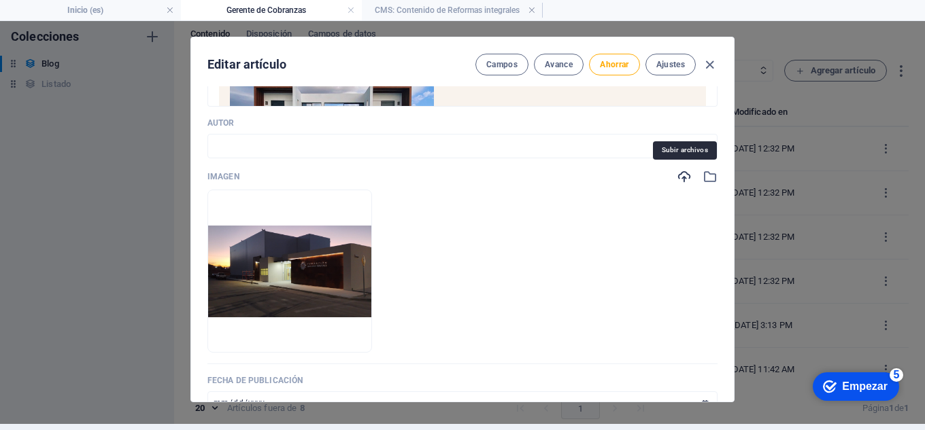
click at [677, 180] on icon "button" at bounding box center [684, 176] width 15 height 15
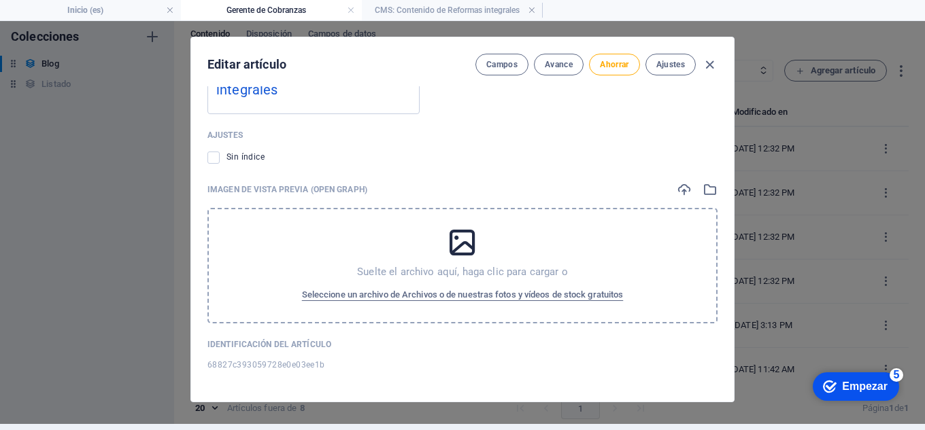
scroll to position [1507, 0]
click at [622, 64] on font "Ahorrar" at bounding box center [614, 65] width 29 height 10
click at [711, 63] on icon "button" at bounding box center [710, 65] width 16 height 16
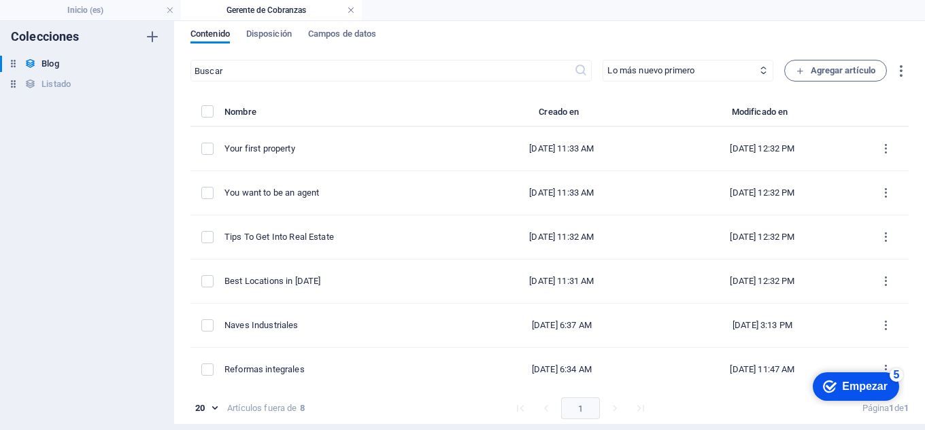
click at [349, 12] on link at bounding box center [351, 10] width 8 height 13
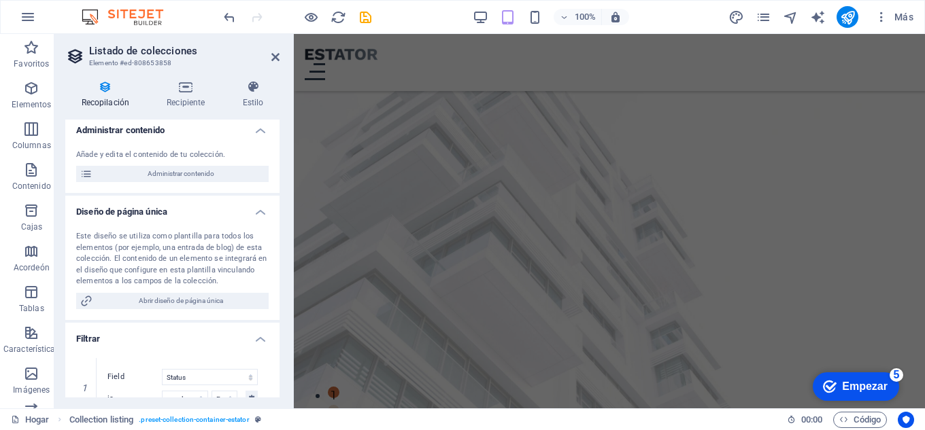
scroll to position [1872, 0]
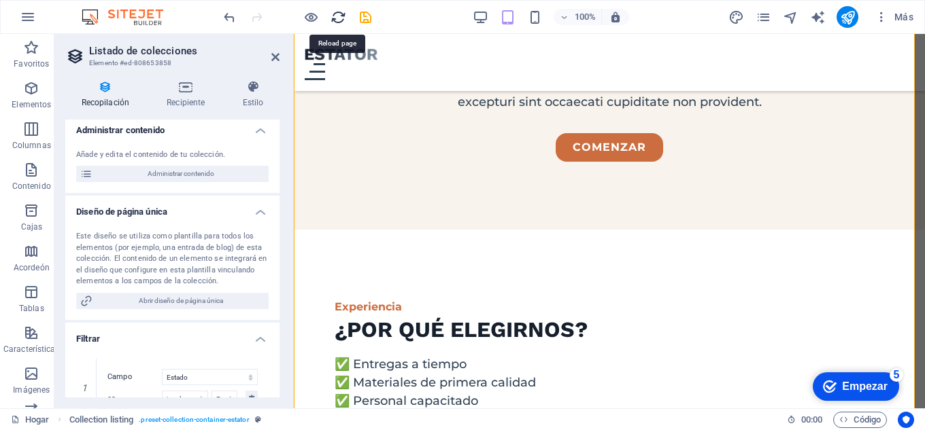
click at [343, 20] on icon "recargar" at bounding box center [339, 18] width 16 height 16
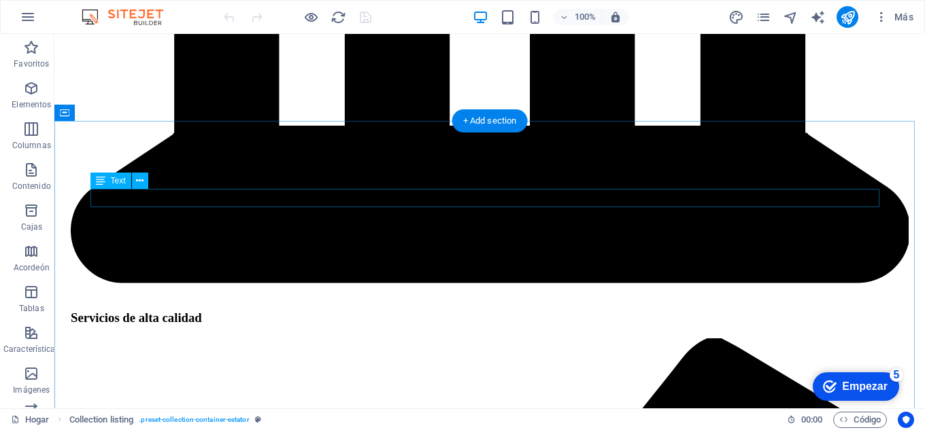
scroll to position [2448, 0]
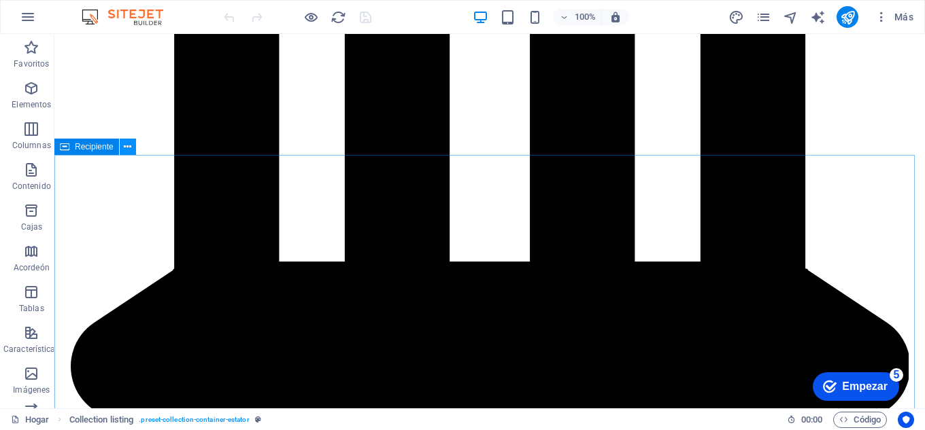
click at [124, 149] on icon at bounding box center [127, 147] width 7 height 14
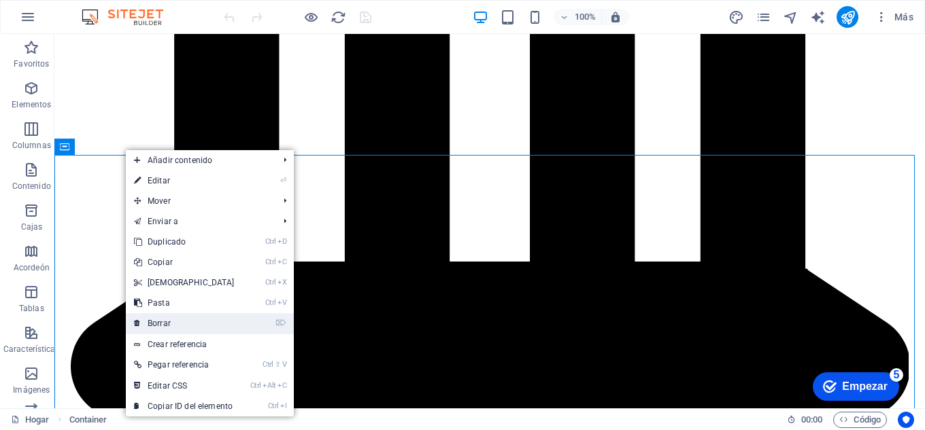
click at [164, 327] on font "Borrar" at bounding box center [159, 324] width 23 height 10
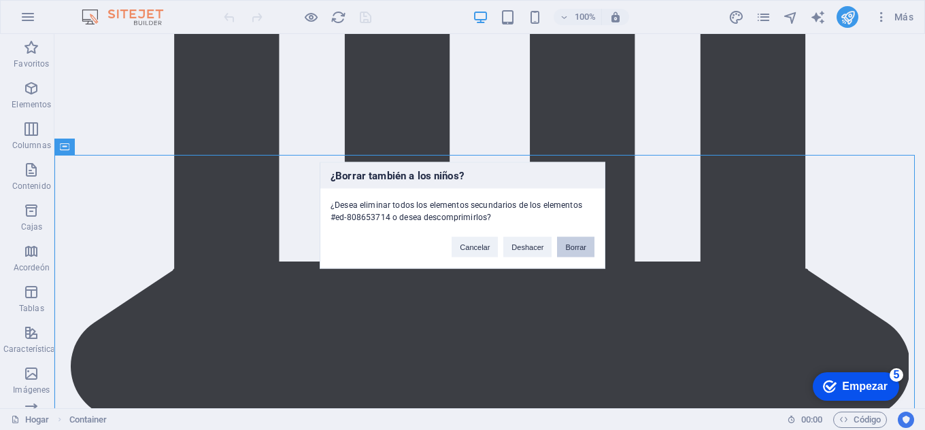
click at [575, 249] on font "Borrar" at bounding box center [575, 247] width 21 height 8
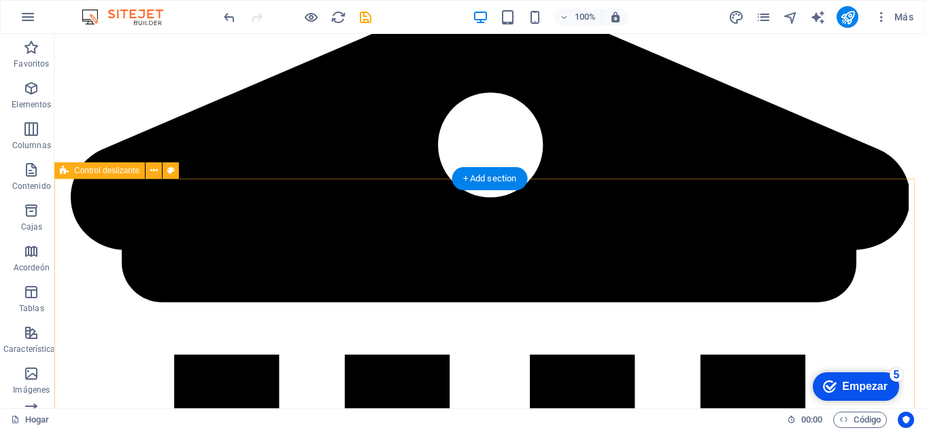
scroll to position [1904, 0]
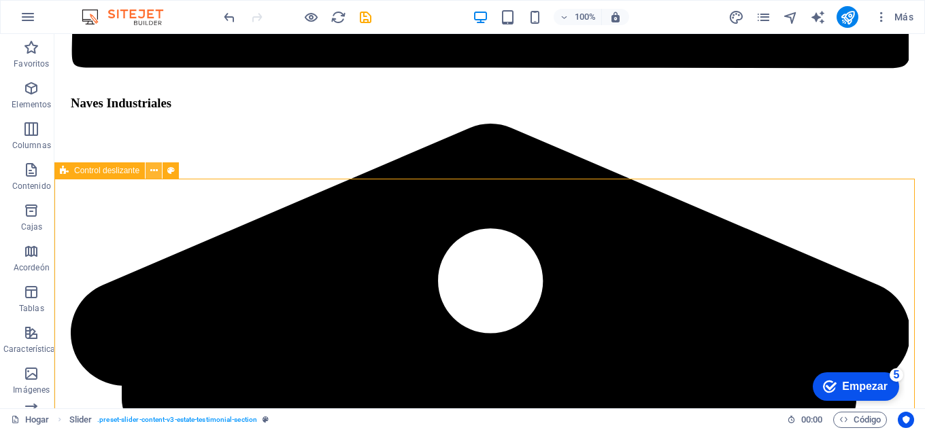
click at [155, 169] on icon at bounding box center [153, 171] width 7 height 14
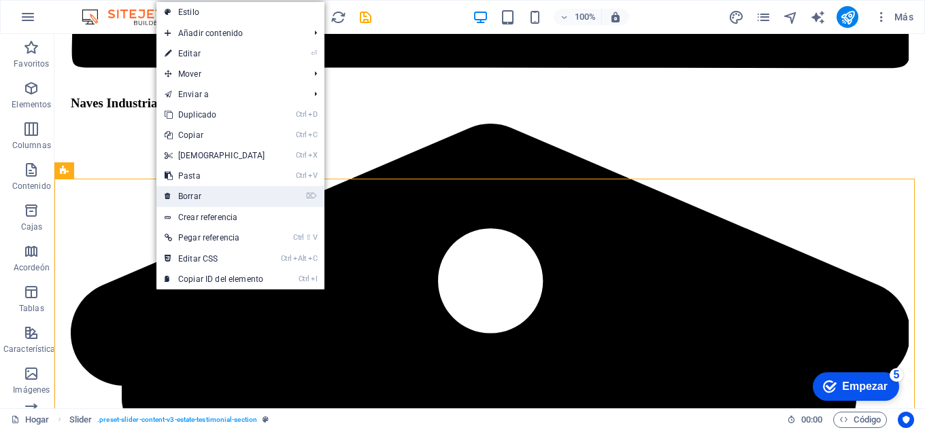
click at [190, 196] on font "Borrar" at bounding box center [189, 197] width 23 height 10
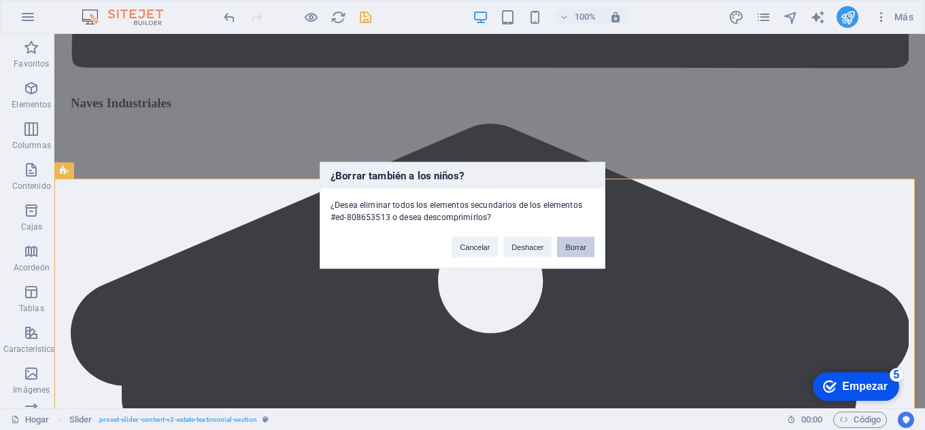
click at [575, 249] on font "Borrar" at bounding box center [575, 247] width 21 height 8
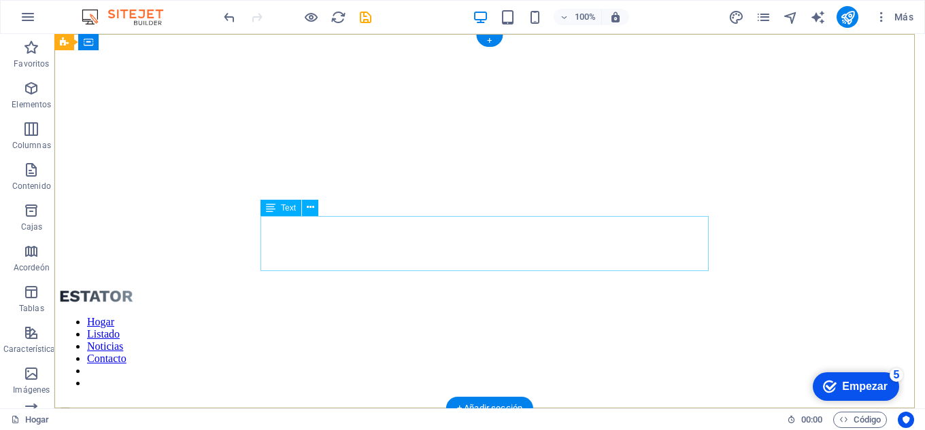
scroll to position [0, 0]
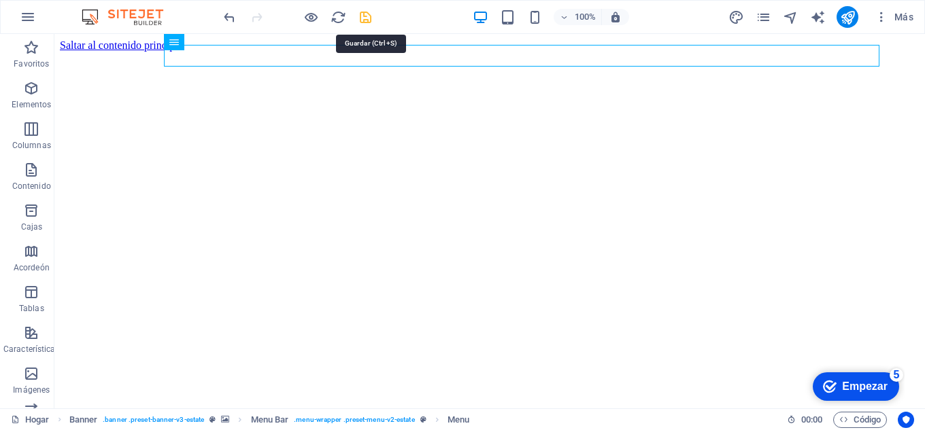
click at [367, 14] on icon "ahorrar" at bounding box center [366, 18] width 16 height 16
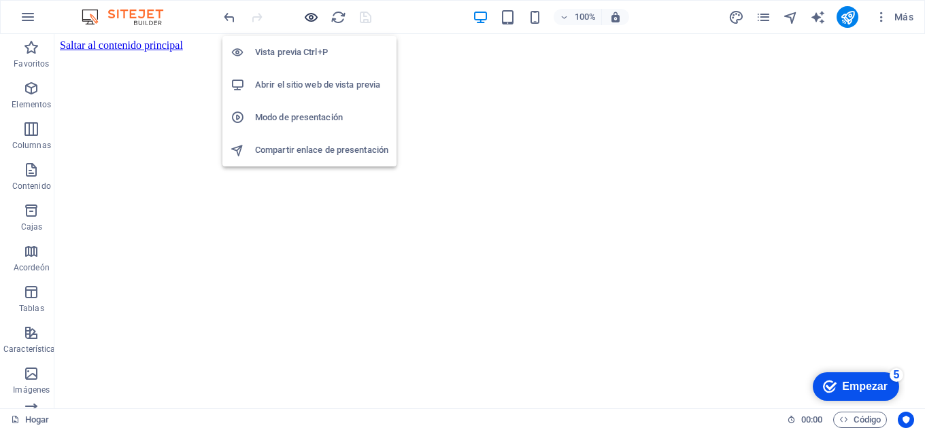
click at [314, 17] on icon "button" at bounding box center [311, 18] width 16 height 16
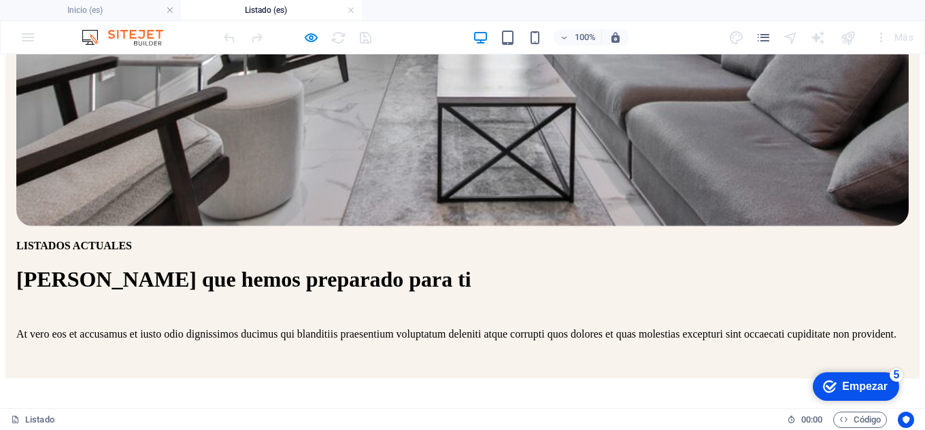
scroll to position [407, 0]
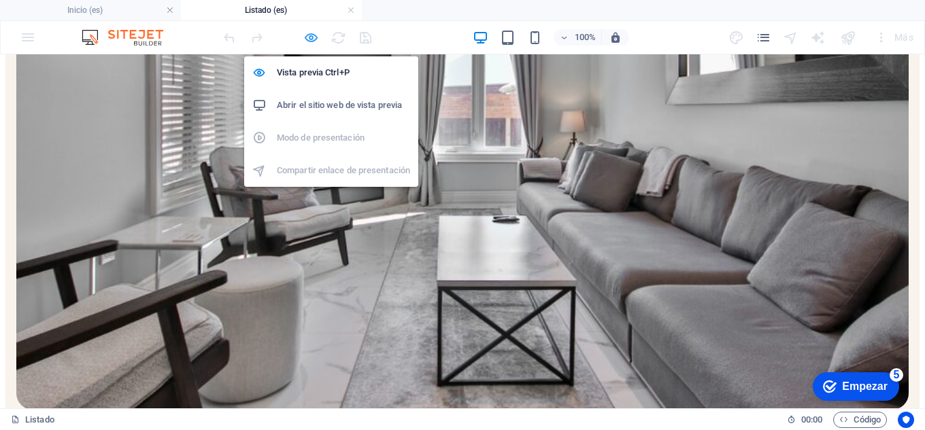
click at [305, 41] on icon "button" at bounding box center [311, 38] width 16 height 16
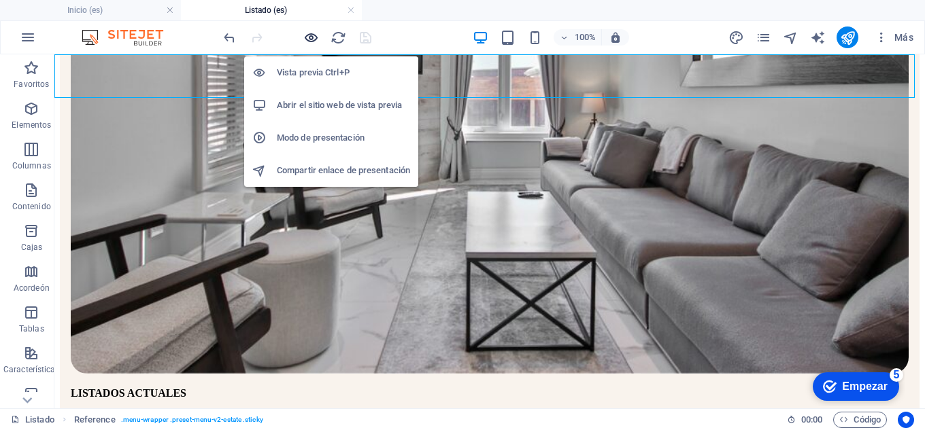
click at [309, 37] on icon "button" at bounding box center [311, 38] width 16 height 16
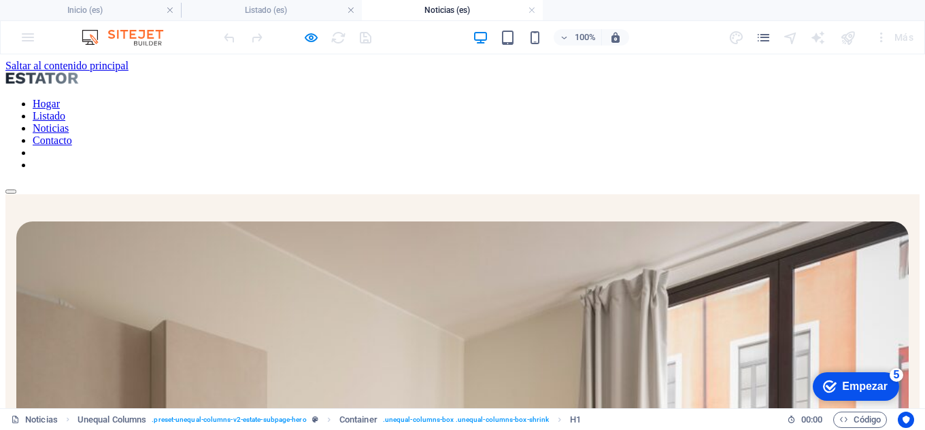
scroll to position [0, 0]
click at [702, 98] on nav "Hogar Listado Noticias Contacto" at bounding box center [462, 134] width 914 height 73
click at [354, 98] on nav "Hogar Listado Noticias Contacto" at bounding box center [462, 134] width 914 height 73
click at [352, 13] on link at bounding box center [351, 10] width 8 height 13
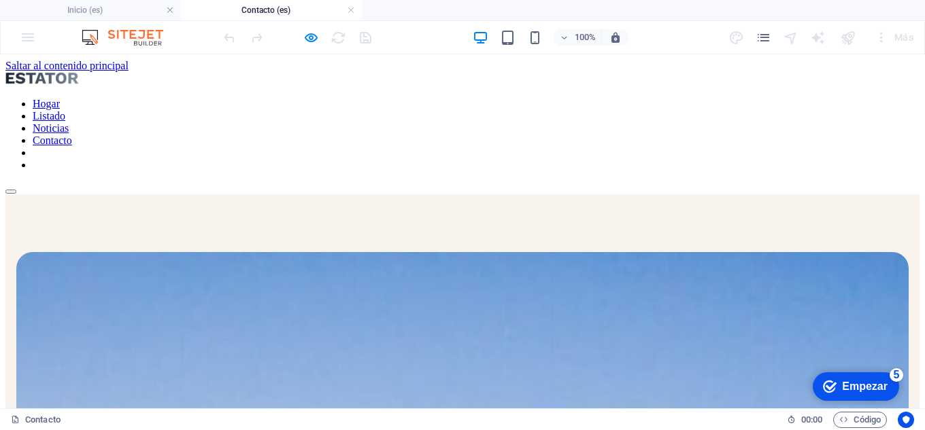
click at [369, 98] on nav "Hogar Listado Noticias Contacto" at bounding box center [462, 134] width 914 height 73
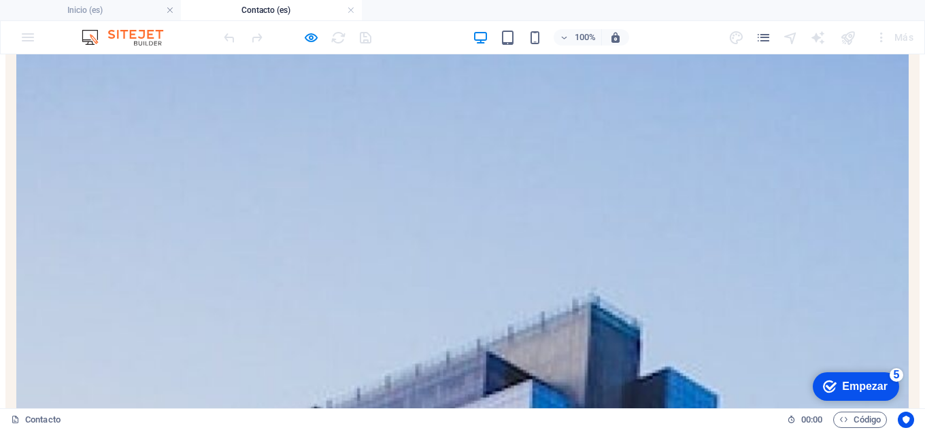
scroll to position [544, 0]
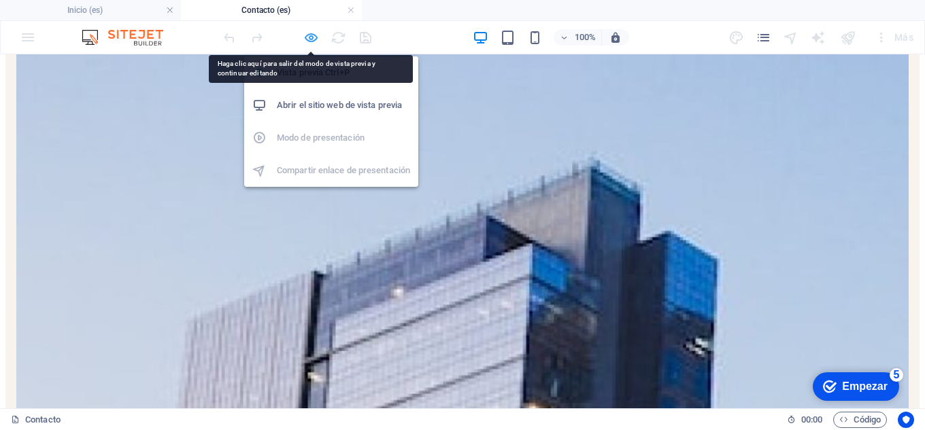
click at [312, 36] on icon "button" at bounding box center [311, 38] width 16 height 16
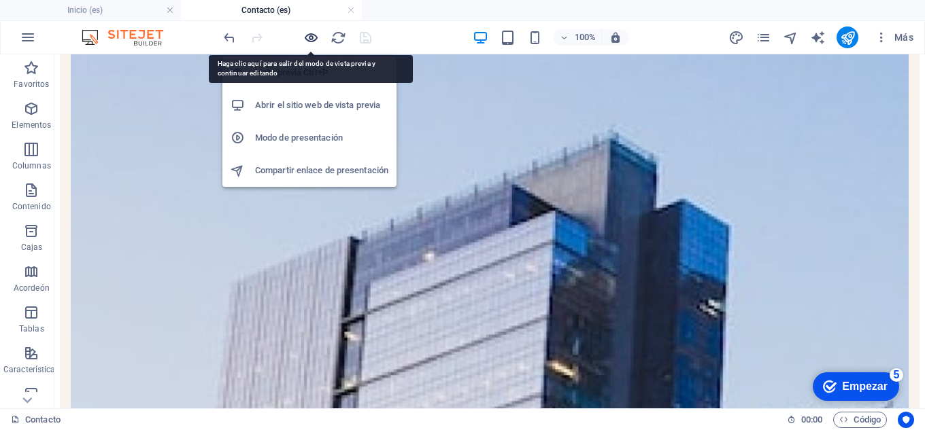
scroll to position [545, 0]
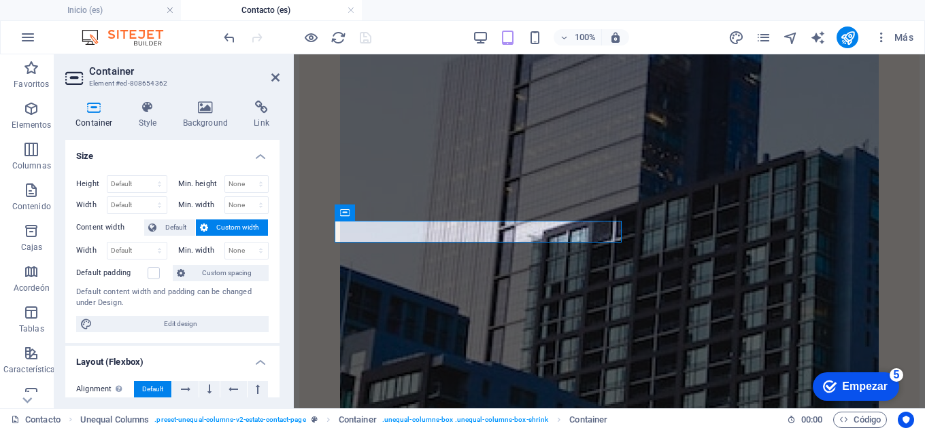
scroll to position [1541, 0]
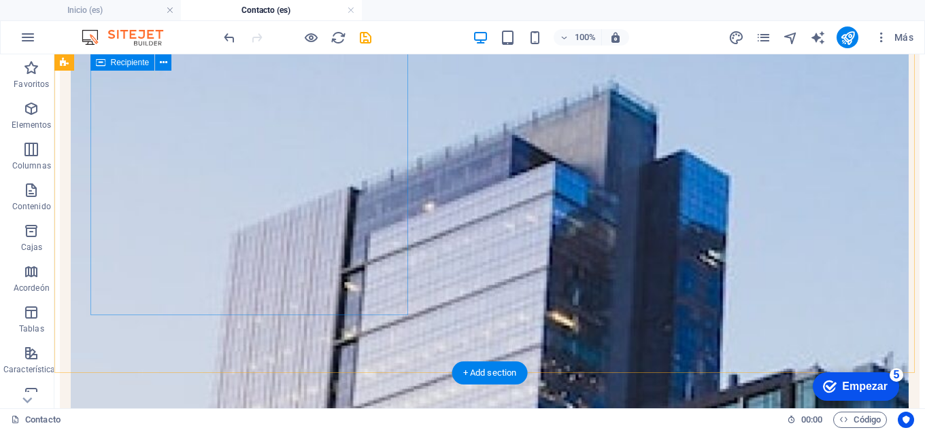
scroll to position [593, 0]
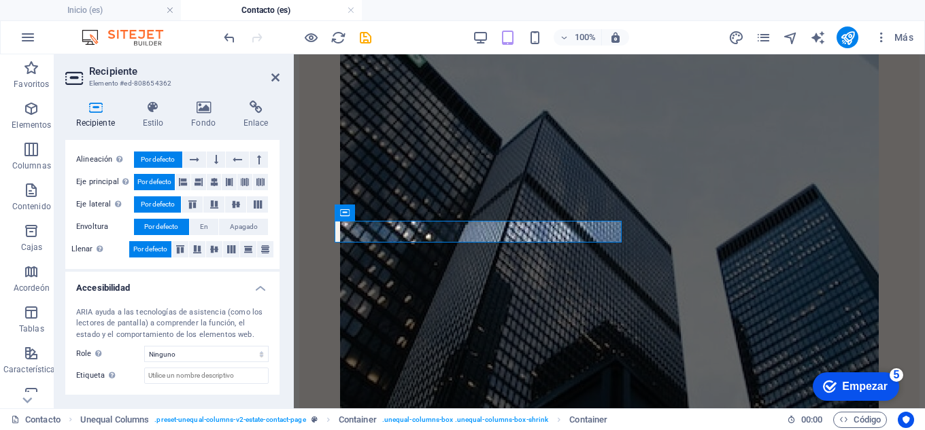
scroll to position [309, 0]
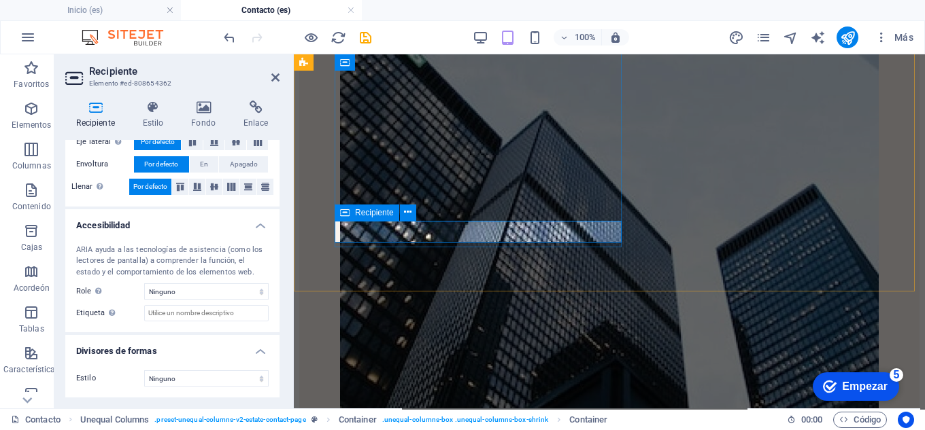
click at [384, 215] on font "Recipiente" at bounding box center [374, 213] width 39 height 10
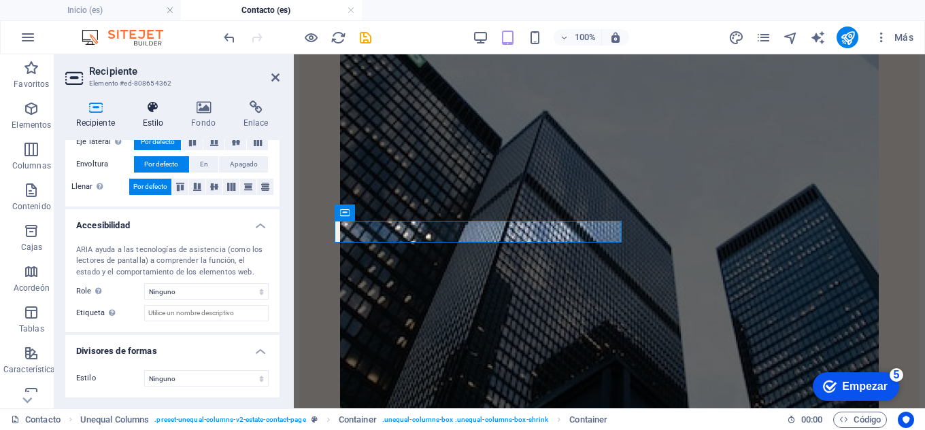
click at [154, 105] on icon at bounding box center [153, 108] width 44 height 14
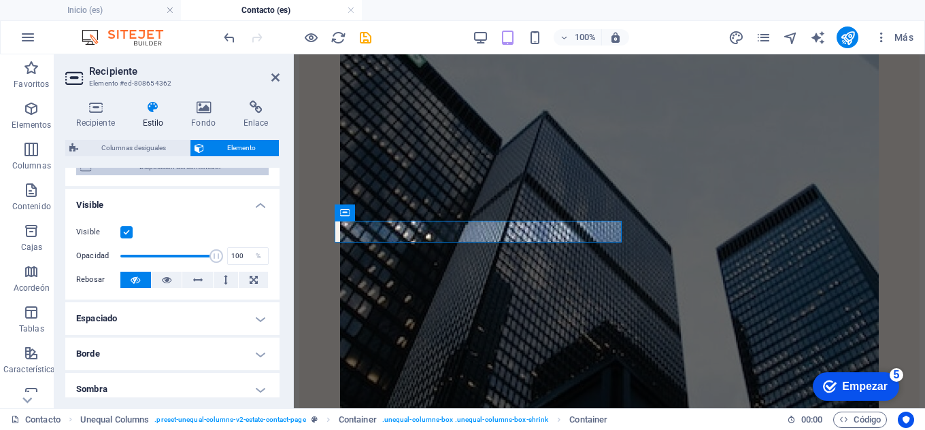
scroll to position [340, 0]
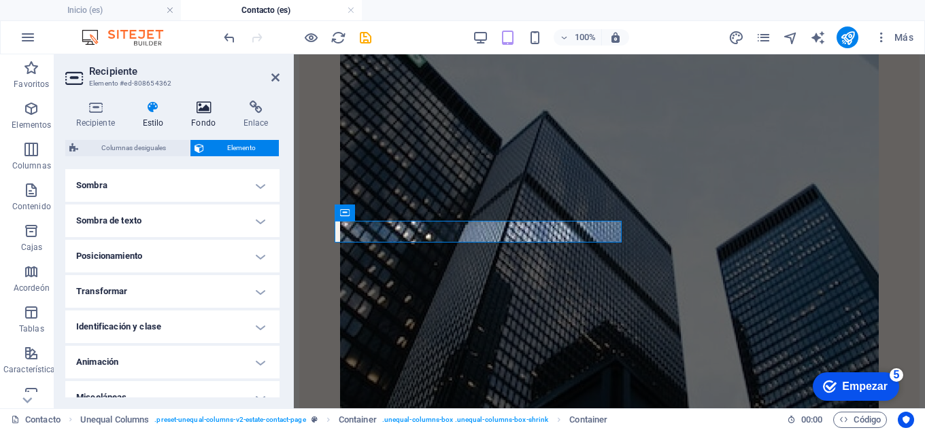
click at [211, 105] on icon at bounding box center [203, 108] width 47 height 14
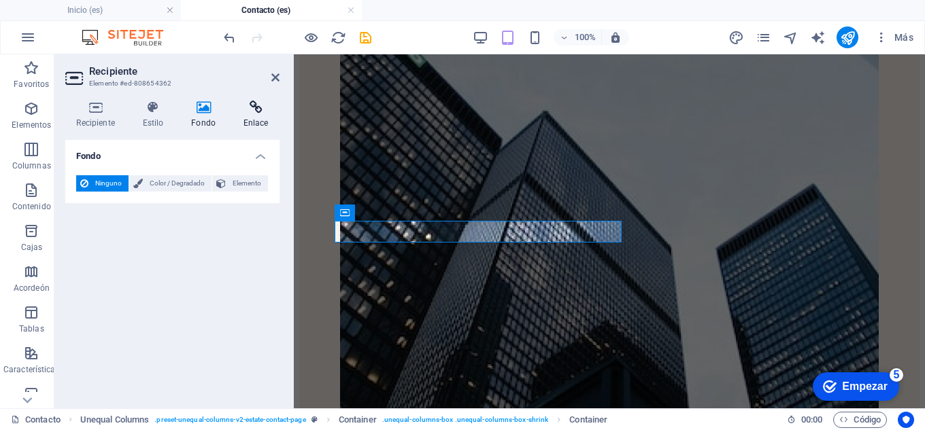
click at [252, 109] on icon at bounding box center [256, 108] width 48 height 14
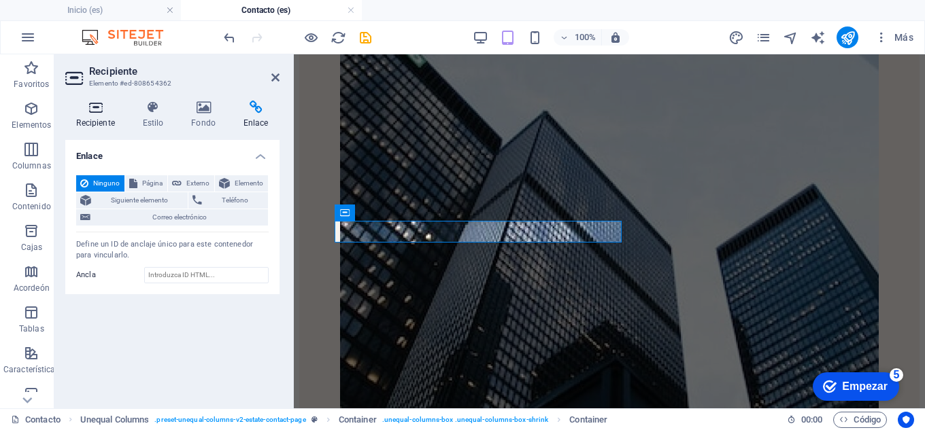
click at [85, 113] on icon at bounding box center [95, 108] width 61 height 14
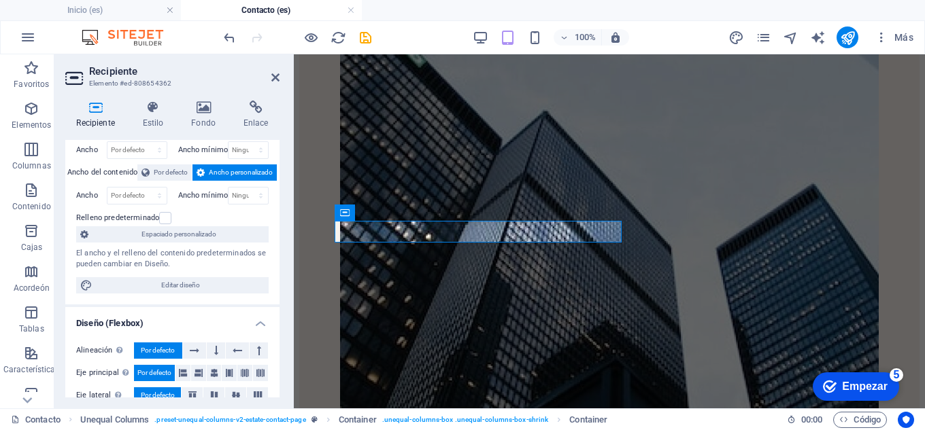
scroll to position [0, 0]
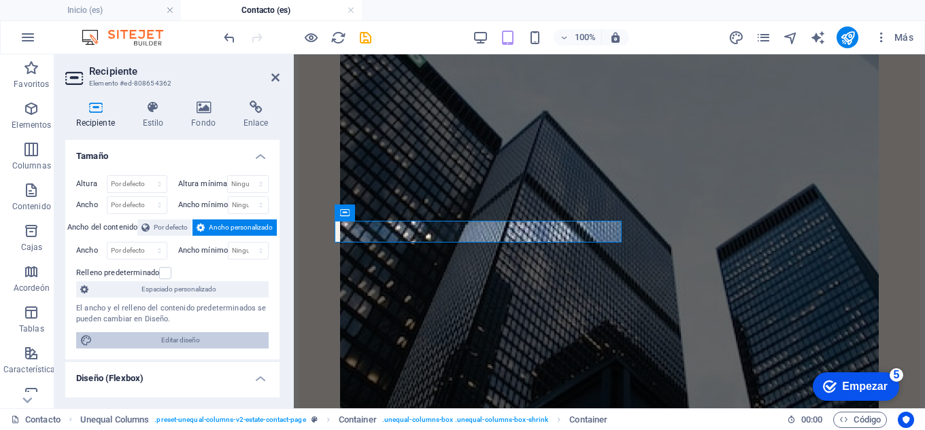
click at [175, 338] on font "Editar diseño" at bounding box center [180, 340] width 39 height 7
select select "px"
select select "500"
select select "px"
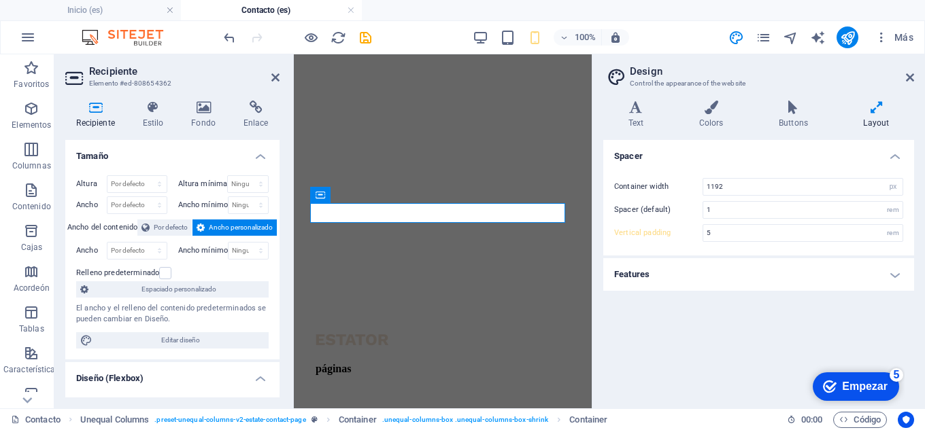
scroll to position [1281, 0]
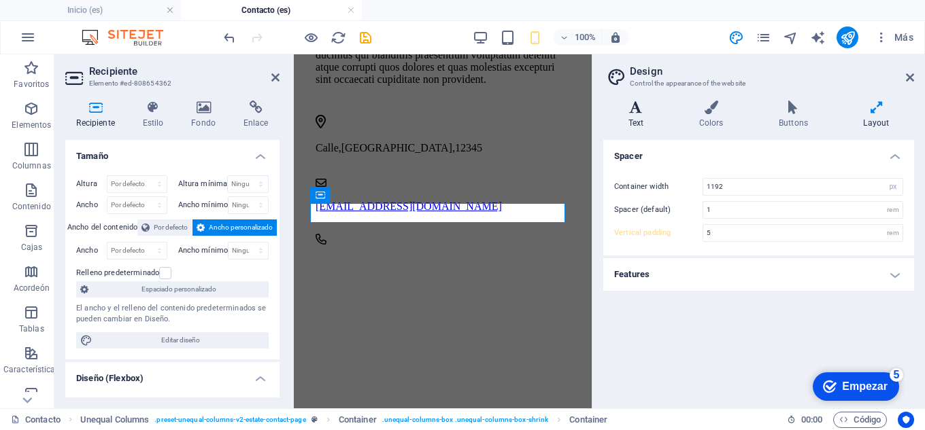
click at [632, 109] on icon at bounding box center [635, 108] width 65 height 14
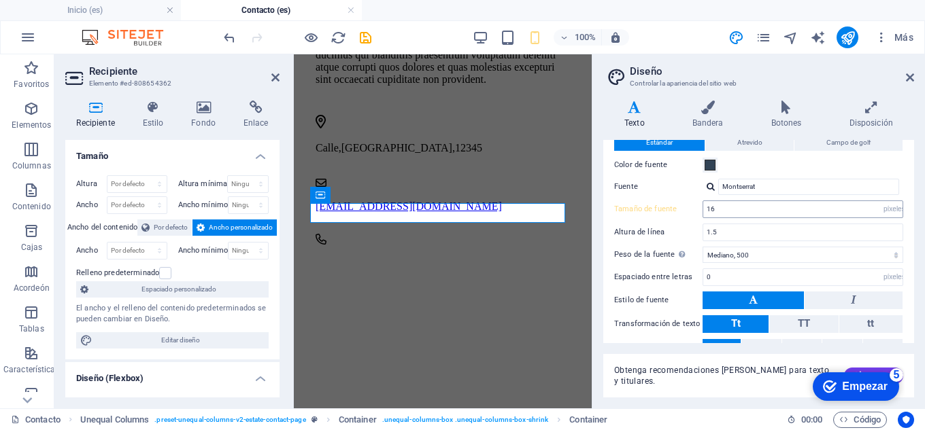
scroll to position [0, 0]
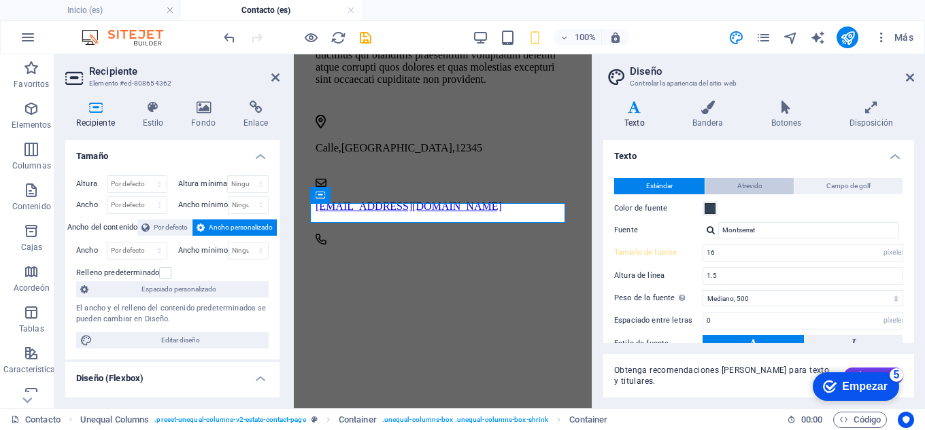
click at [757, 188] on font "Atrevido" at bounding box center [749, 185] width 25 height 7
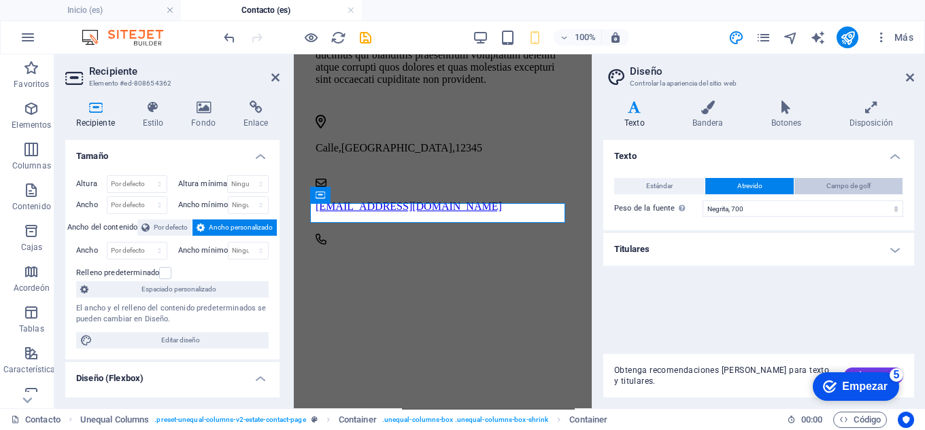
click at [826, 189] on button "Campo de golf" at bounding box center [848, 186] width 108 height 16
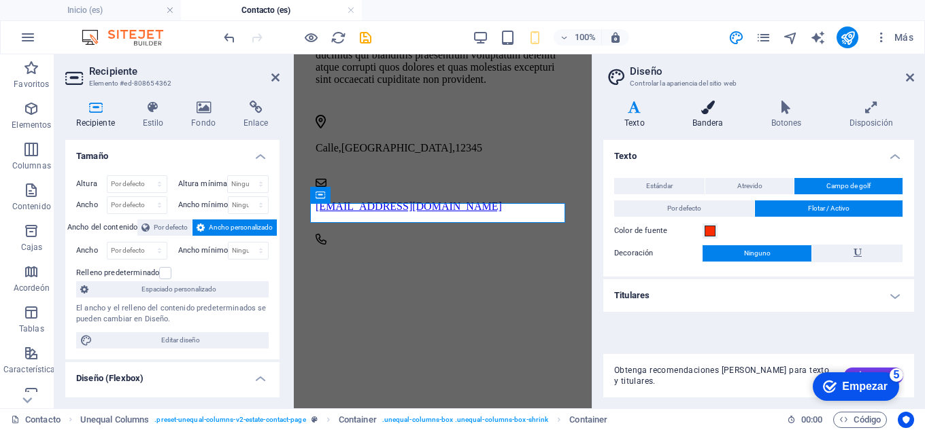
click at [705, 120] on font "Bandera" at bounding box center [707, 123] width 31 height 10
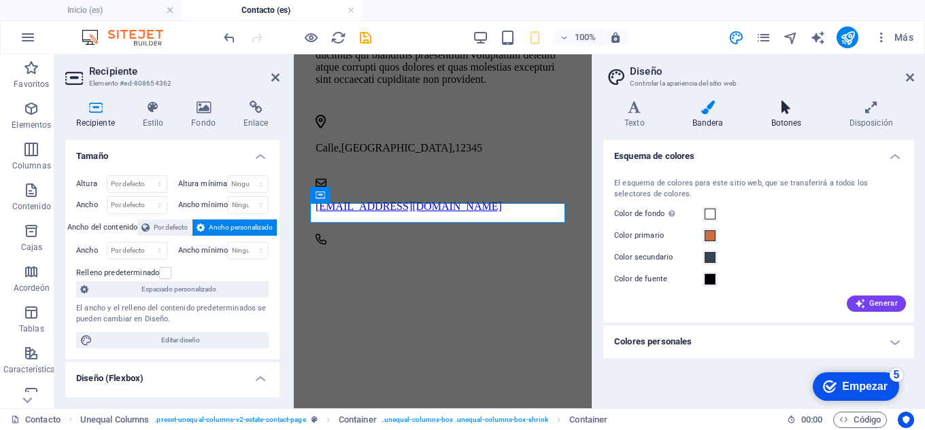
click at [779, 116] on h4 "Botones" at bounding box center [789, 115] width 78 height 29
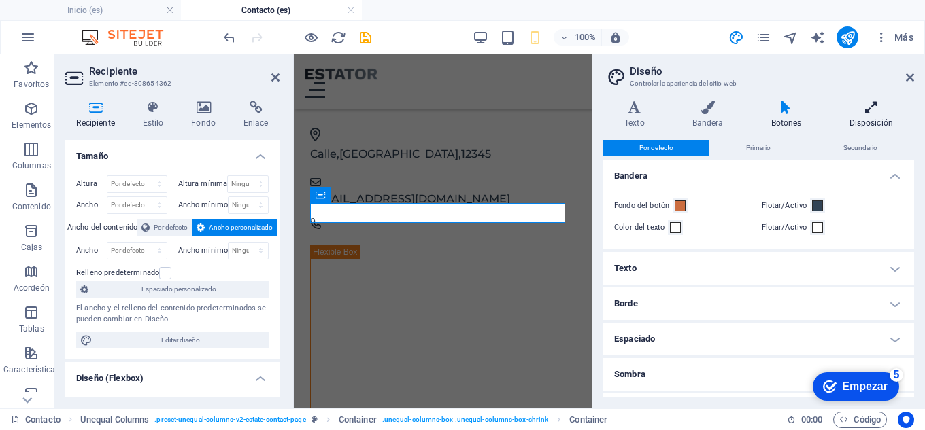
click at [864, 114] on icon at bounding box center [871, 108] width 86 height 14
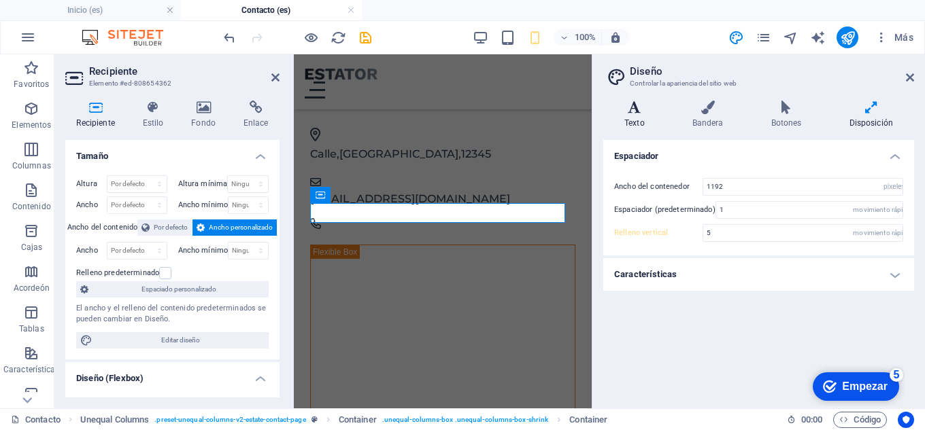
click at [630, 105] on icon at bounding box center [634, 108] width 63 height 14
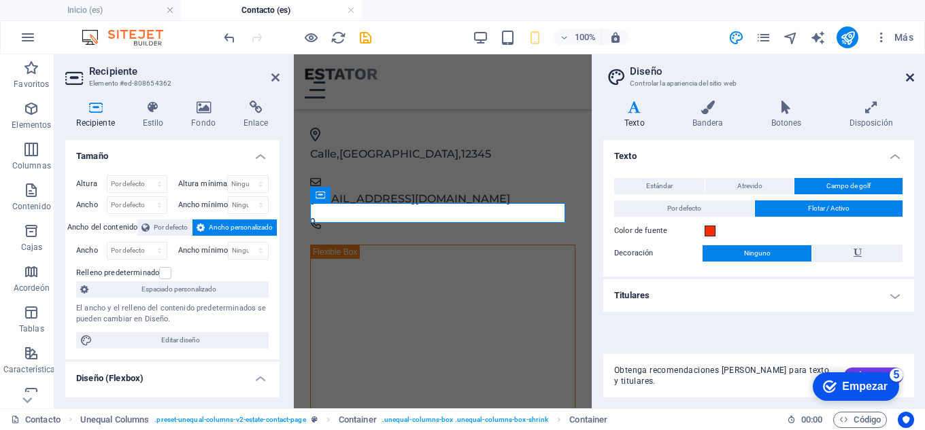
click at [908, 78] on icon at bounding box center [910, 77] width 8 height 11
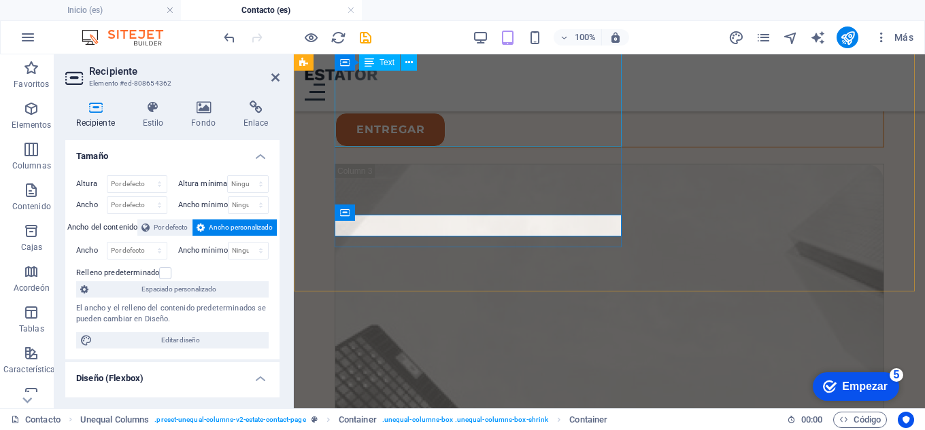
scroll to position [1541, 0]
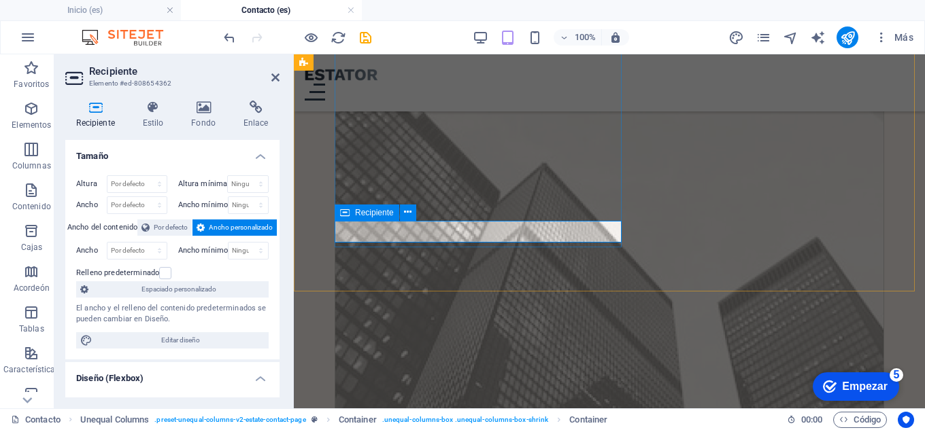
click at [403, 205] on button at bounding box center [408, 213] width 16 height 16
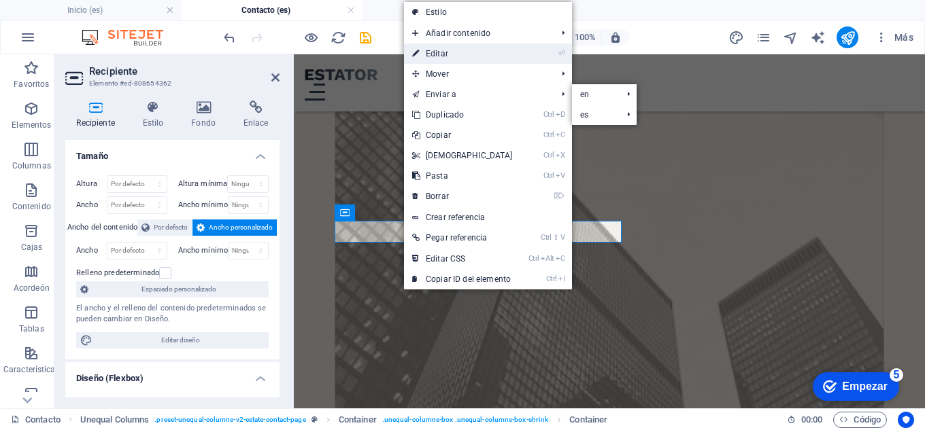
click at [430, 50] on font "Editar" at bounding box center [437, 54] width 22 height 10
